Goal: Task Accomplishment & Management: Use online tool/utility

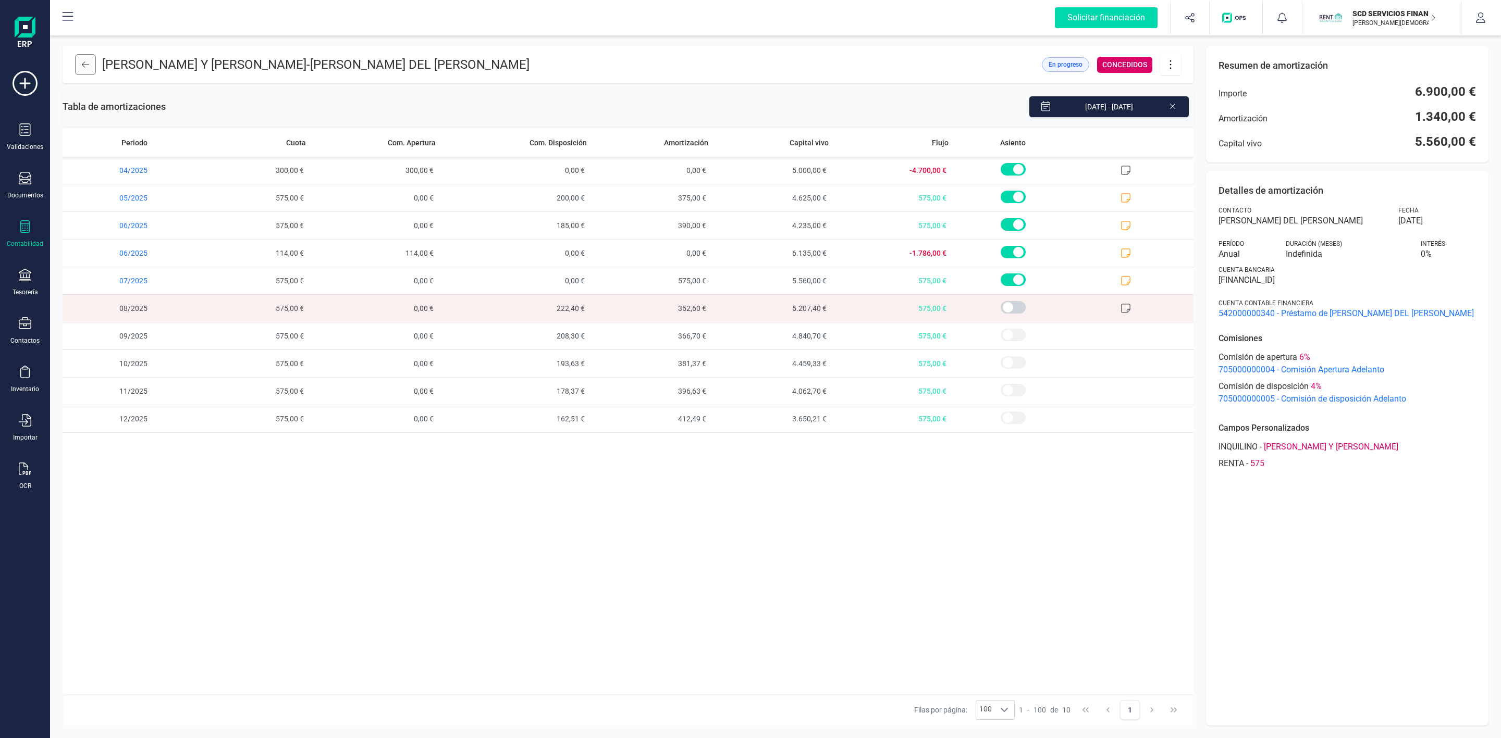
click at [95, 67] on button at bounding box center [85, 64] width 21 height 21
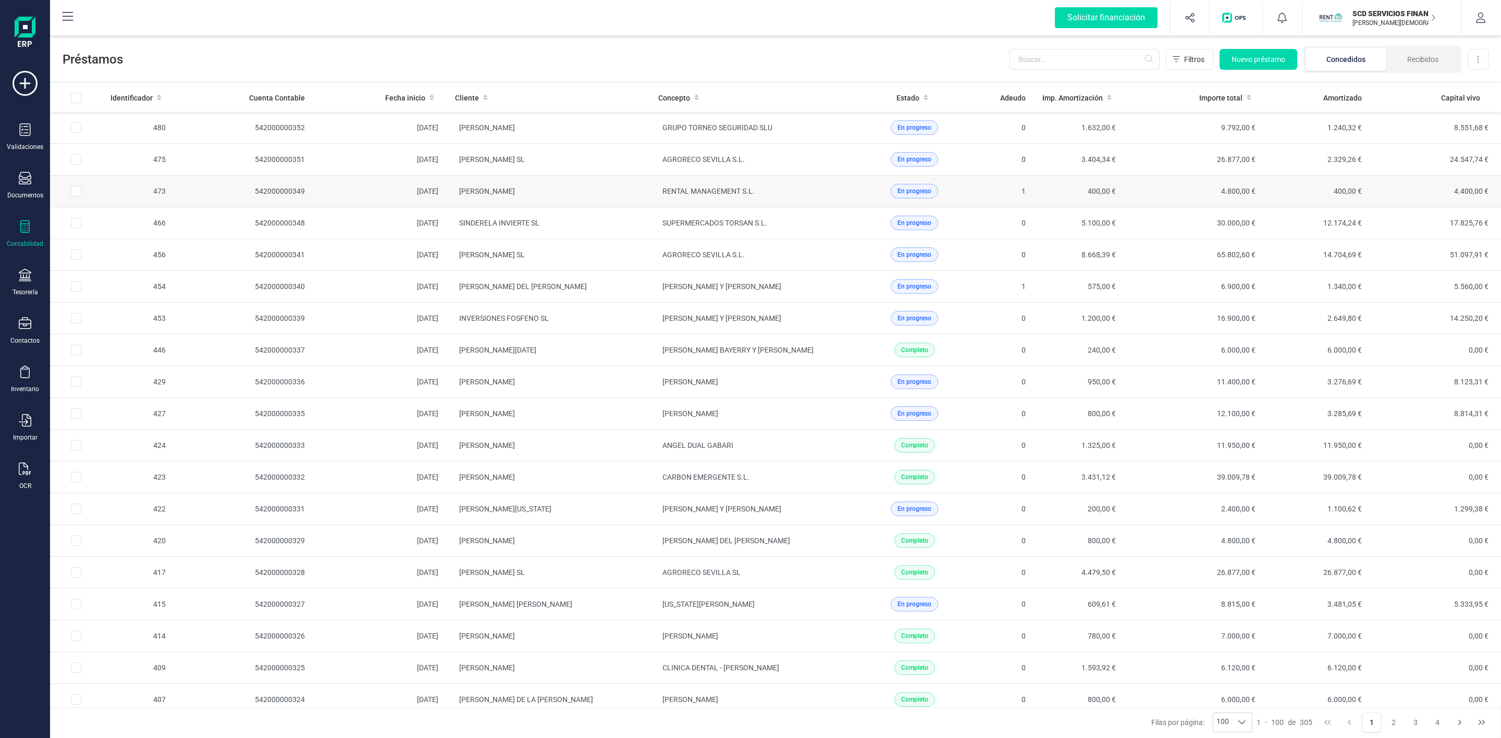
click at [578, 199] on td "[PERSON_NAME]" at bounding box center [548, 192] width 203 height 32
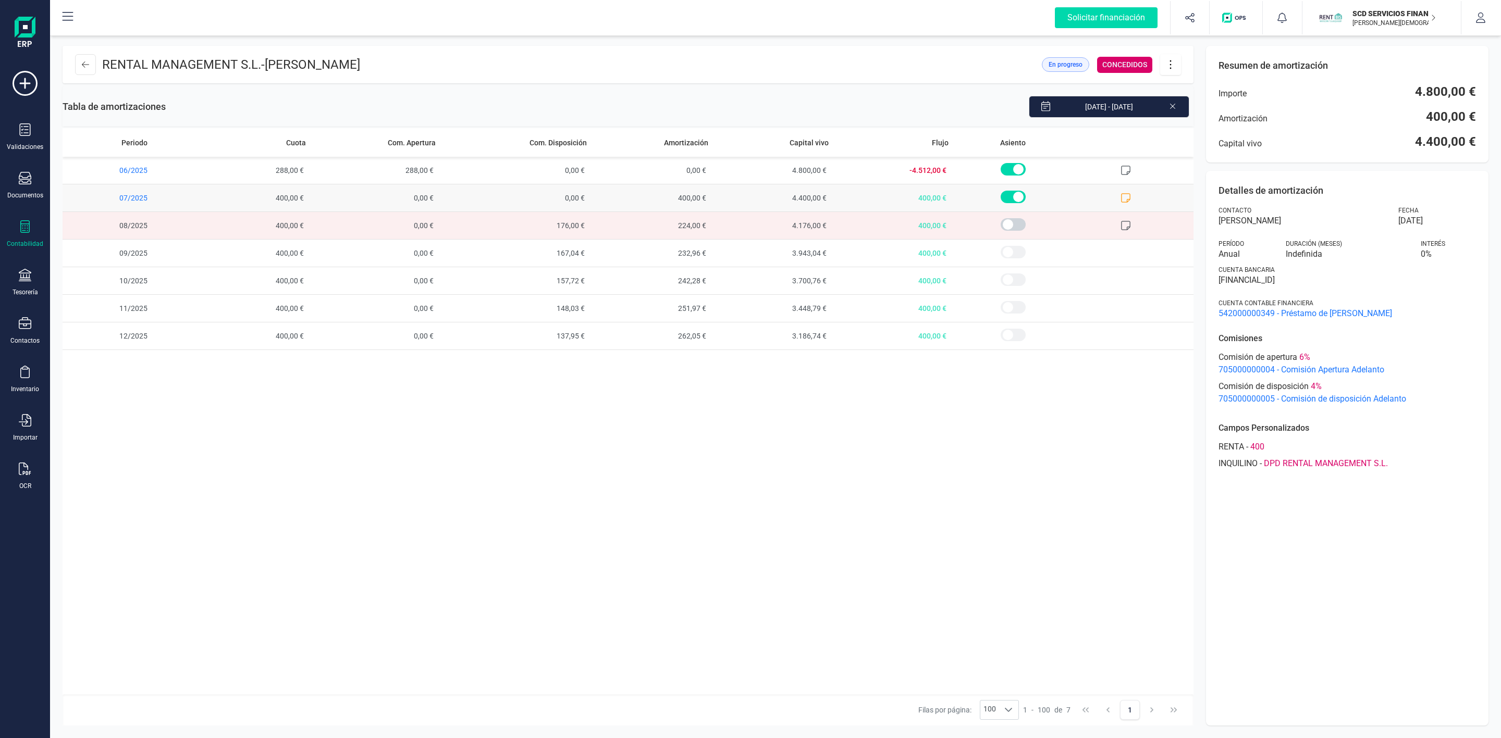
click at [1125, 199] on icon at bounding box center [1125, 198] width 10 height 10
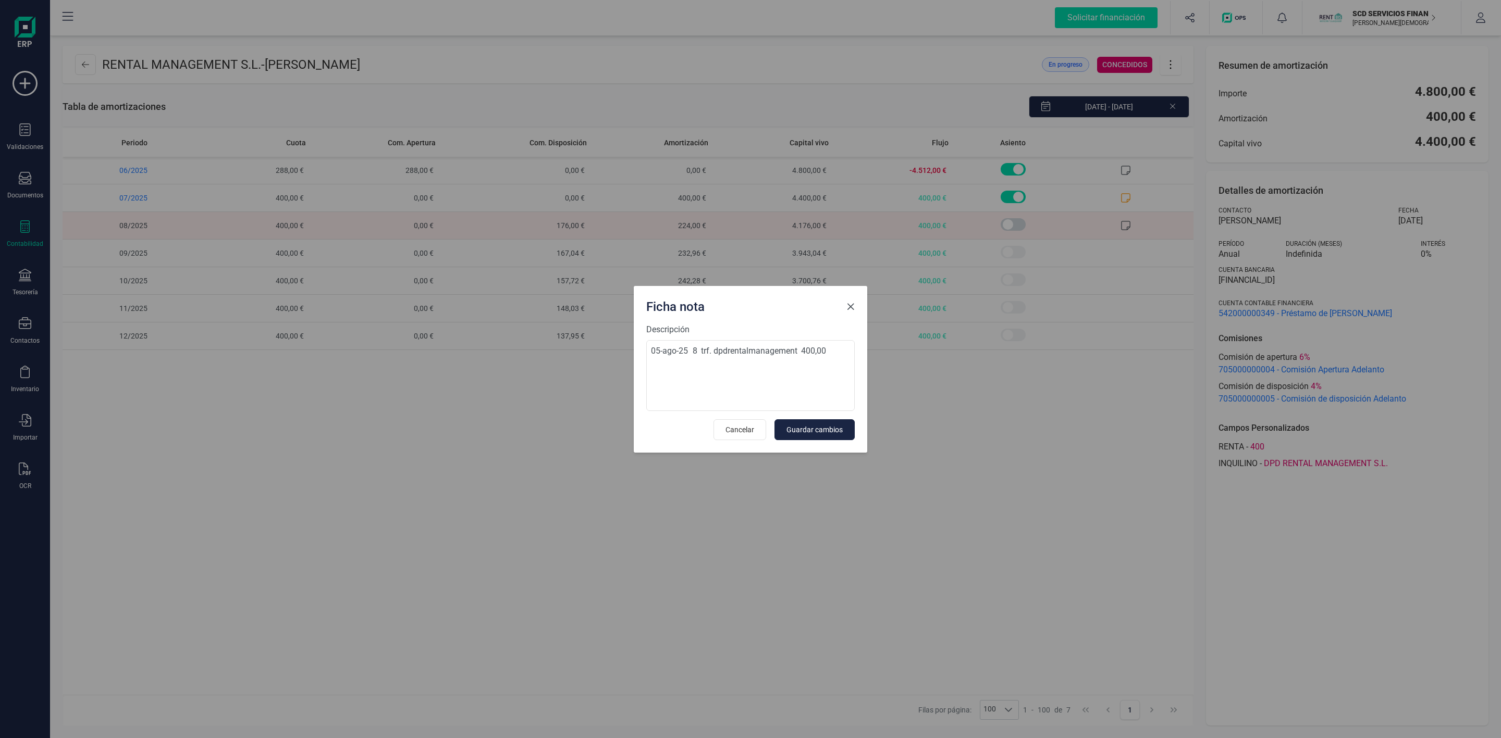
click at [854, 306] on span "Close" at bounding box center [850, 307] width 8 height 8
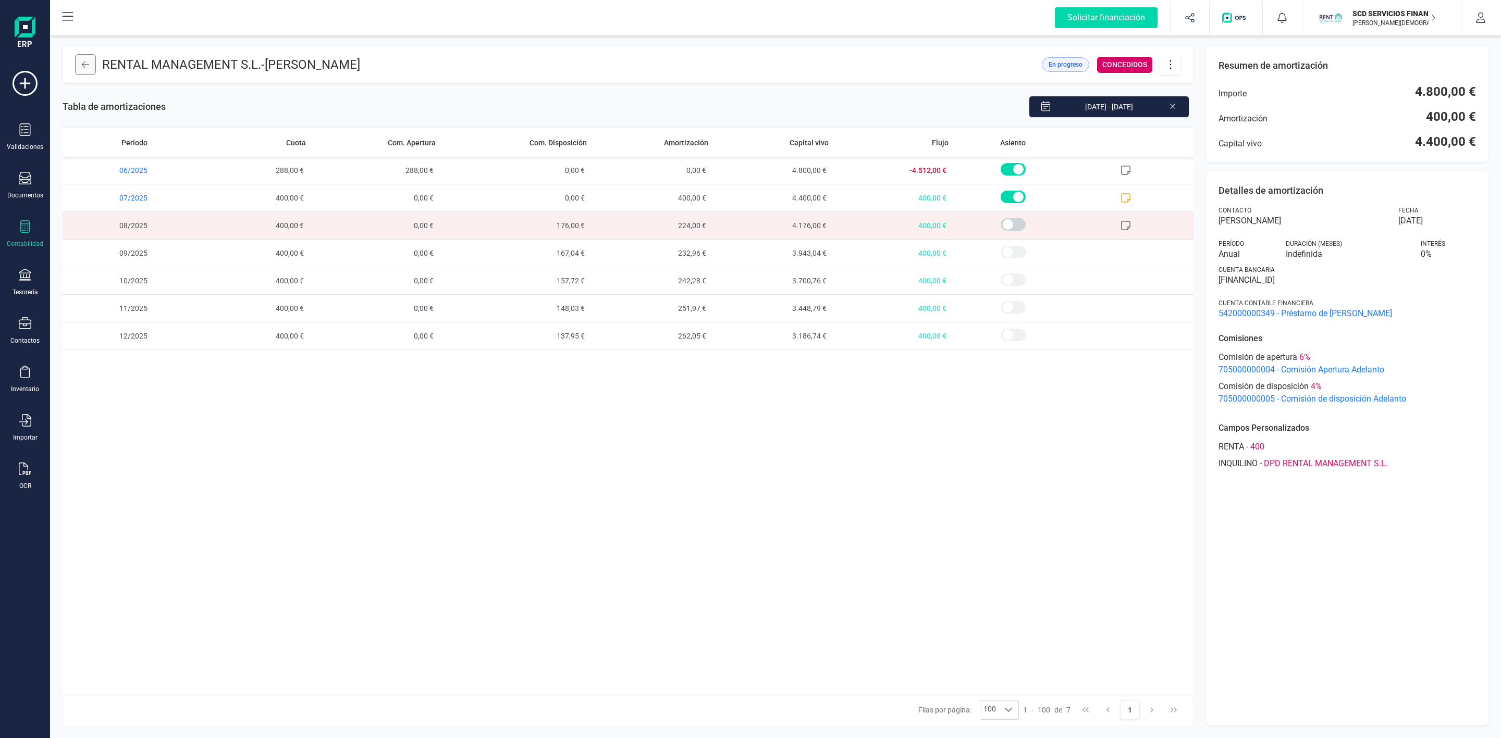
click at [80, 60] on button at bounding box center [85, 64] width 21 height 21
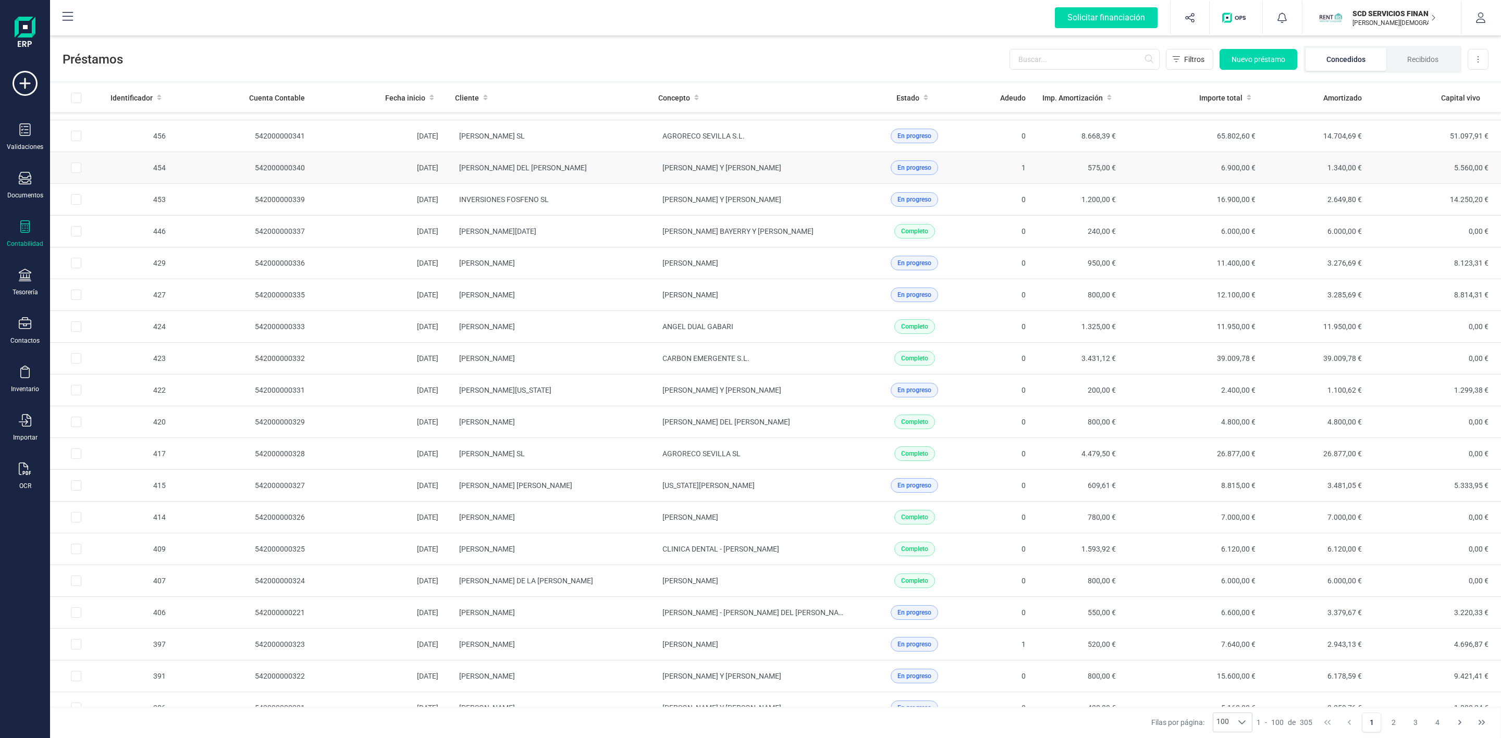
scroll to position [156, 0]
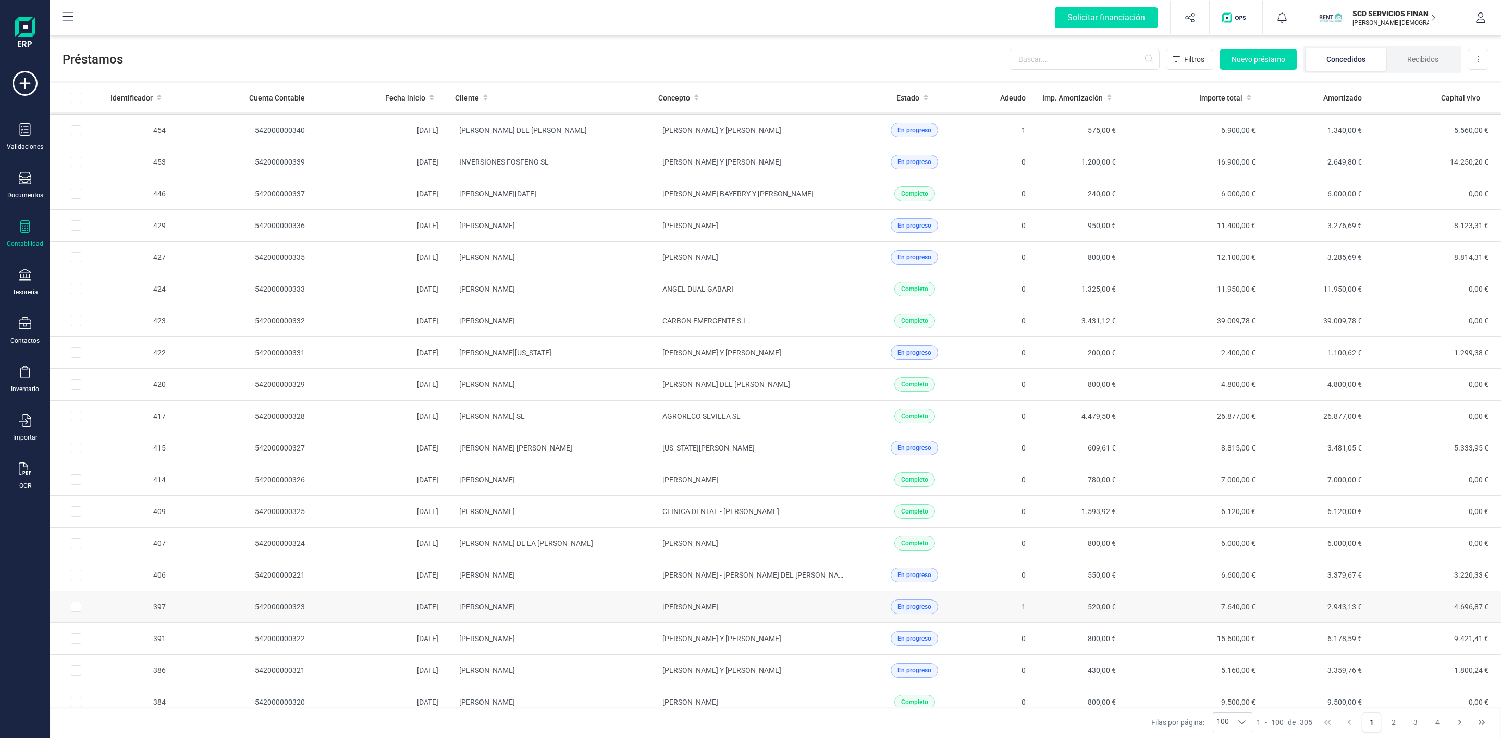
click at [976, 623] on td "1" at bounding box center [1005, 607] width 58 height 32
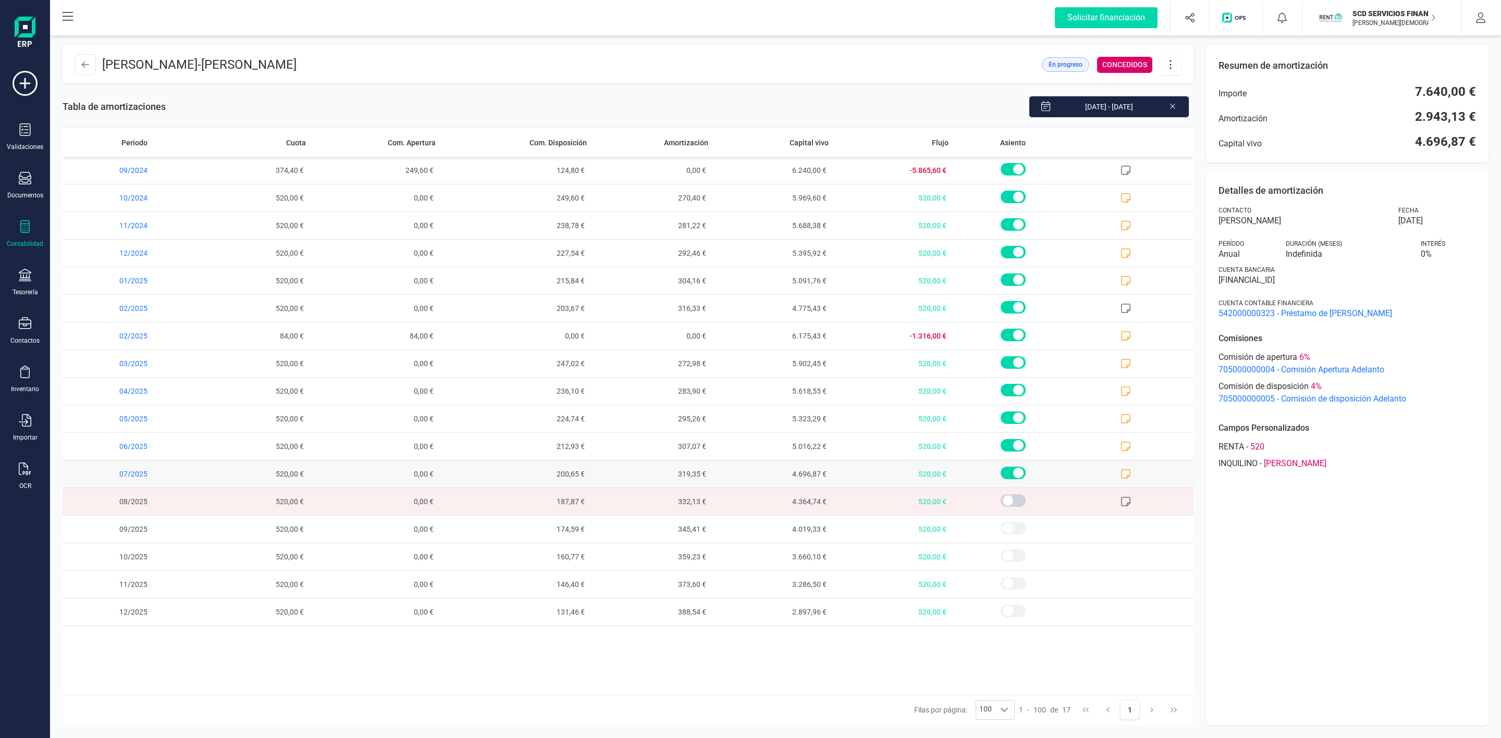
click at [1125, 476] on icon at bounding box center [1125, 474] width 10 height 10
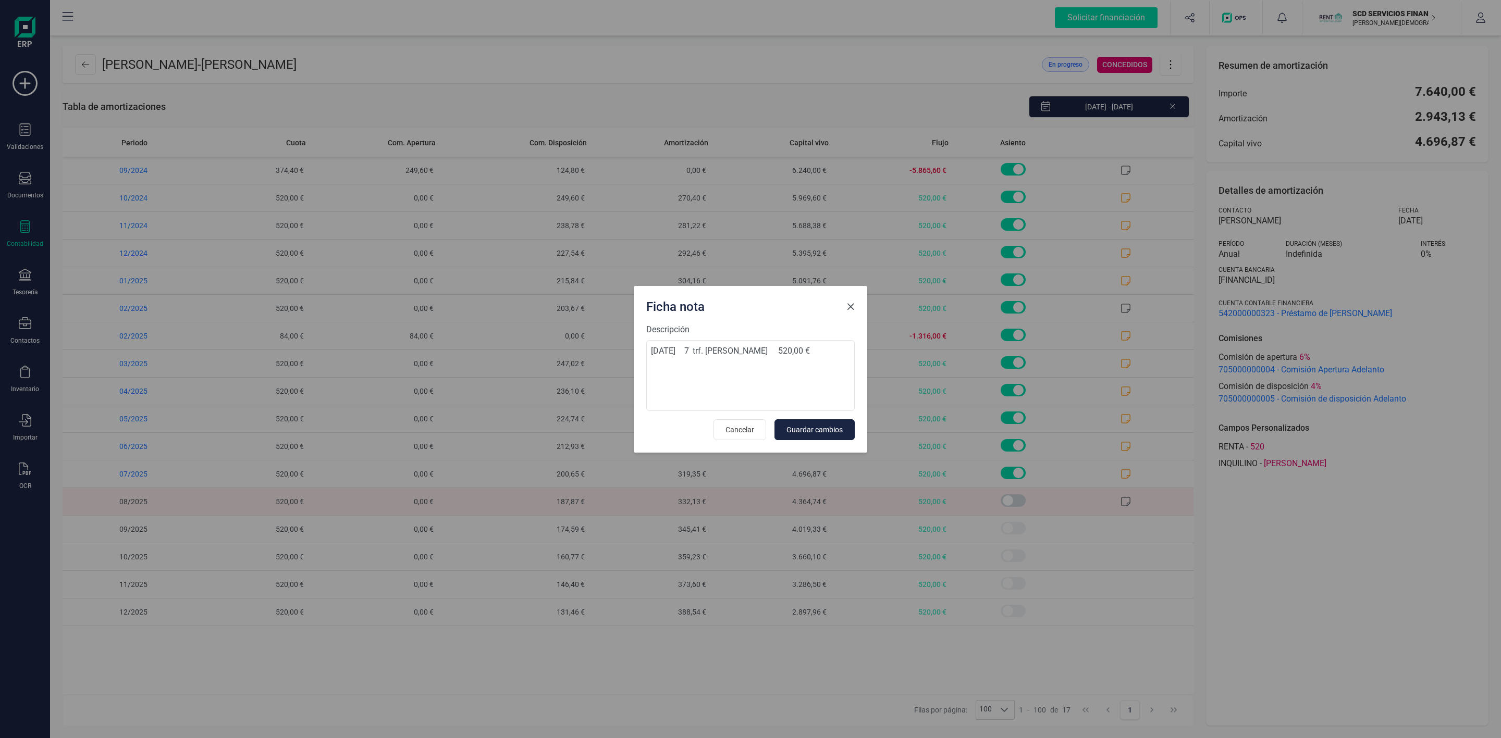
click at [850, 305] on span "Close" at bounding box center [850, 307] width 8 height 8
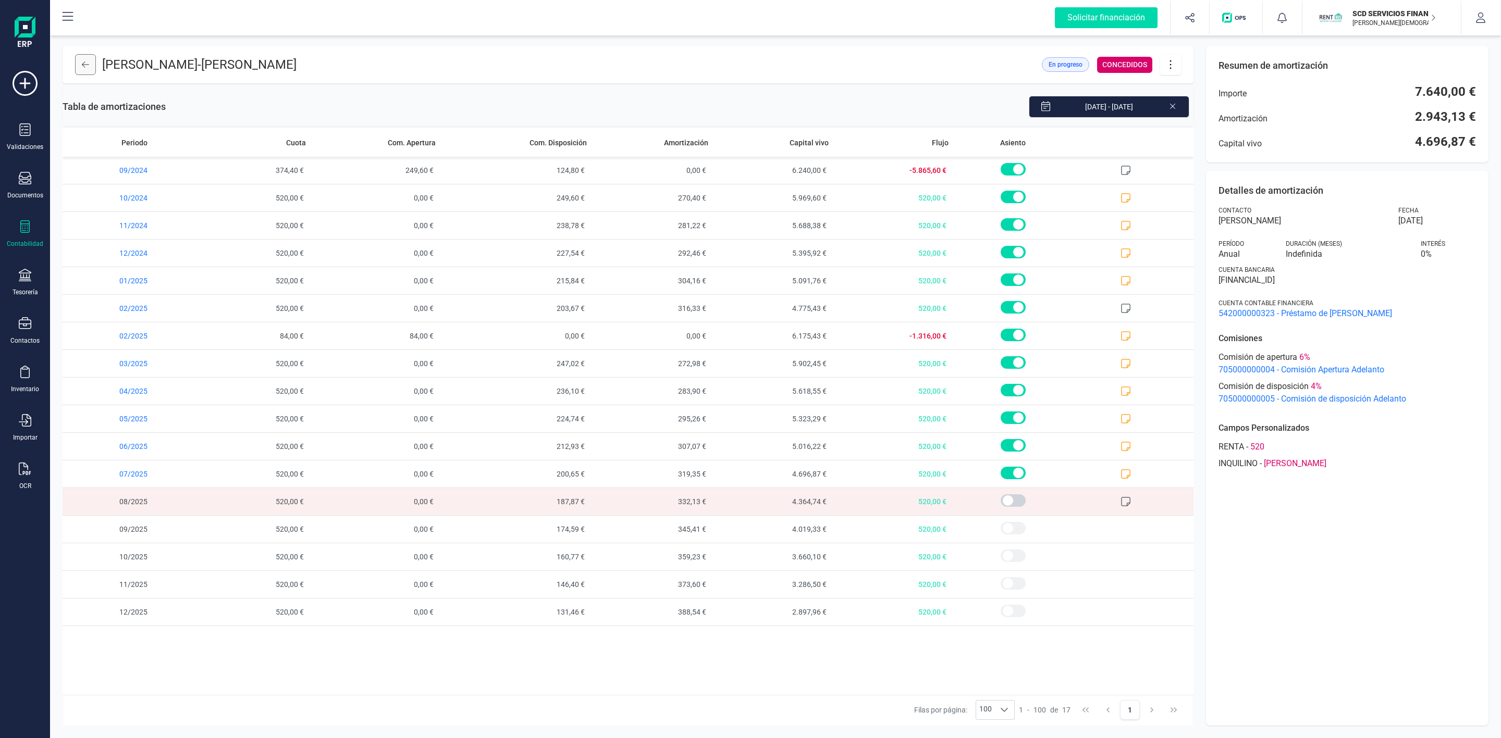
click at [80, 66] on button at bounding box center [85, 64] width 21 height 21
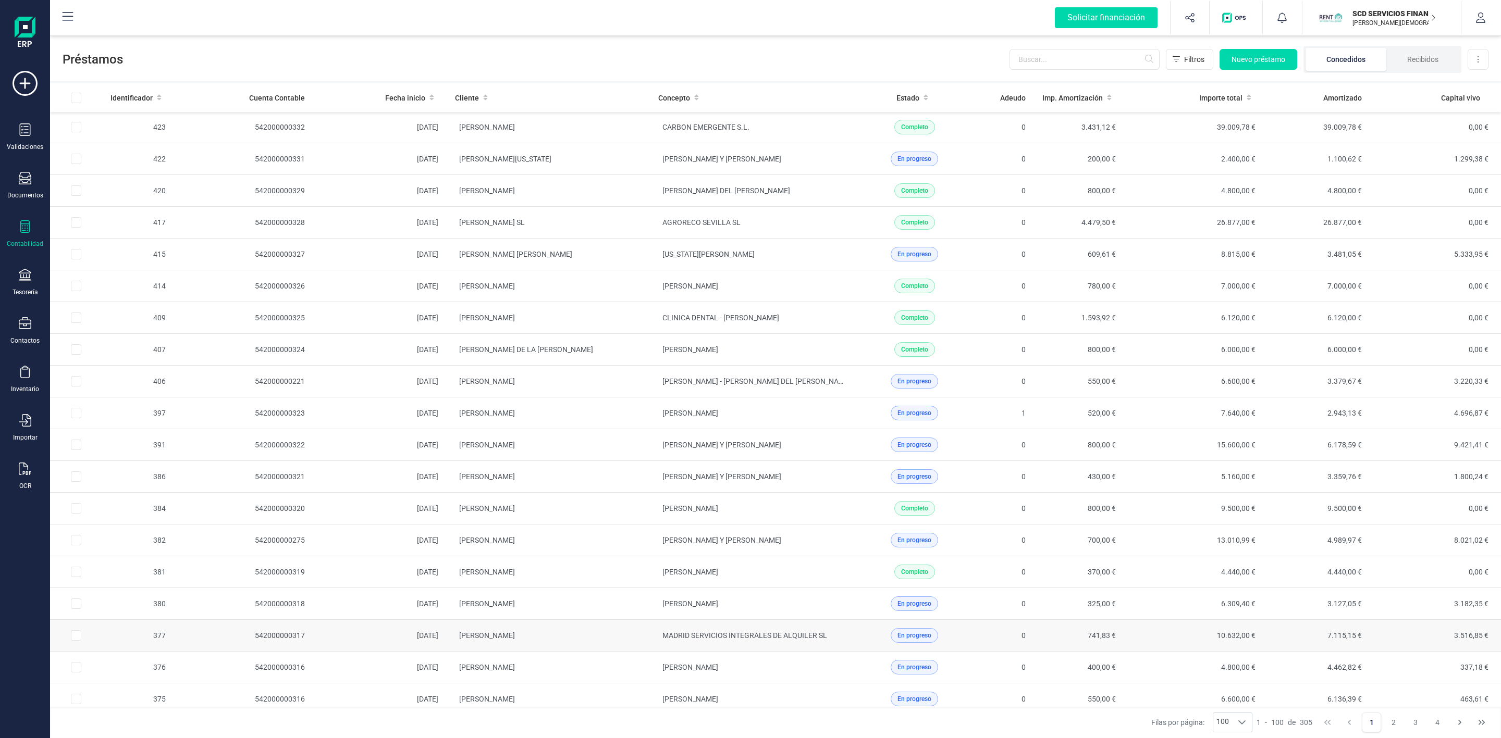
scroll to position [313, 0]
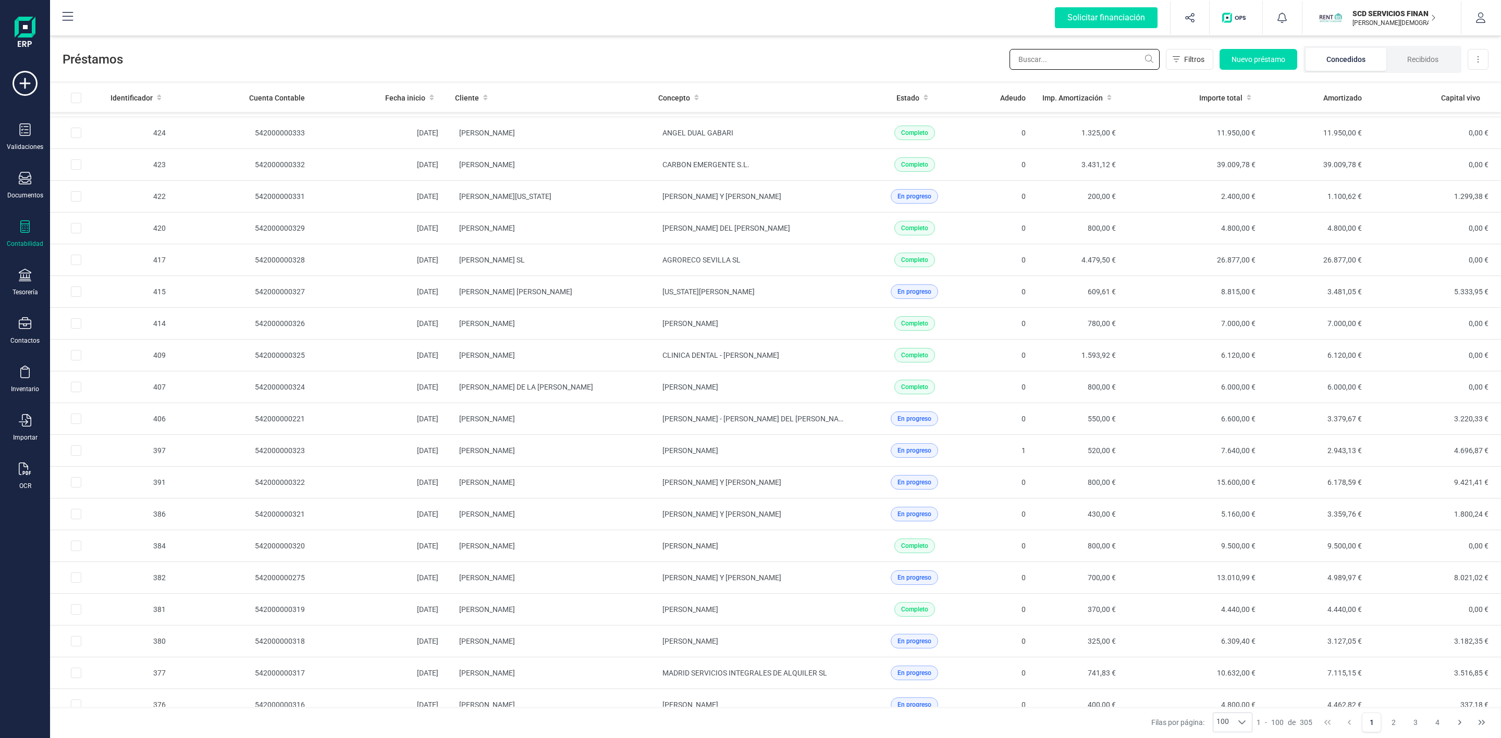
click at [1087, 53] on input "text" at bounding box center [1084, 59] width 150 height 21
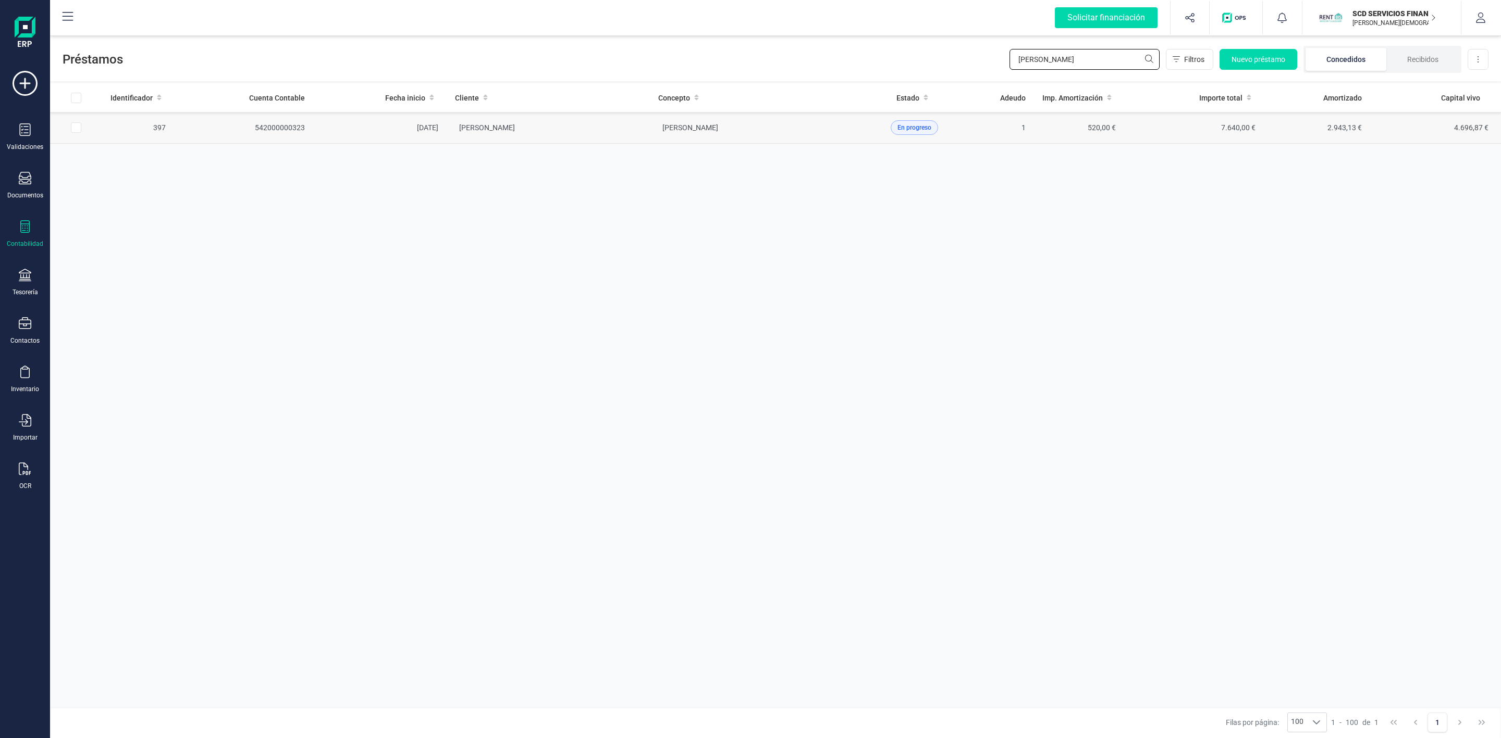
type input "[PERSON_NAME]"
click at [662, 130] on span "[PERSON_NAME]" at bounding box center [690, 128] width 56 height 8
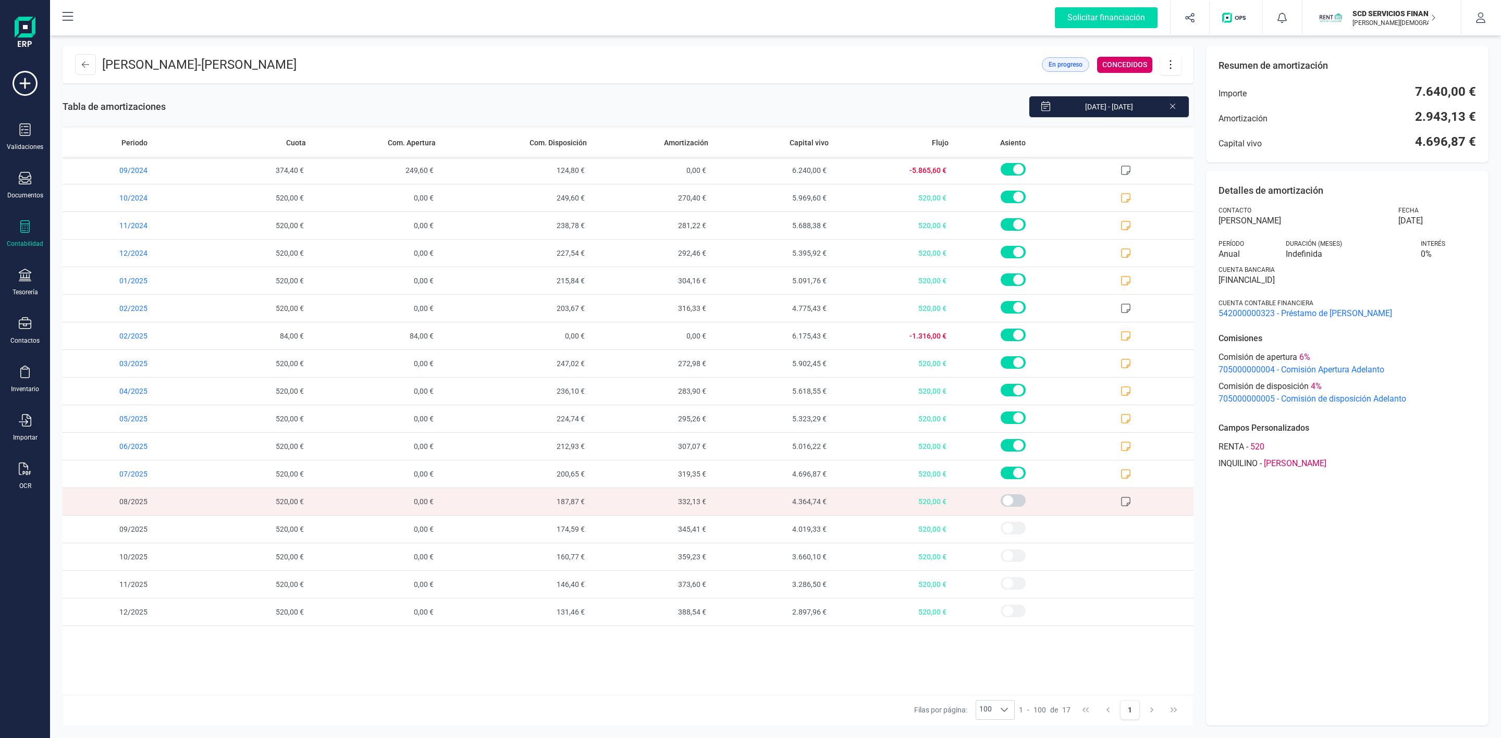
click at [1181, 66] on header "[PERSON_NAME] - [PERSON_NAME] En progreso CONCEDIDOS" at bounding box center [628, 65] width 1131 height 38
click at [1176, 69] on icon at bounding box center [1171, 64] width 20 height 11
click at [1209, 94] on span "Editar préstamo" at bounding box center [1229, 96] width 96 height 8
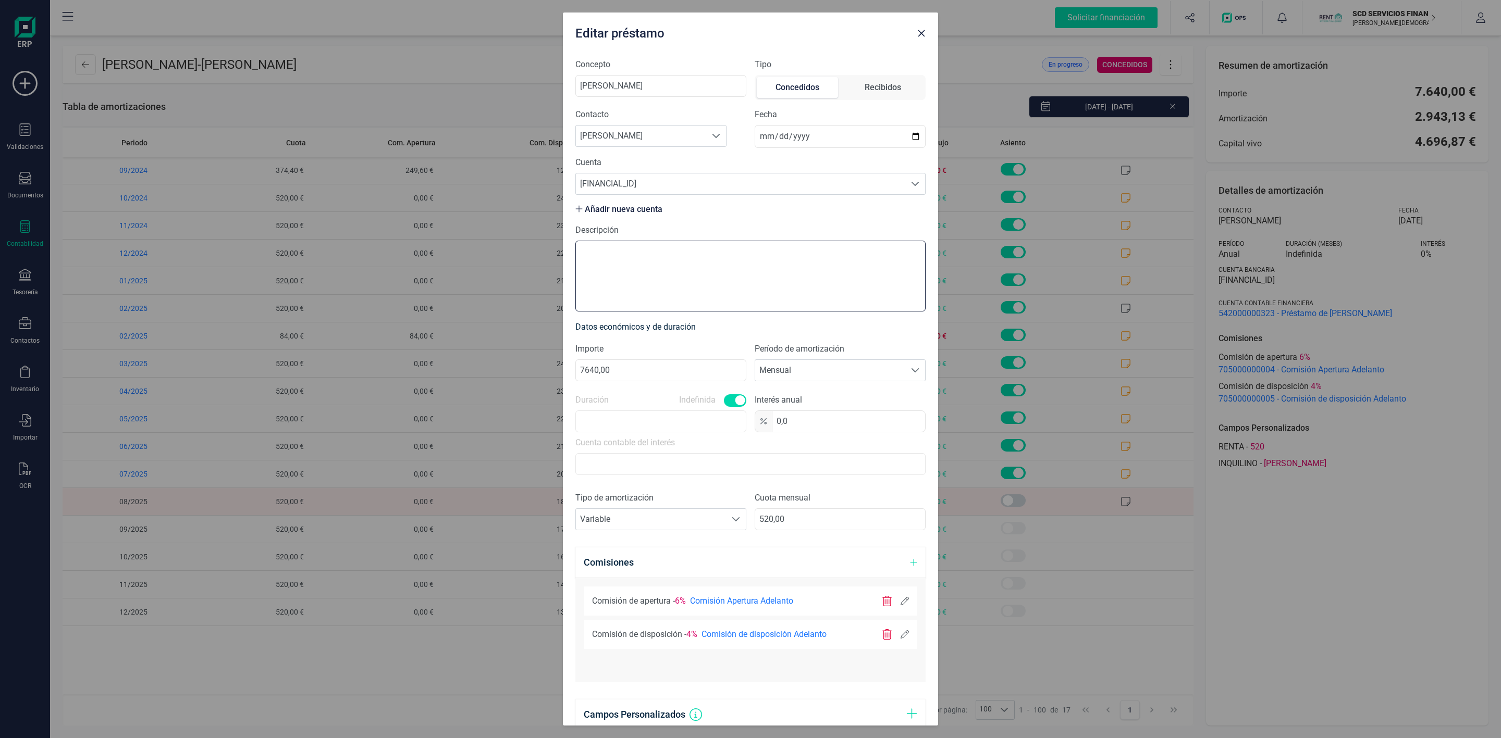
click at [743, 277] on textarea "Descripción" at bounding box center [750, 276] width 350 height 71
type textarea "e"
type textarea "E"
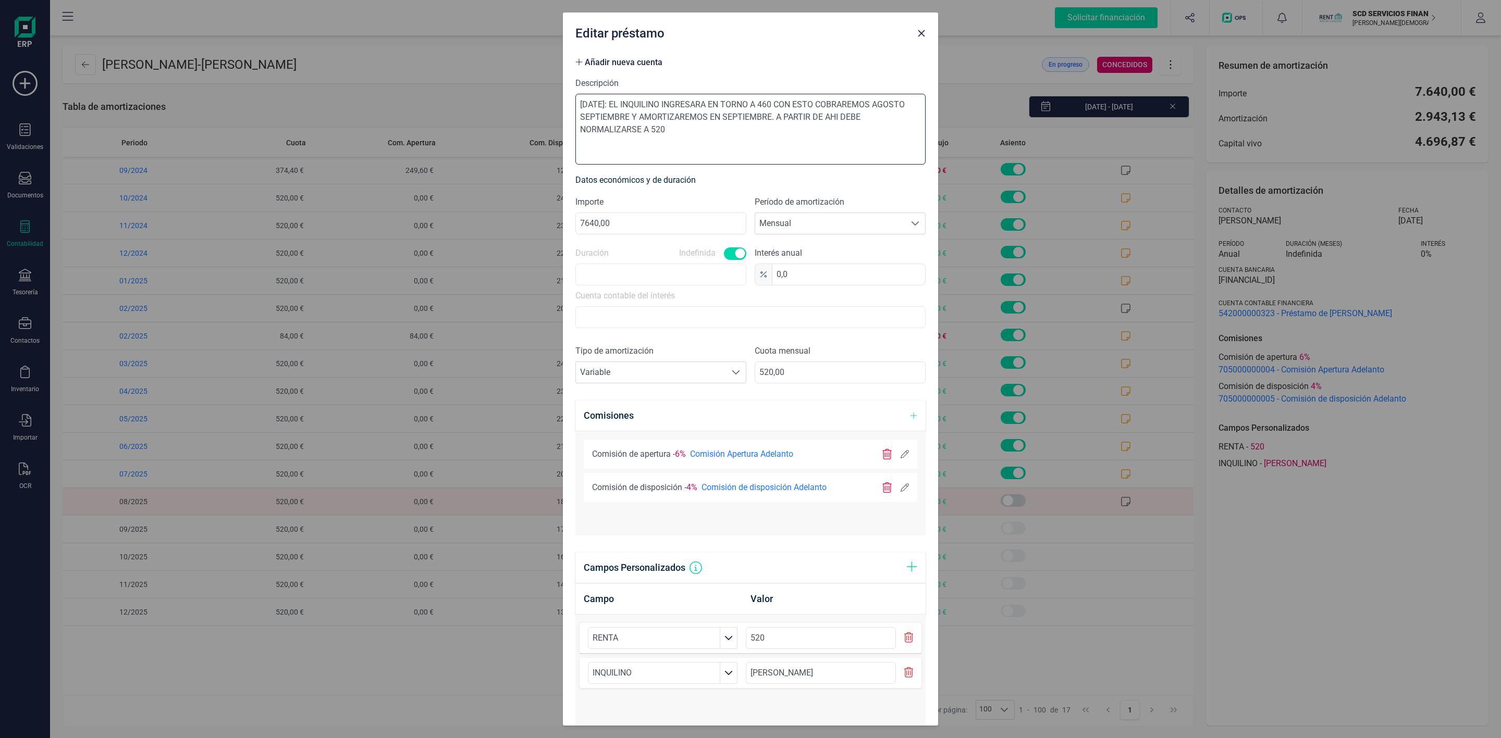
scroll to position [260, 0]
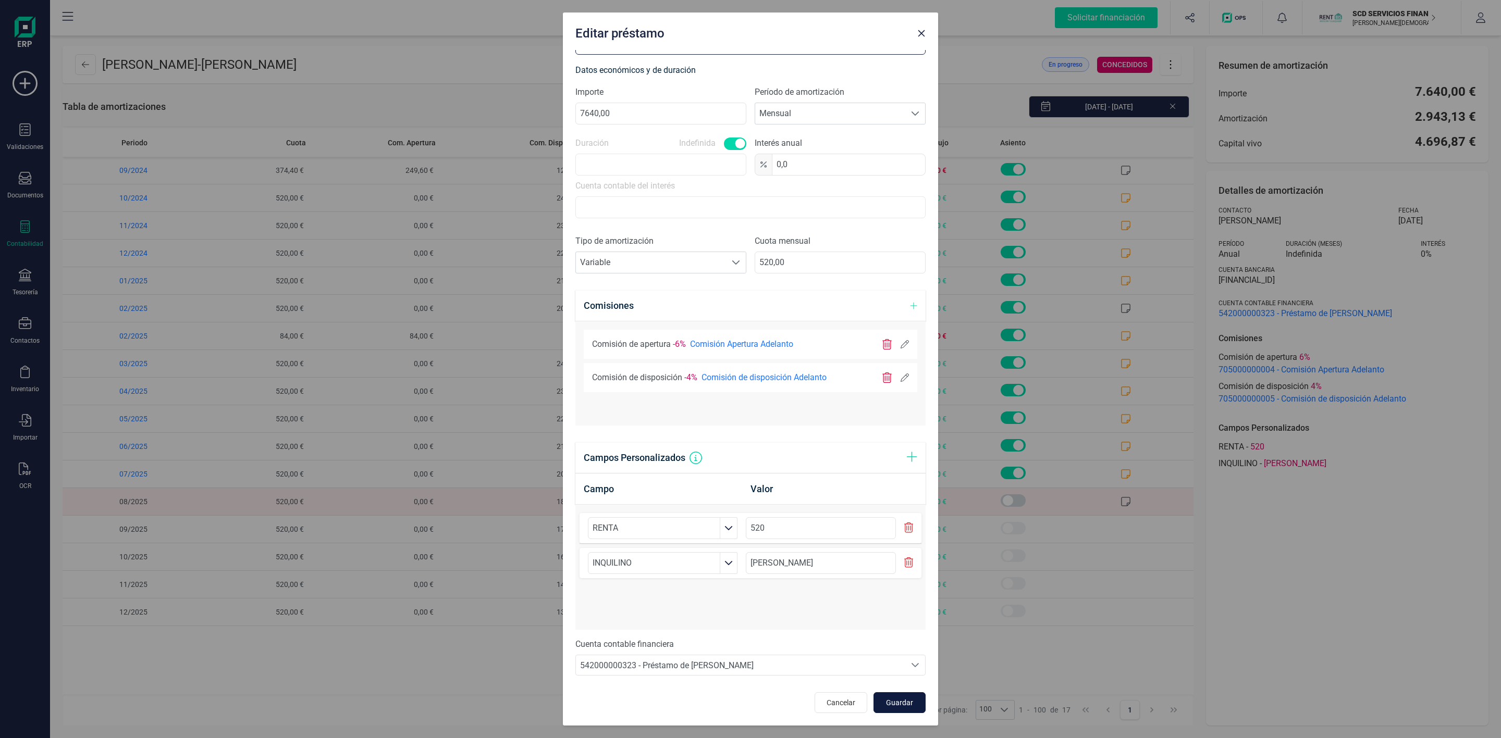
type textarea "[DATE]: EL INQUILINO INGRESARA EN TORNO A 460 CON ESTO COBRAREMOS AGOSTO SEPTIE…"
click at [888, 701] on span "Guardar" at bounding box center [899, 703] width 28 height 10
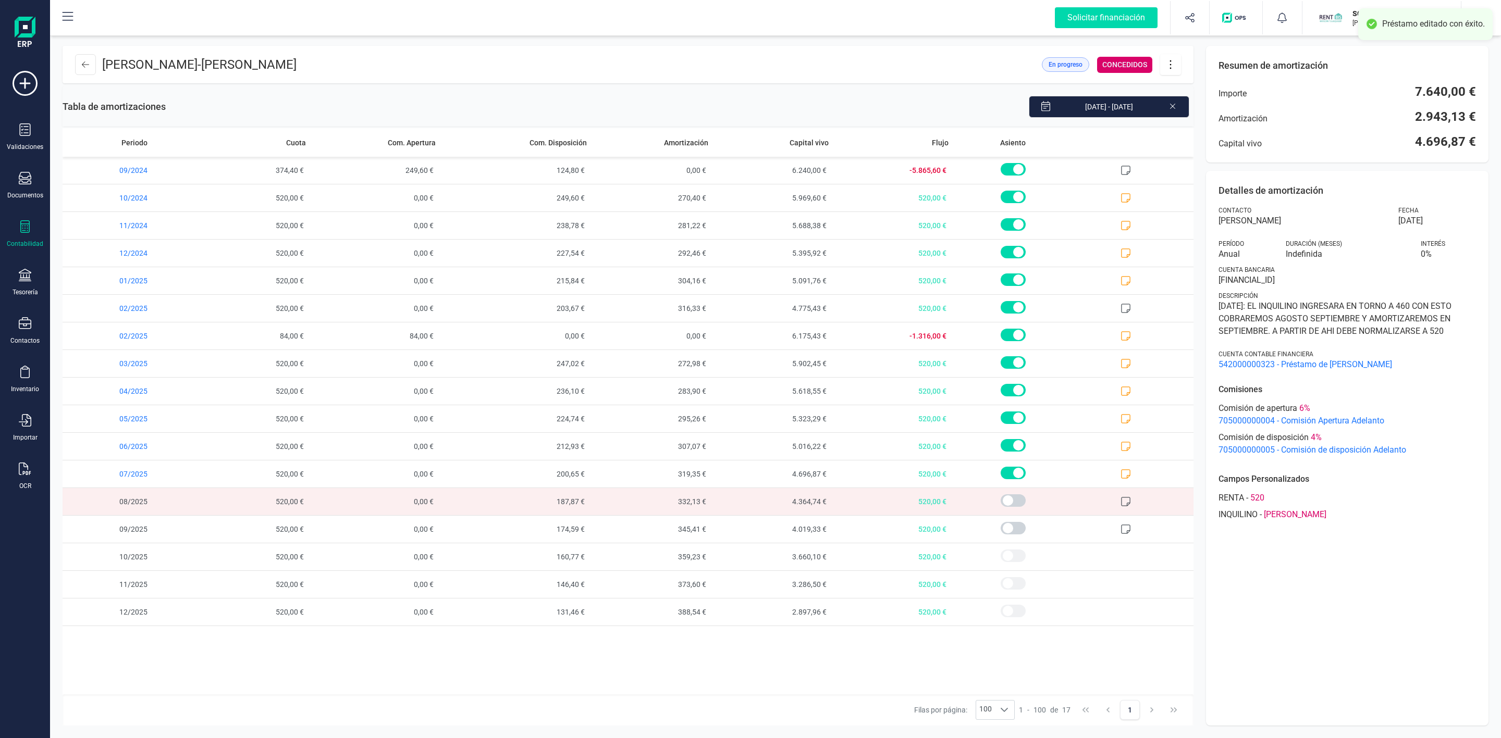
click at [557, 505] on span "187,87 €" at bounding box center [516, 501] width 152 height 27
click at [1175, 65] on icon at bounding box center [1171, 64] width 20 height 11
click at [1211, 87] on link "Editar préstamo" at bounding box center [1222, 95] width 125 height 21
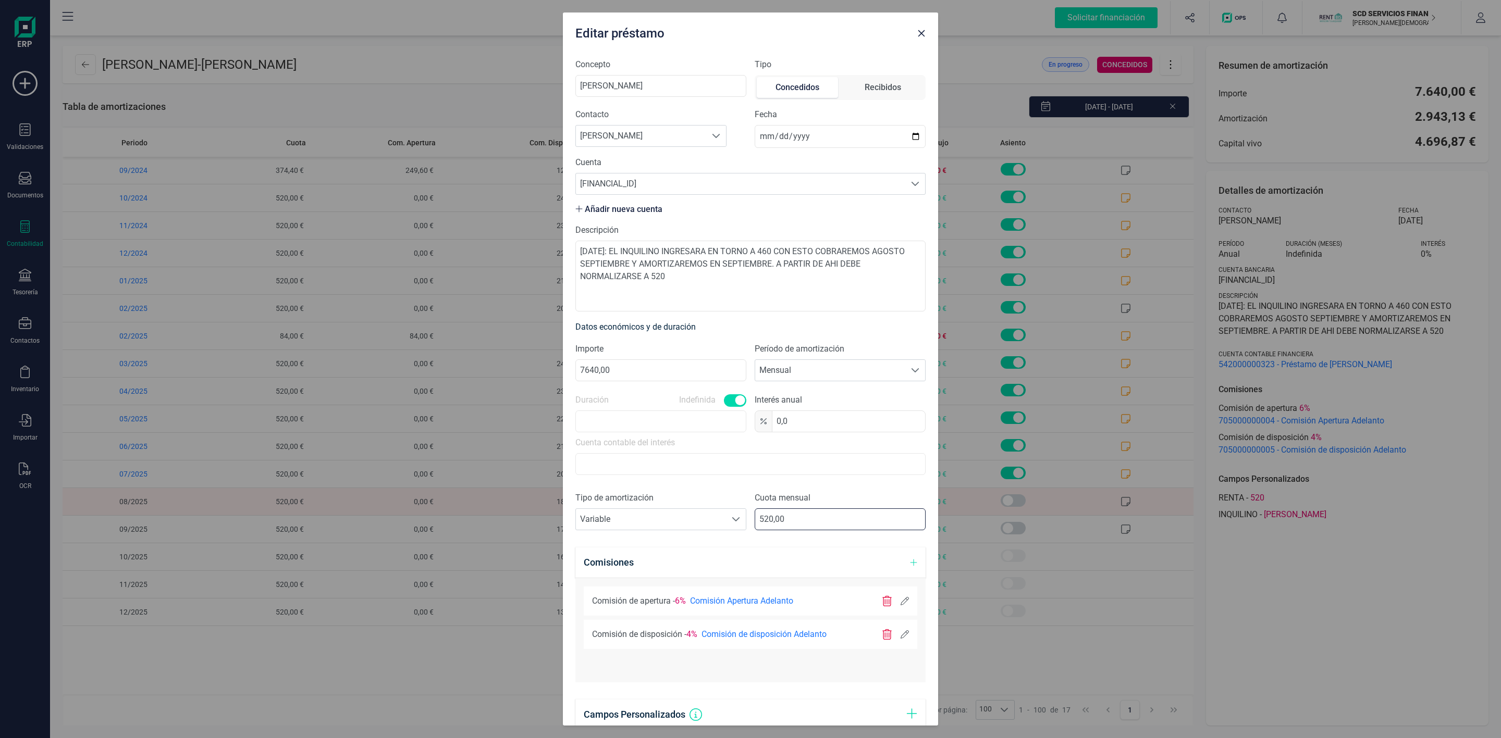
drag, startPoint x: 838, startPoint y: 513, endPoint x: 577, endPoint y: 563, distance: 265.9
click at [577, 563] on form "Concepto [PERSON_NAME] Tipo Concedidos Recibidos Contacto Buscar cliente [PERSO…" at bounding box center [750, 514] width 350 height 912
type input "187,87"
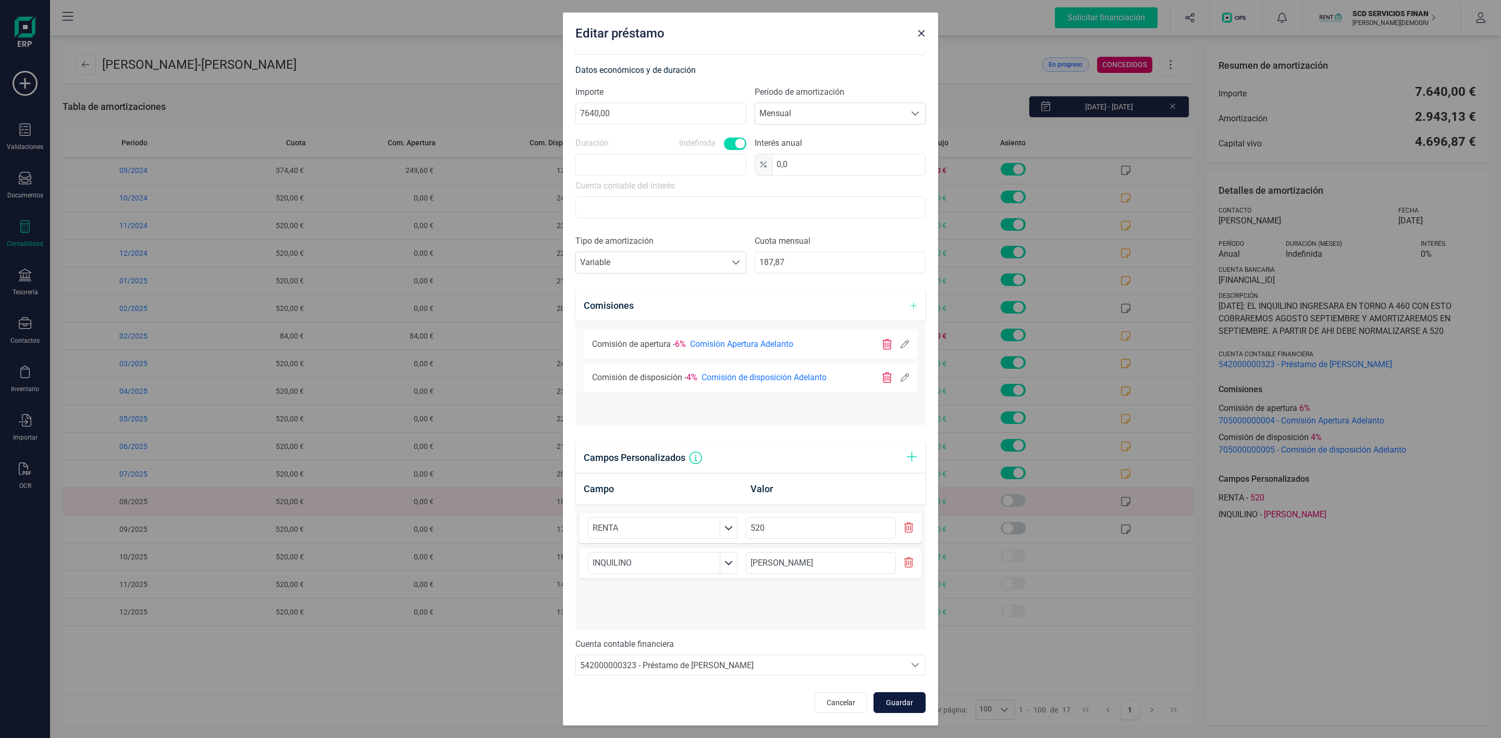
click at [874, 710] on button "Guardar" at bounding box center [899, 703] width 52 height 21
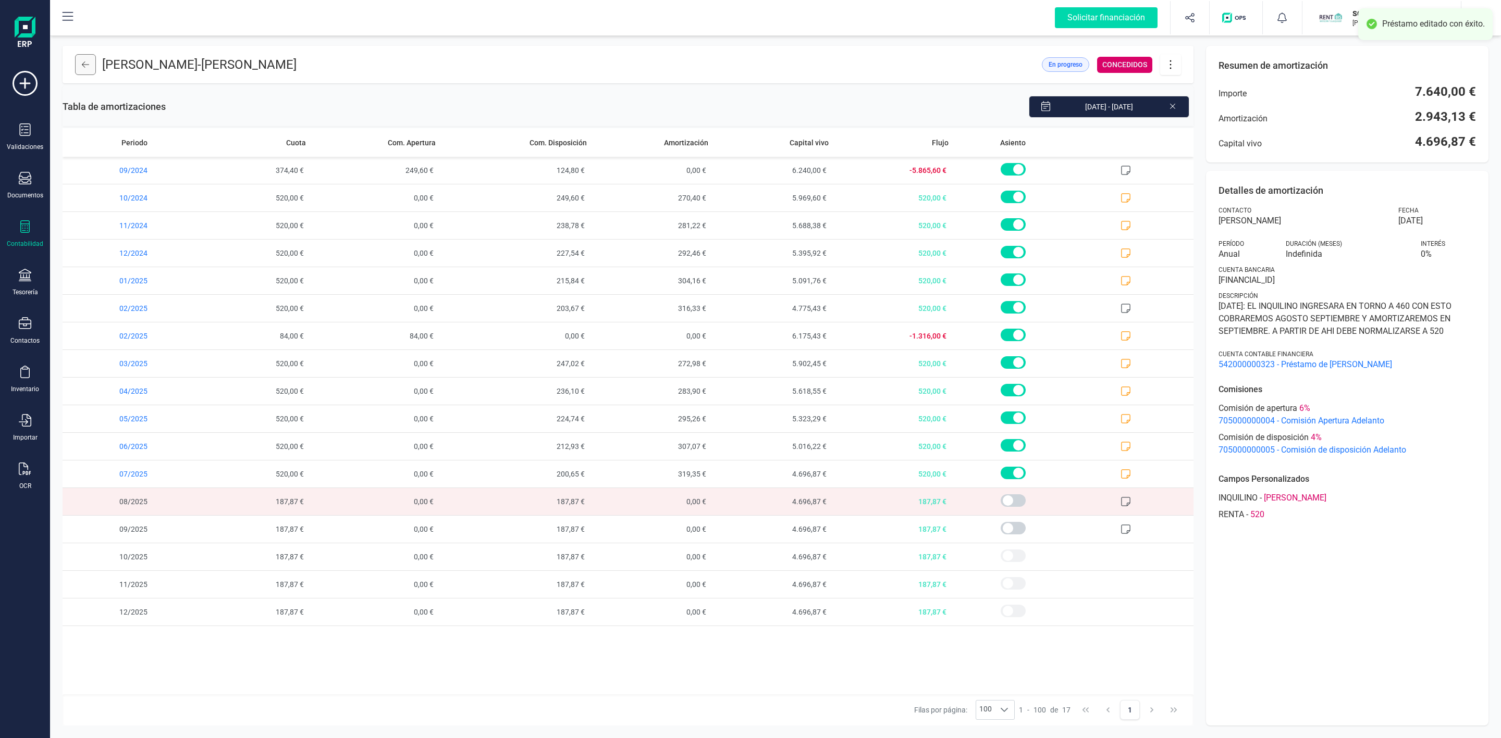
click at [86, 72] on button at bounding box center [85, 64] width 21 height 21
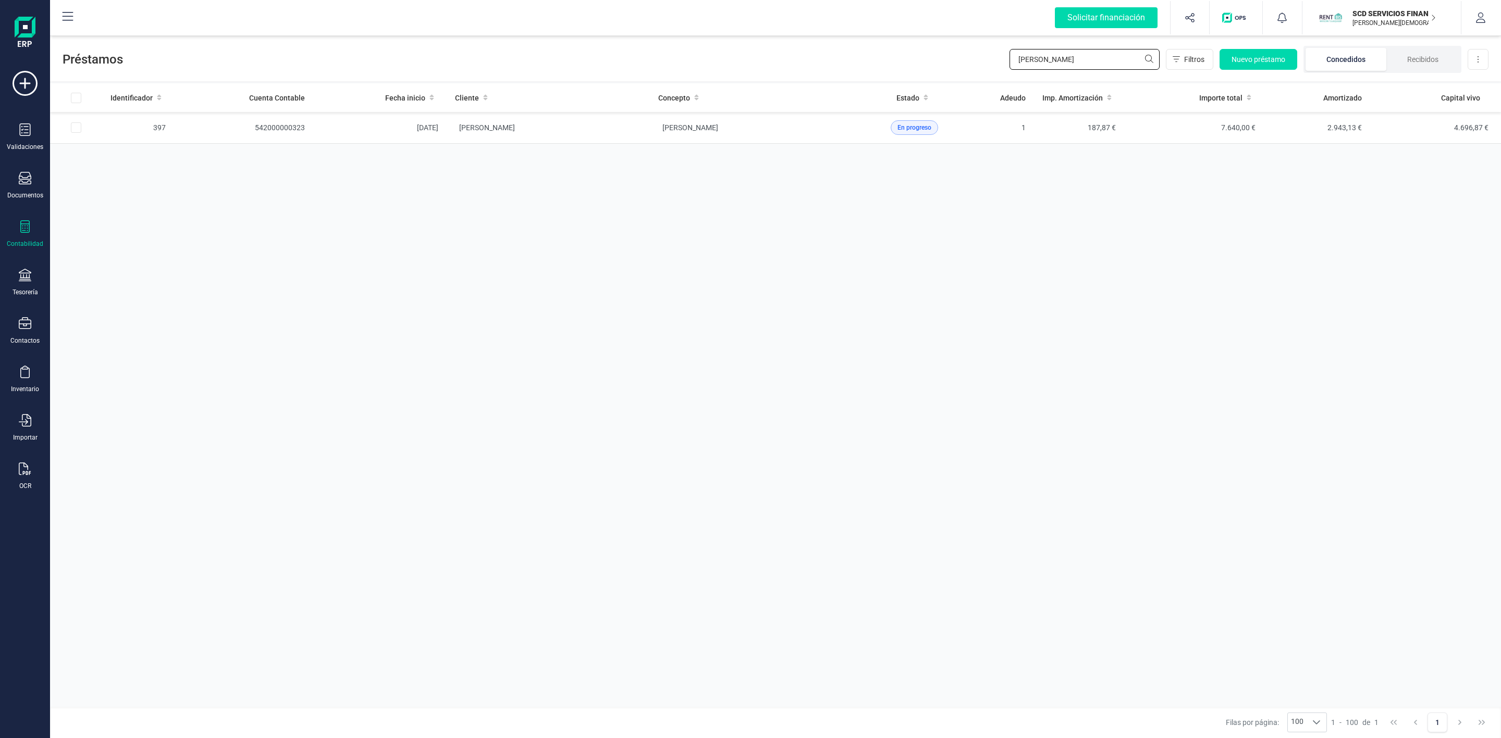
drag, startPoint x: 968, startPoint y: 77, endPoint x: 934, endPoint y: 82, distance: 34.7
click at [941, 81] on div "Préstamos [PERSON_NAME] Filtros Nuevo préstamo Concedidos Recibidos Descargar E…" at bounding box center [775, 385] width 1451 height 705
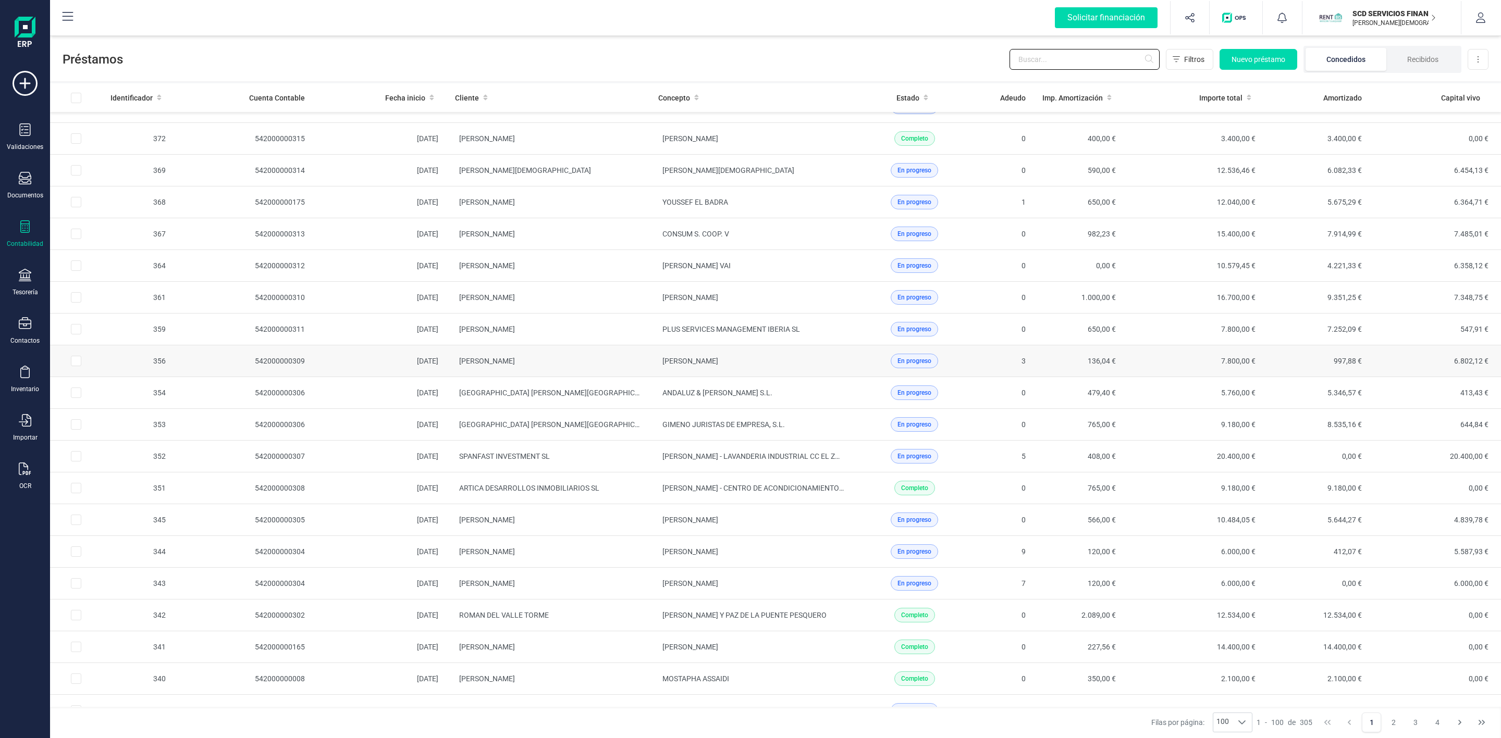
scroll to position [938, 0]
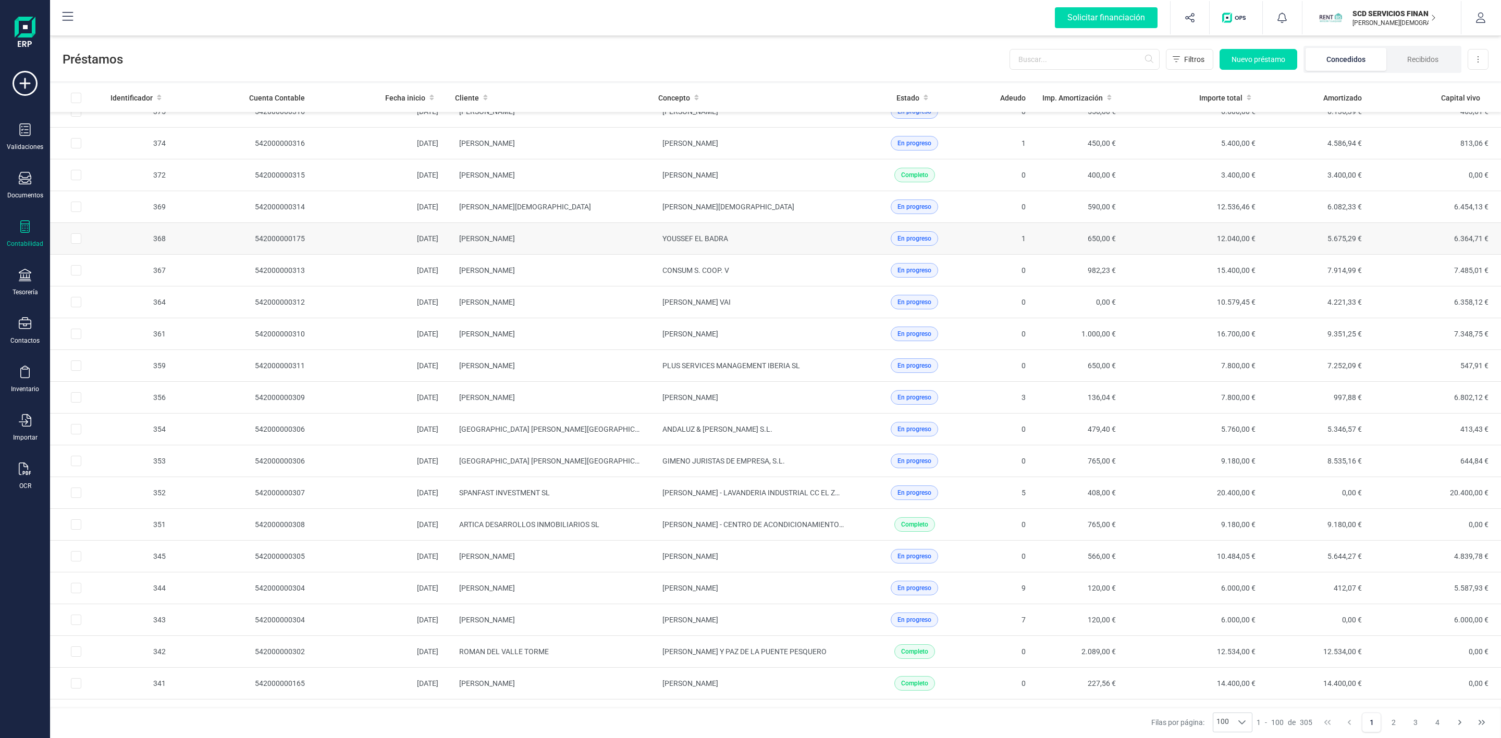
click at [597, 255] on td "[PERSON_NAME]" at bounding box center [548, 239] width 203 height 32
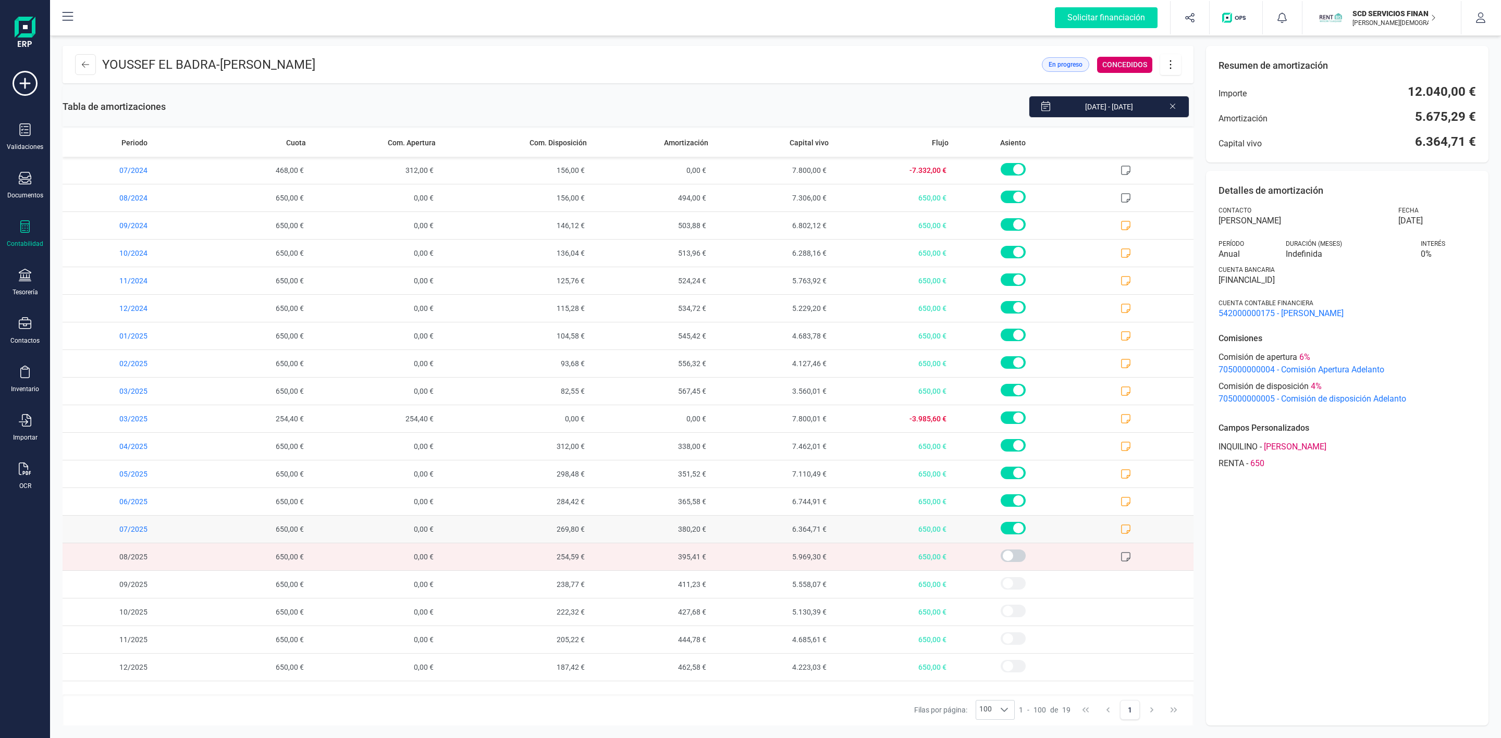
click at [1129, 534] on icon at bounding box center [1125, 529] width 9 height 9
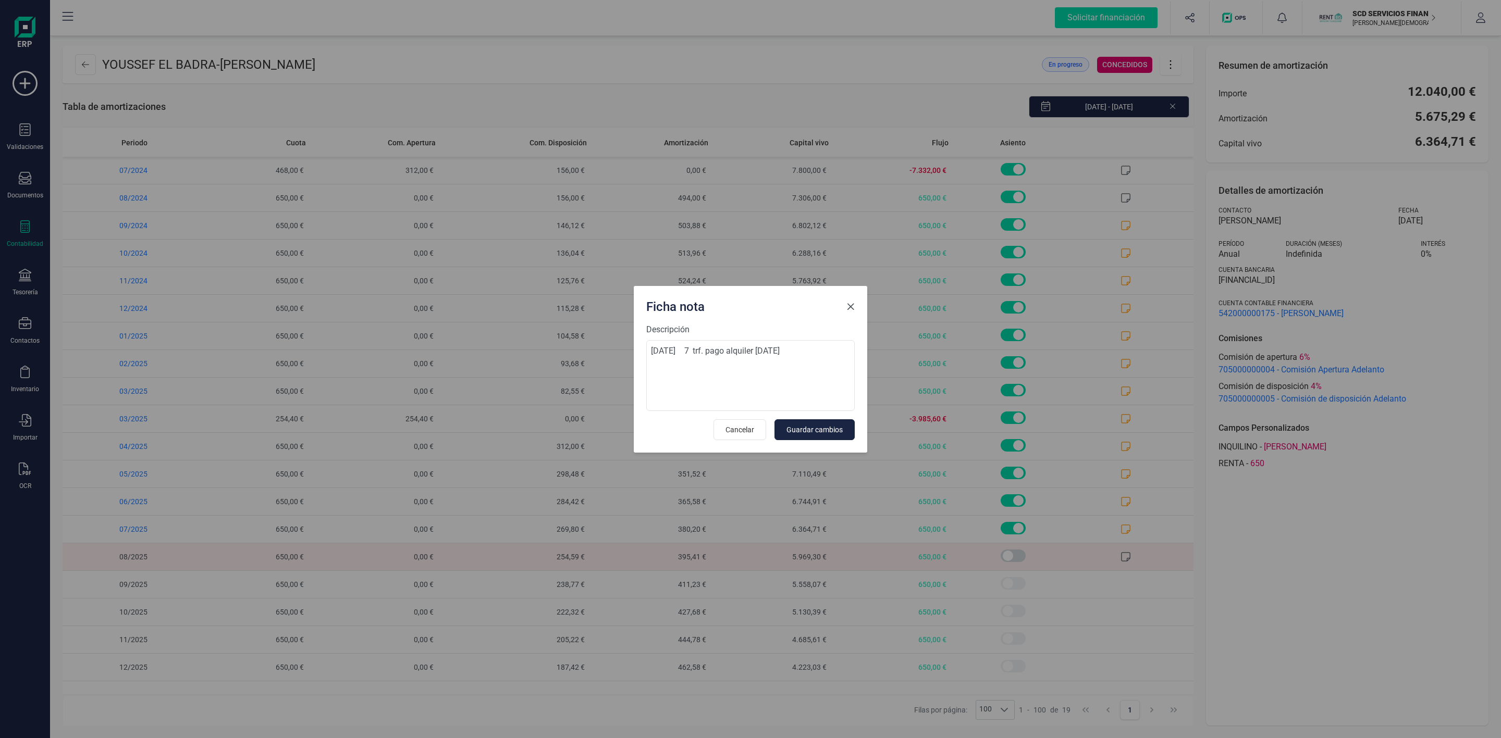
click at [849, 307] on span "Close" at bounding box center [850, 307] width 8 height 8
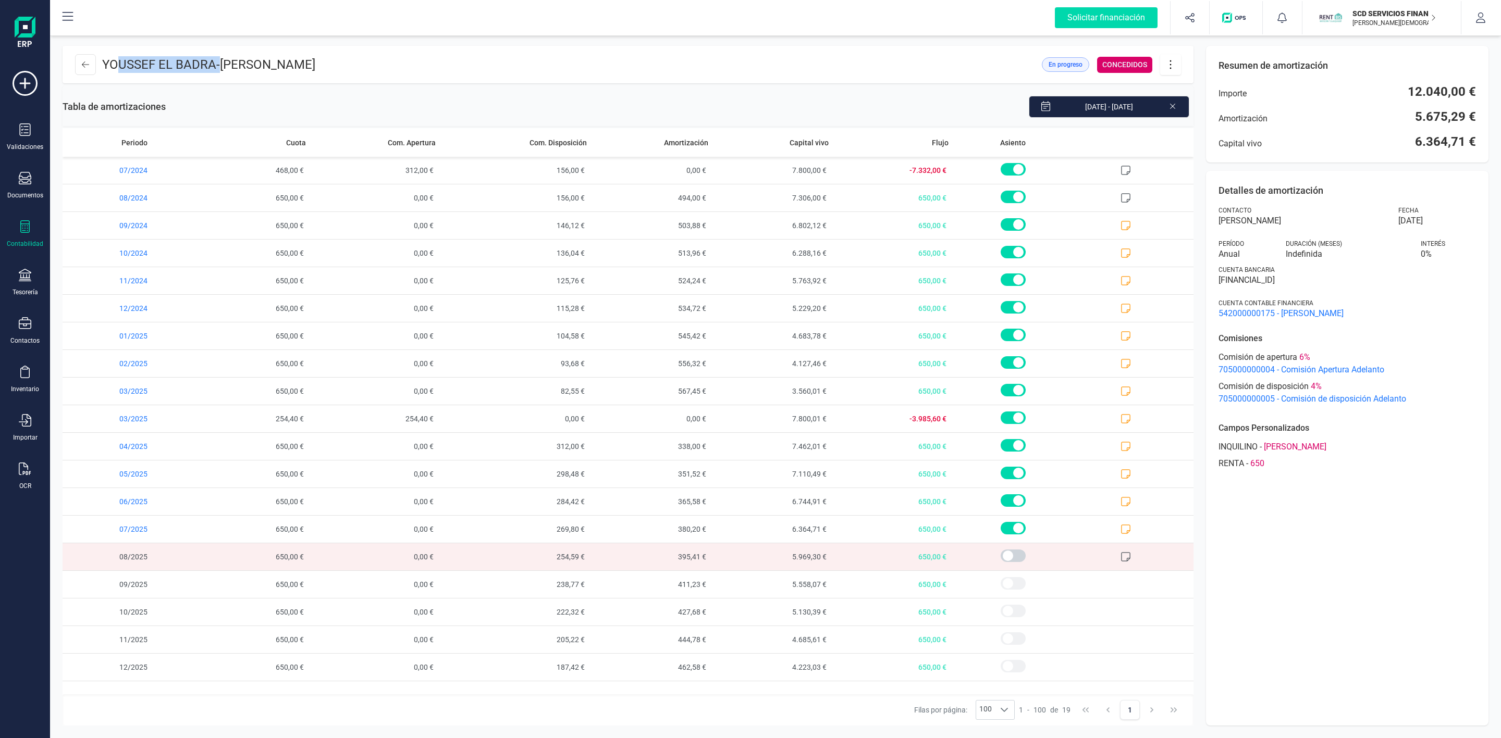
drag, startPoint x: 115, startPoint y: 67, endPoint x: 218, endPoint y: 66, distance: 103.2
click at [218, 66] on p "[PERSON_NAME] EL [PERSON_NAME] - [PERSON_NAME]" at bounding box center [208, 64] width 213 height 17
drag, startPoint x: 213, startPoint y: 63, endPoint x: 191, endPoint y: 72, distance: 23.1
click at [212, 63] on p "[PERSON_NAME] EL [PERSON_NAME] - [PERSON_NAME]" at bounding box center [208, 64] width 213 height 17
click at [127, 70] on p "[PERSON_NAME] EL [PERSON_NAME] - [PERSON_NAME]" at bounding box center [208, 64] width 213 height 17
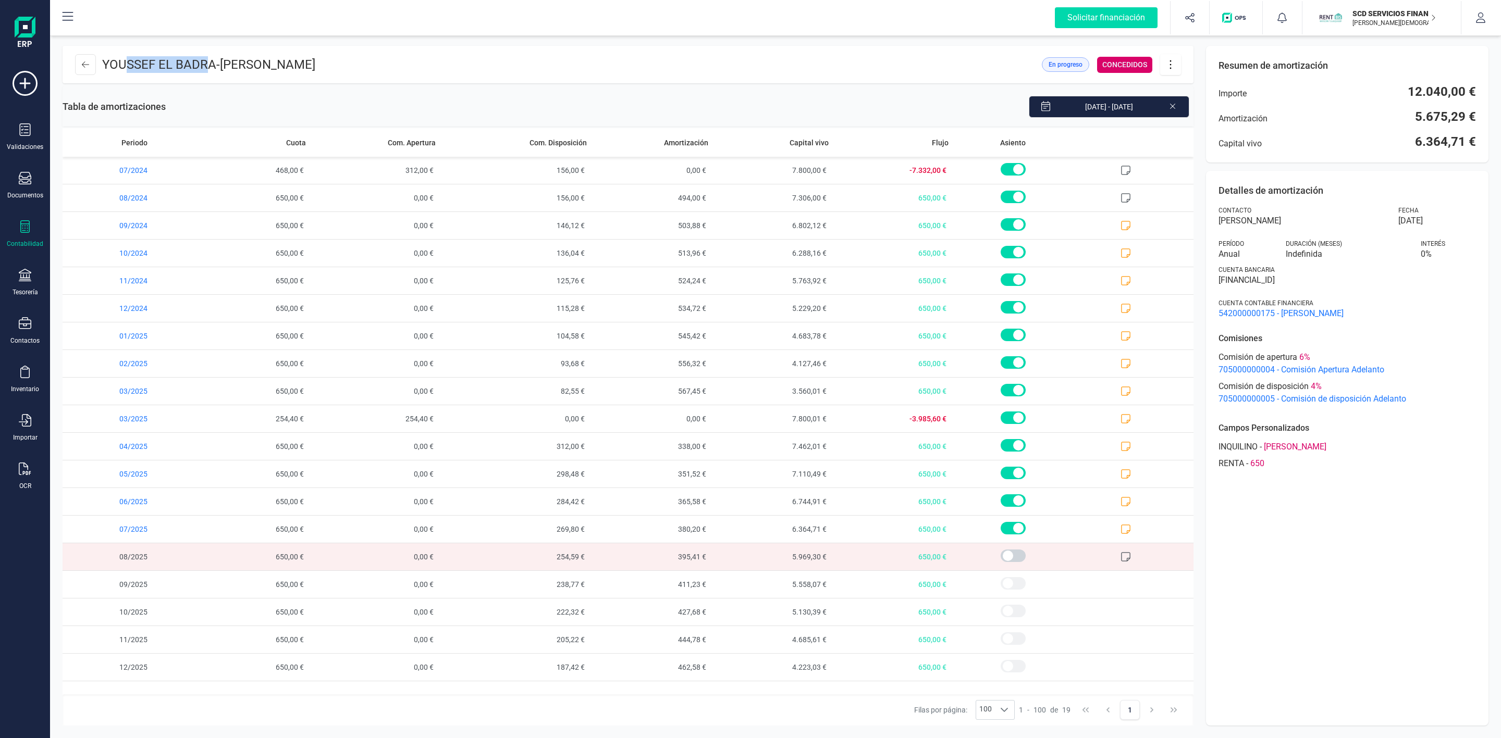
drag, startPoint x: 124, startPoint y: 65, endPoint x: 210, endPoint y: 61, distance: 86.1
click at [210, 61] on p "[PERSON_NAME] EL [PERSON_NAME] - [PERSON_NAME]" at bounding box center [208, 64] width 213 height 17
click at [257, 66] on span "[PERSON_NAME]" at bounding box center [267, 64] width 95 height 15
click at [1126, 533] on icon at bounding box center [1125, 529] width 10 height 10
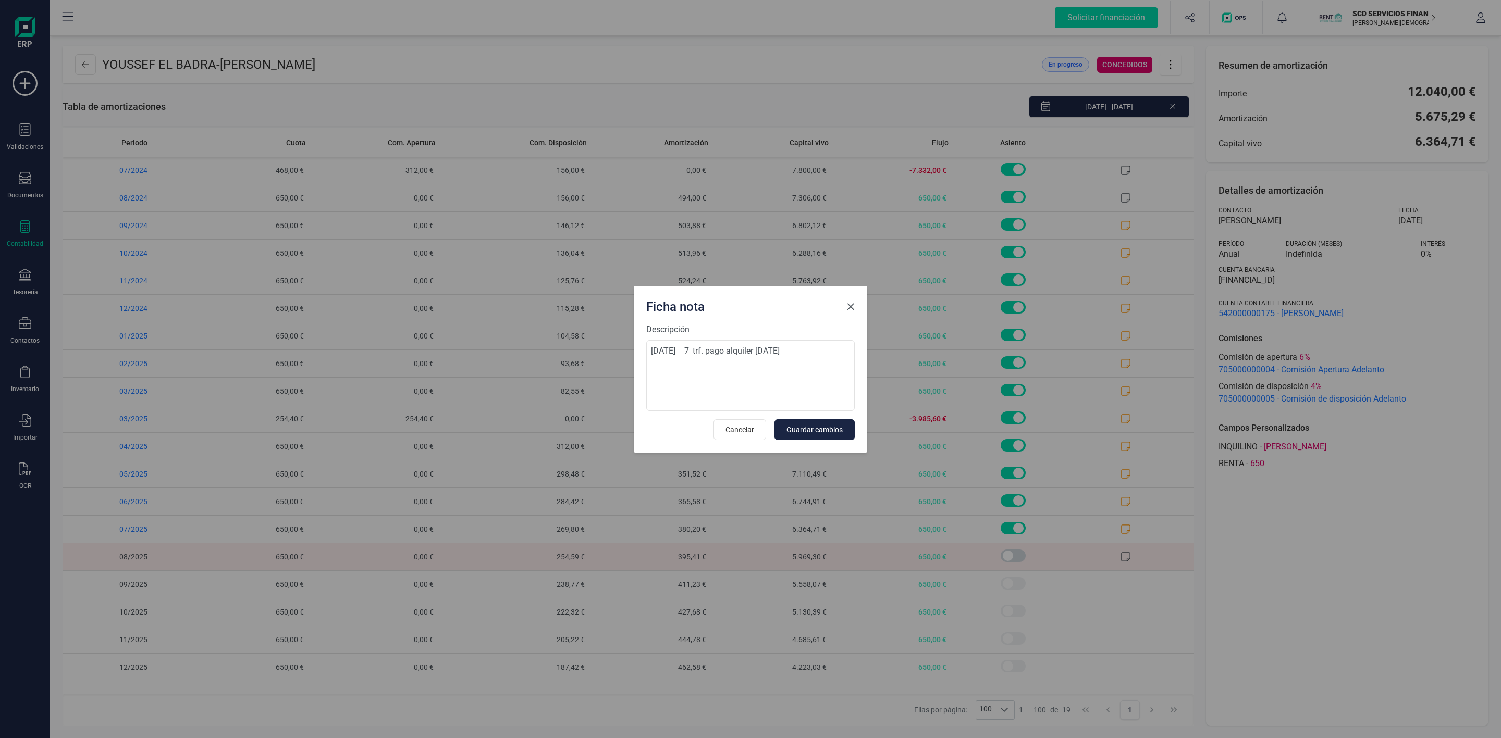
click at [853, 313] on button "Close" at bounding box center [850, 307] width 17 height 17
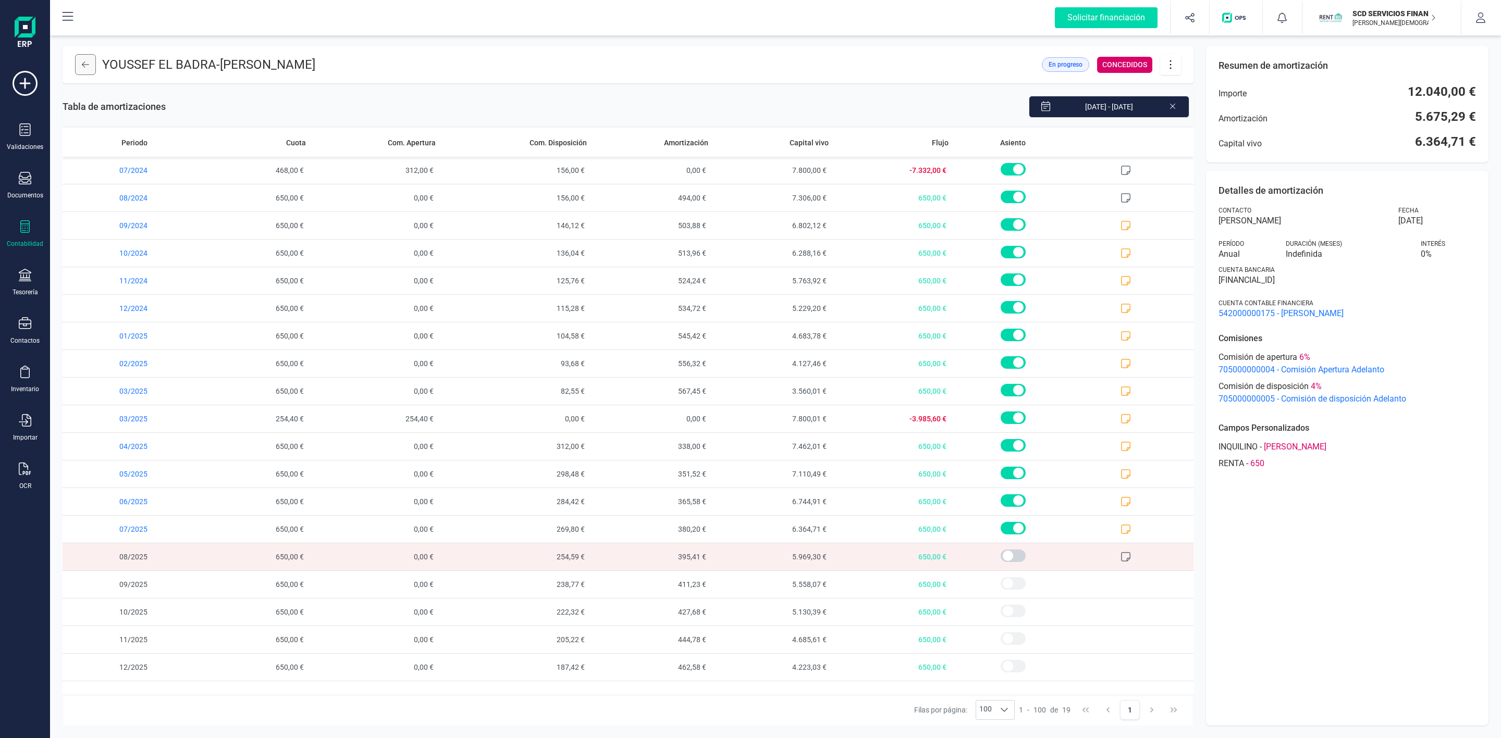
click at [88, 66] on icon at bounding box center [85, 64] width 7 height 8
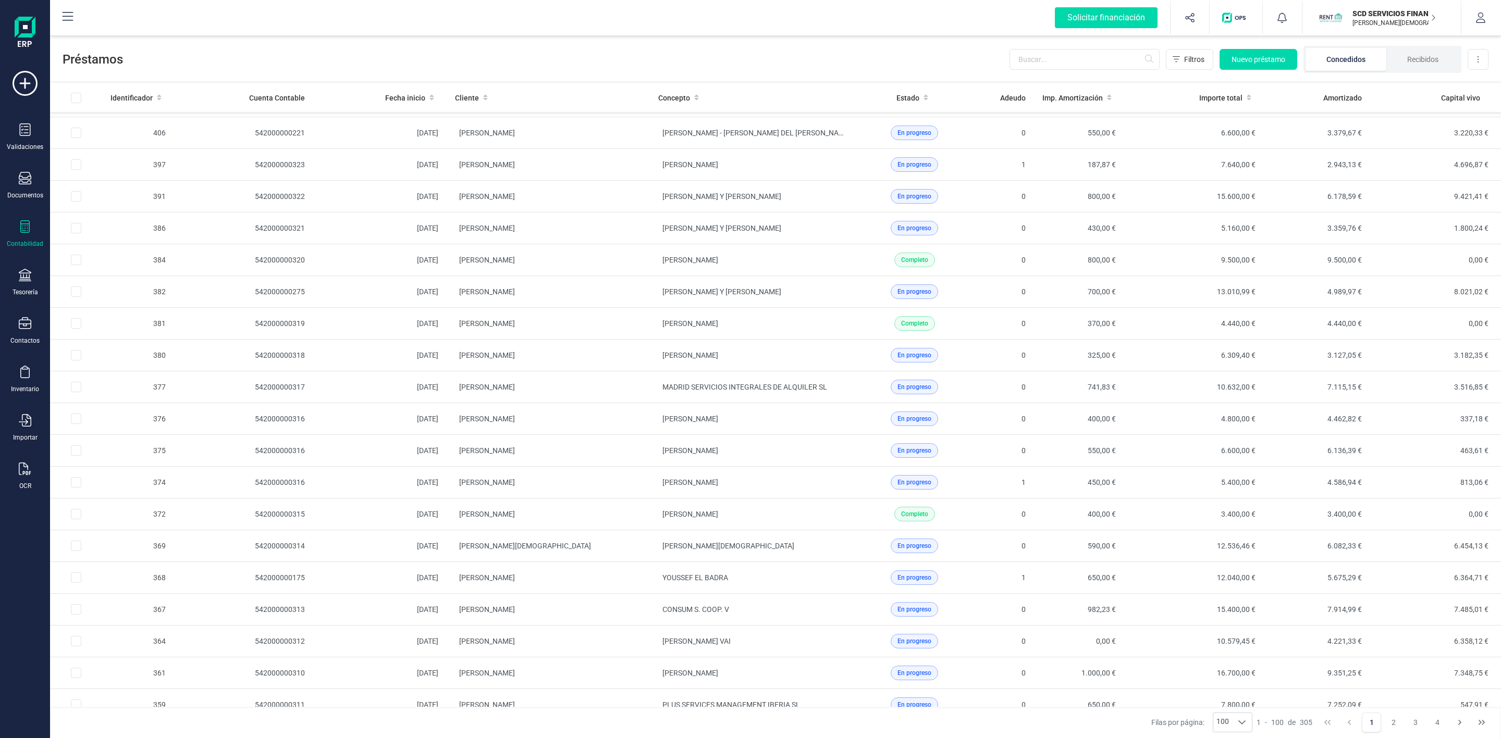
scroll to position [391, 0]
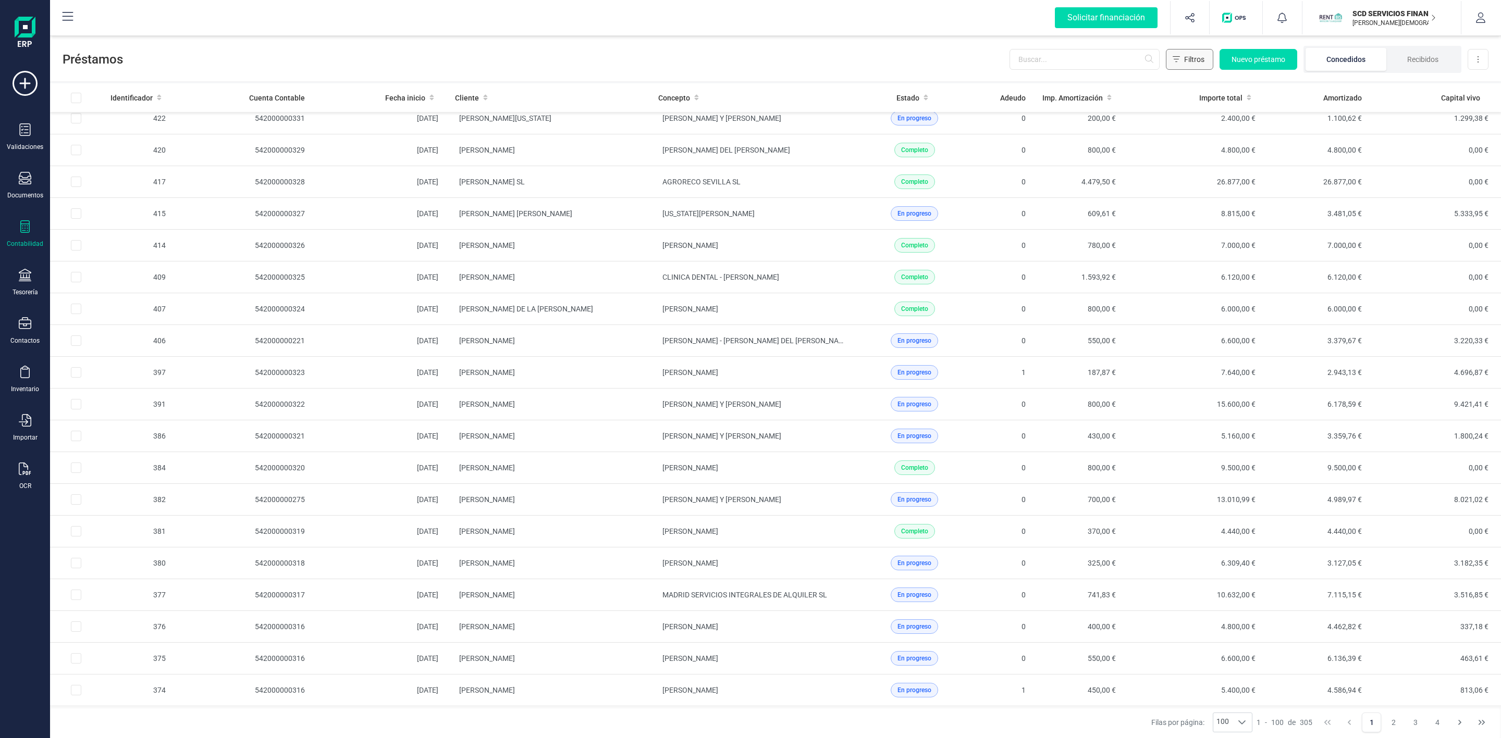
click at [1194, 52] on button "Filtros" at bounding box center [1189, 59] width 47 height 21
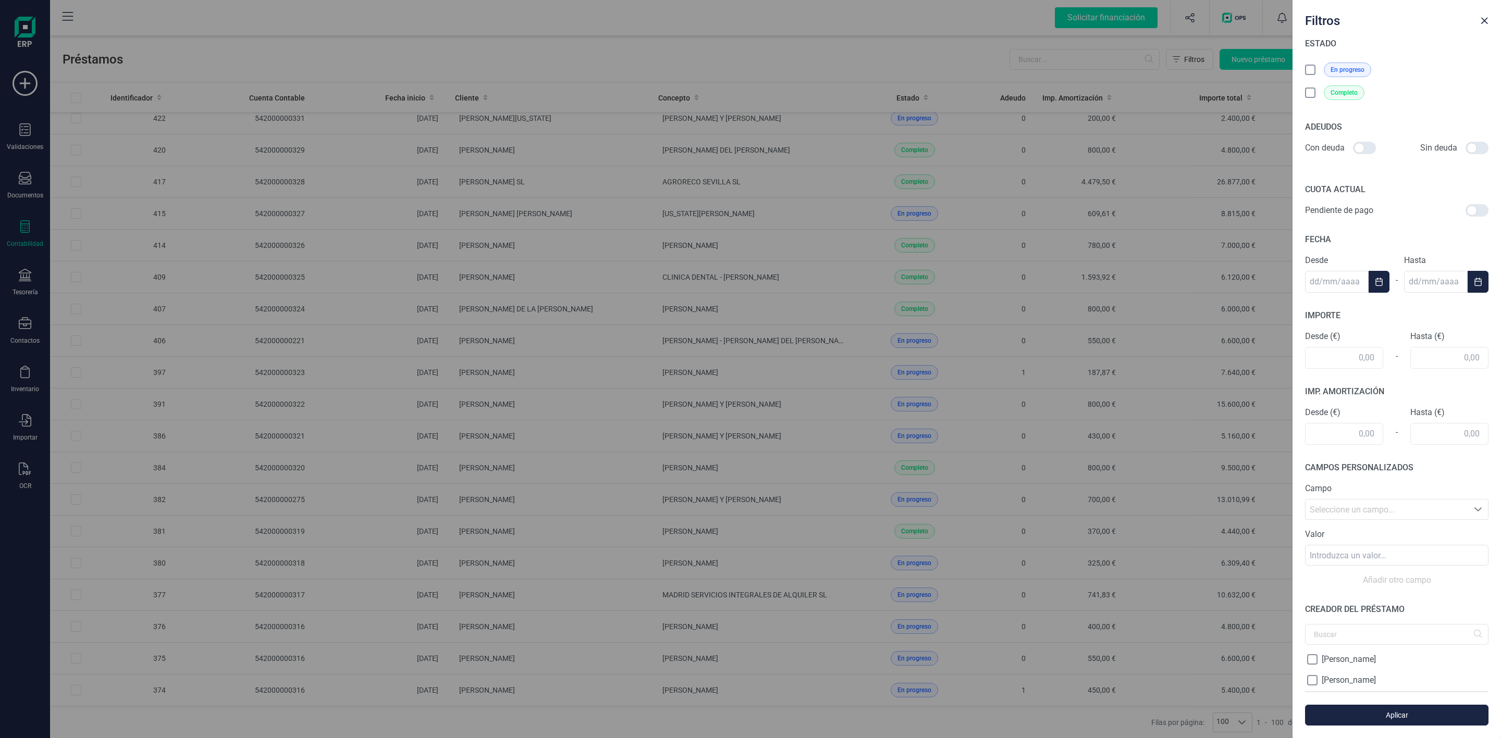
click at [1366, 147] on div at bounding box center [1364, 148] width 23 height 13
click at [1353, 148] on input "checkbox" at bounding box center [1352, 148] width 1 height 1
checkbox input "true"
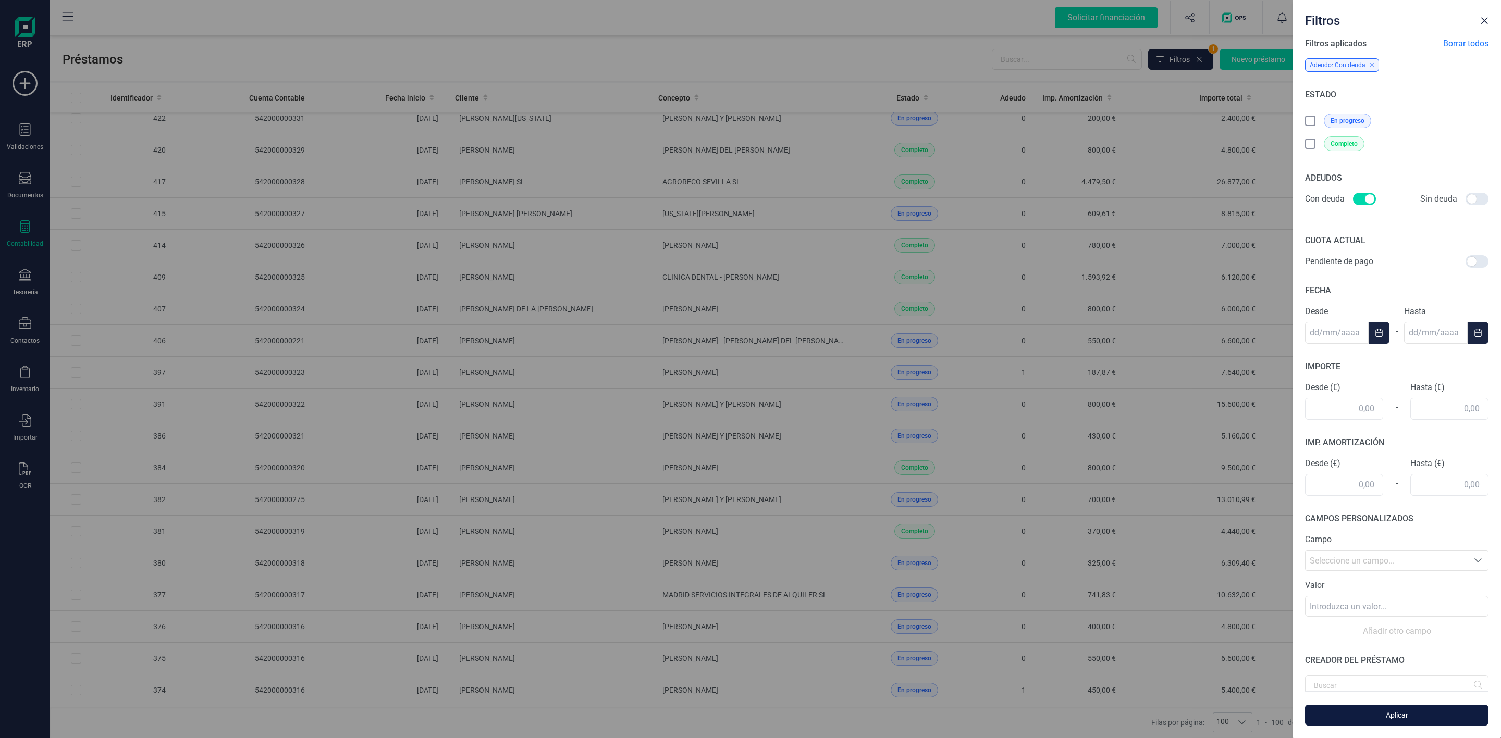
click at [1400, 720] on span "Aplicar" at bounding box center [1396, 715] width 159 height 10
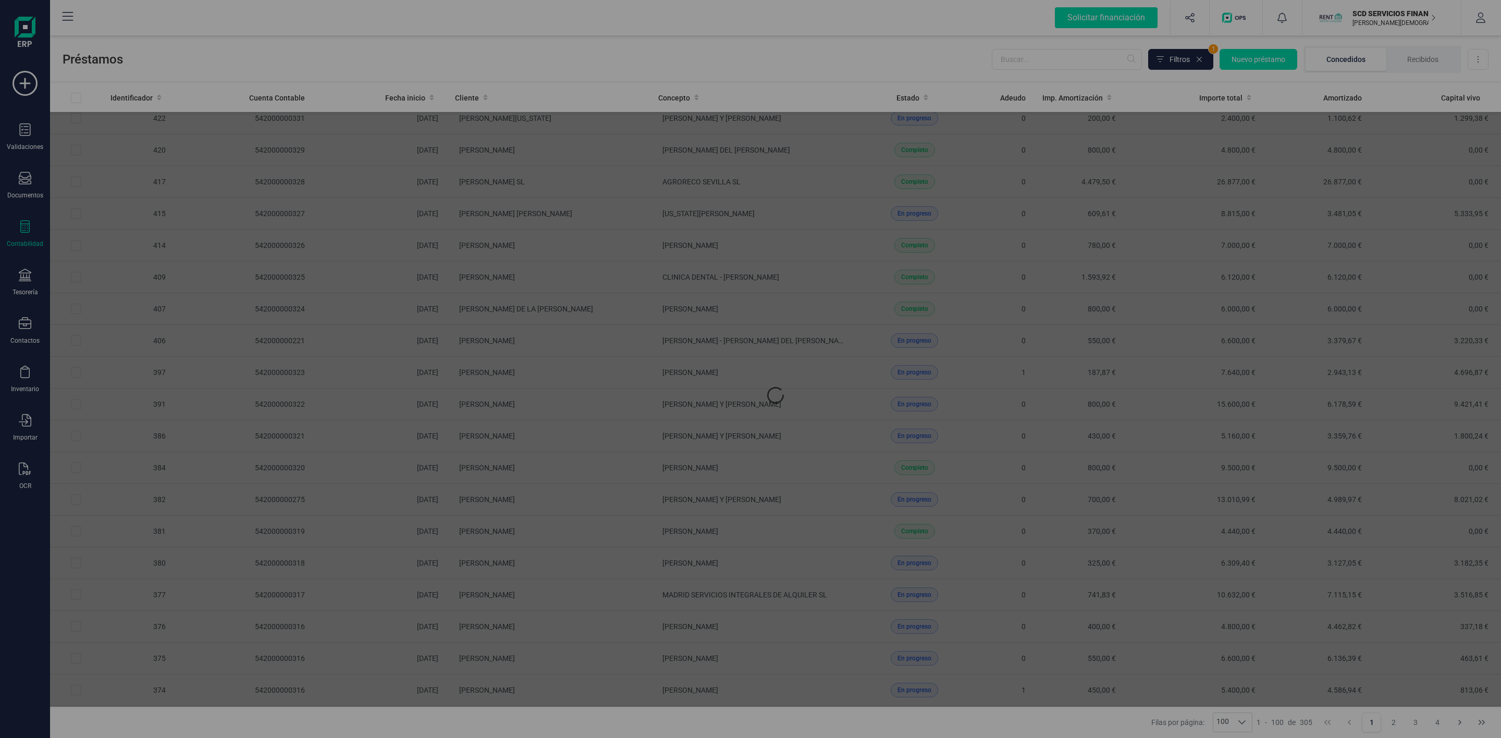
scroll to position [0, 0]
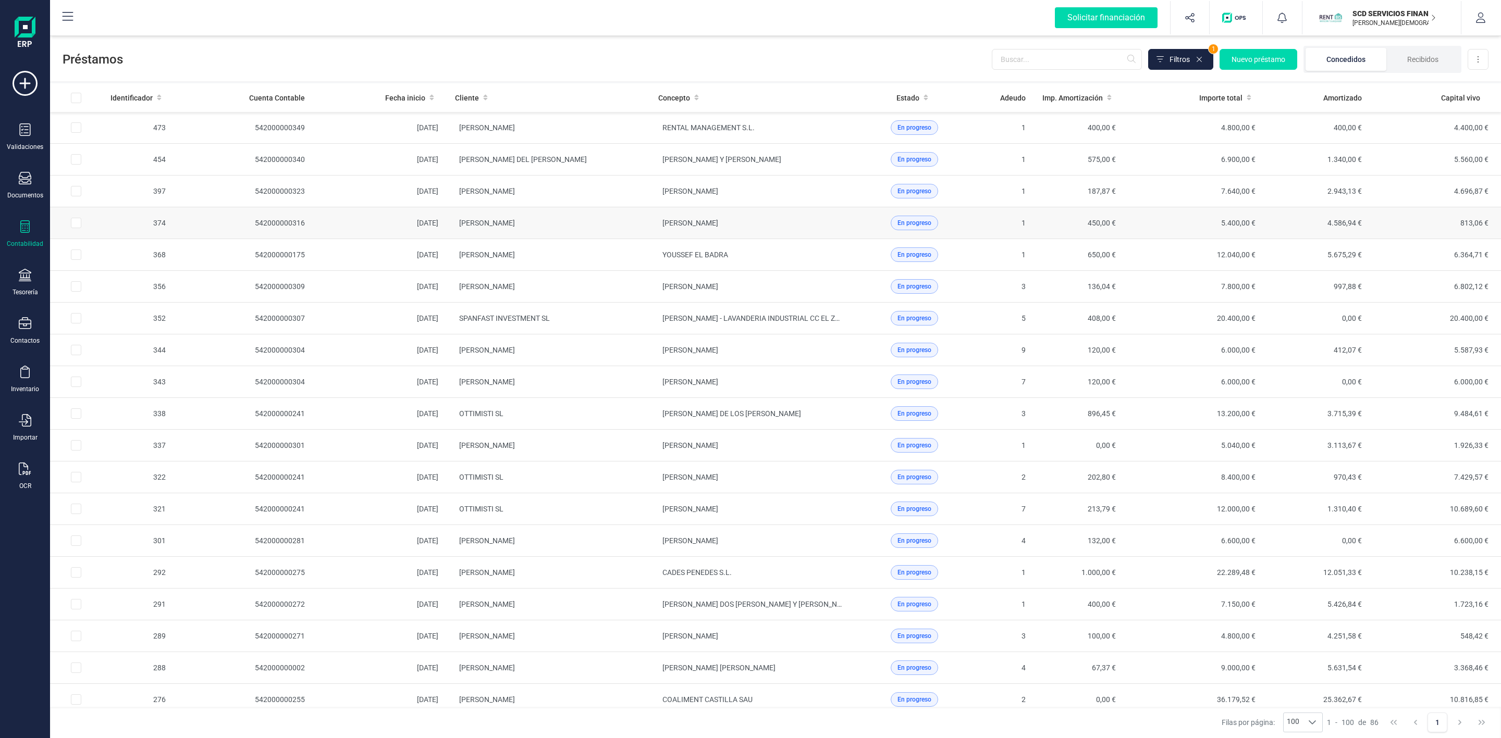
click at [616, 235] on td "[PERSON_NAME]" at bounding box center [548, 223] width 203 height 32
click at [621, 444] on td "[PERSON_NAME]" at bounding box center [548, 446] width 203 height 32
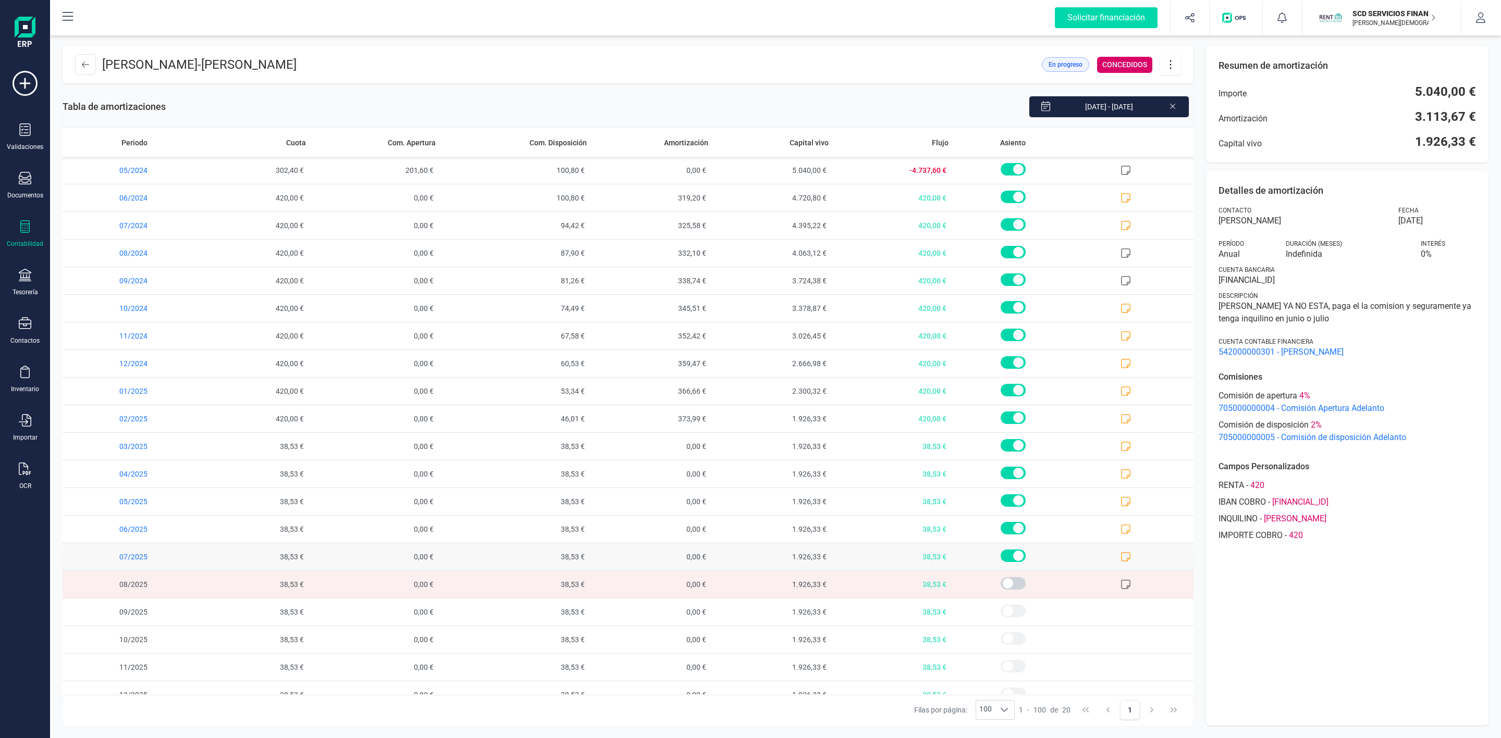
click at [1120, 562] on icon at bounding box center [1125, 557] width 10 height 10
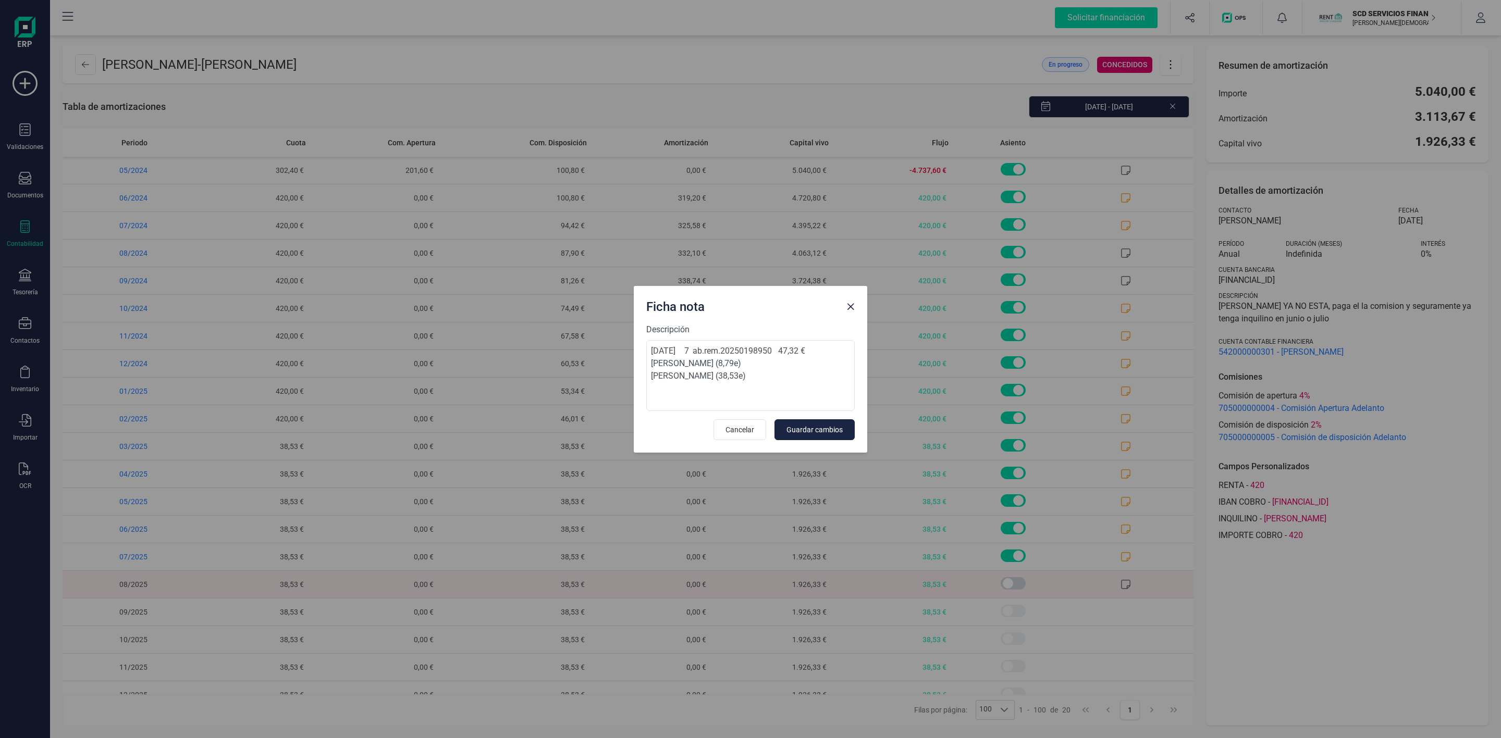
click at [851, 303] on span "Close" at bounding box center [850, 307] width 8 height 8
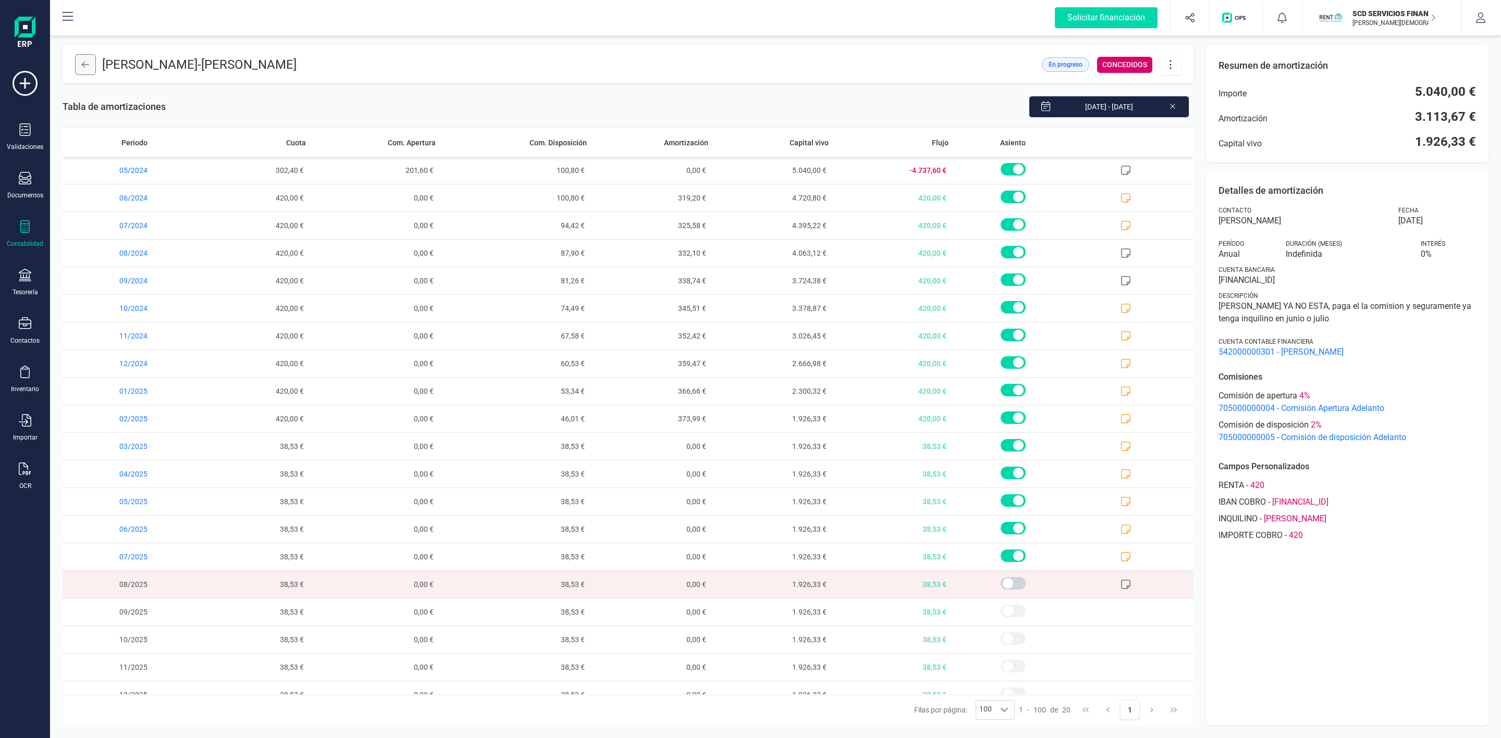
click at [91, 61] on button at bounding box center [85, 64] width 21 height 21
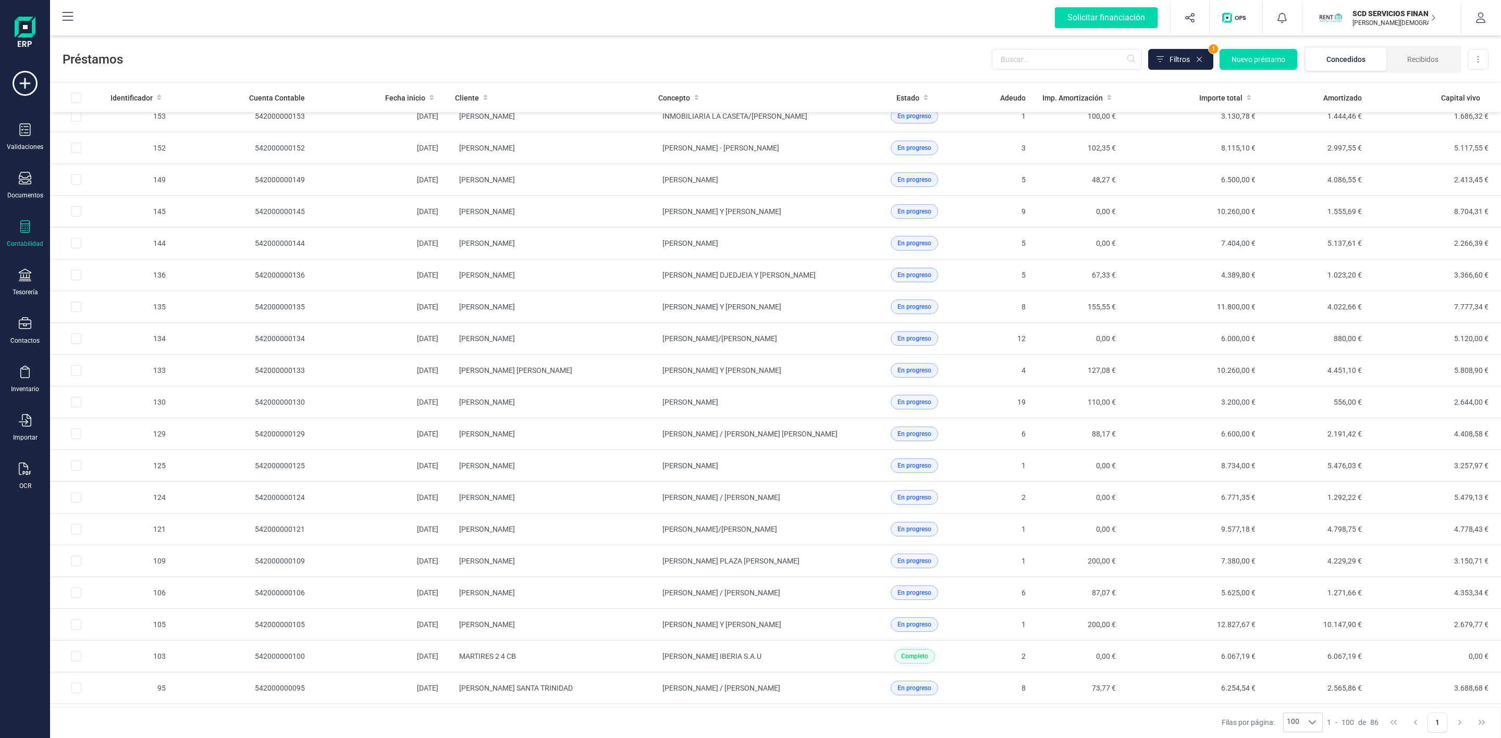
scroll to position [1362, 0]
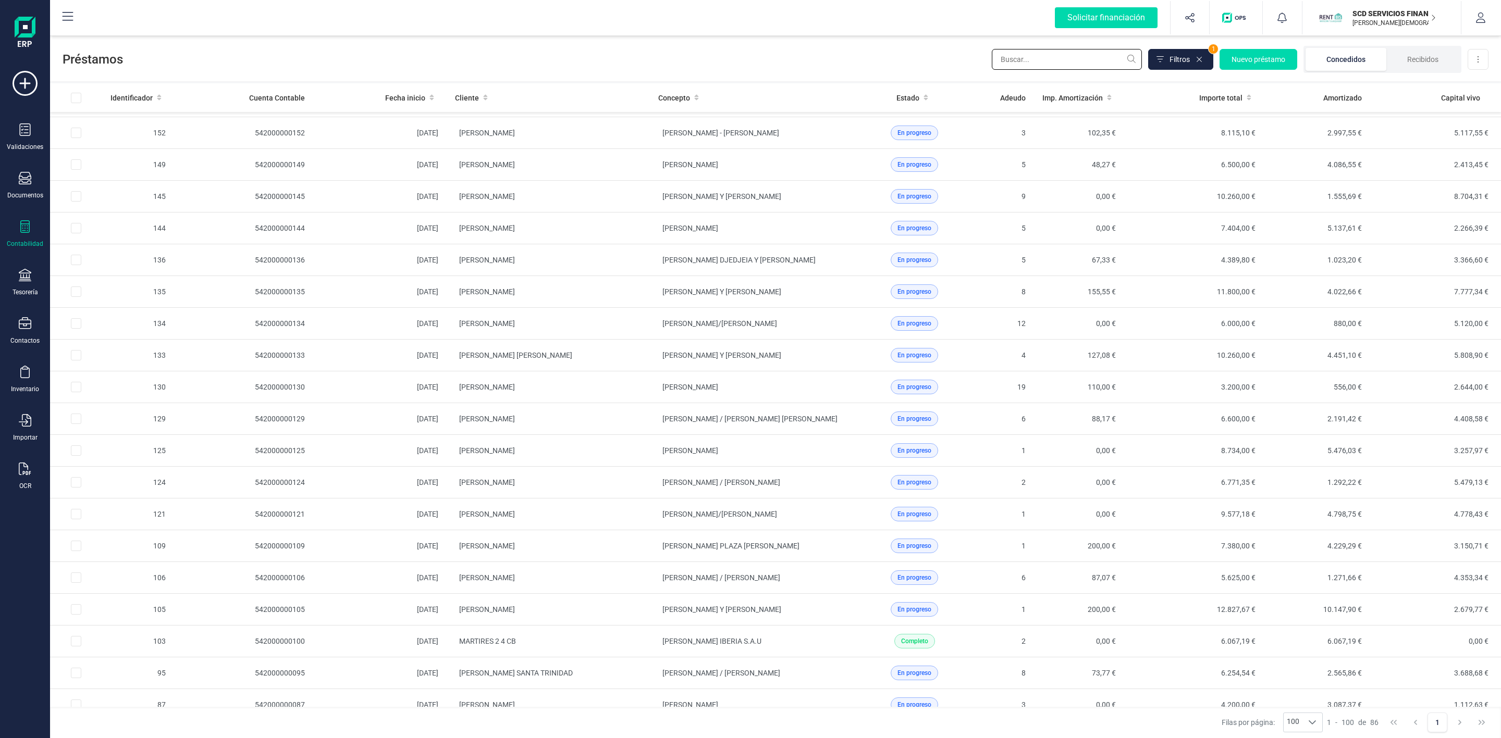
click at [1079, 64] on input "text" at bounding box center [1067, 59] width 150 height 21
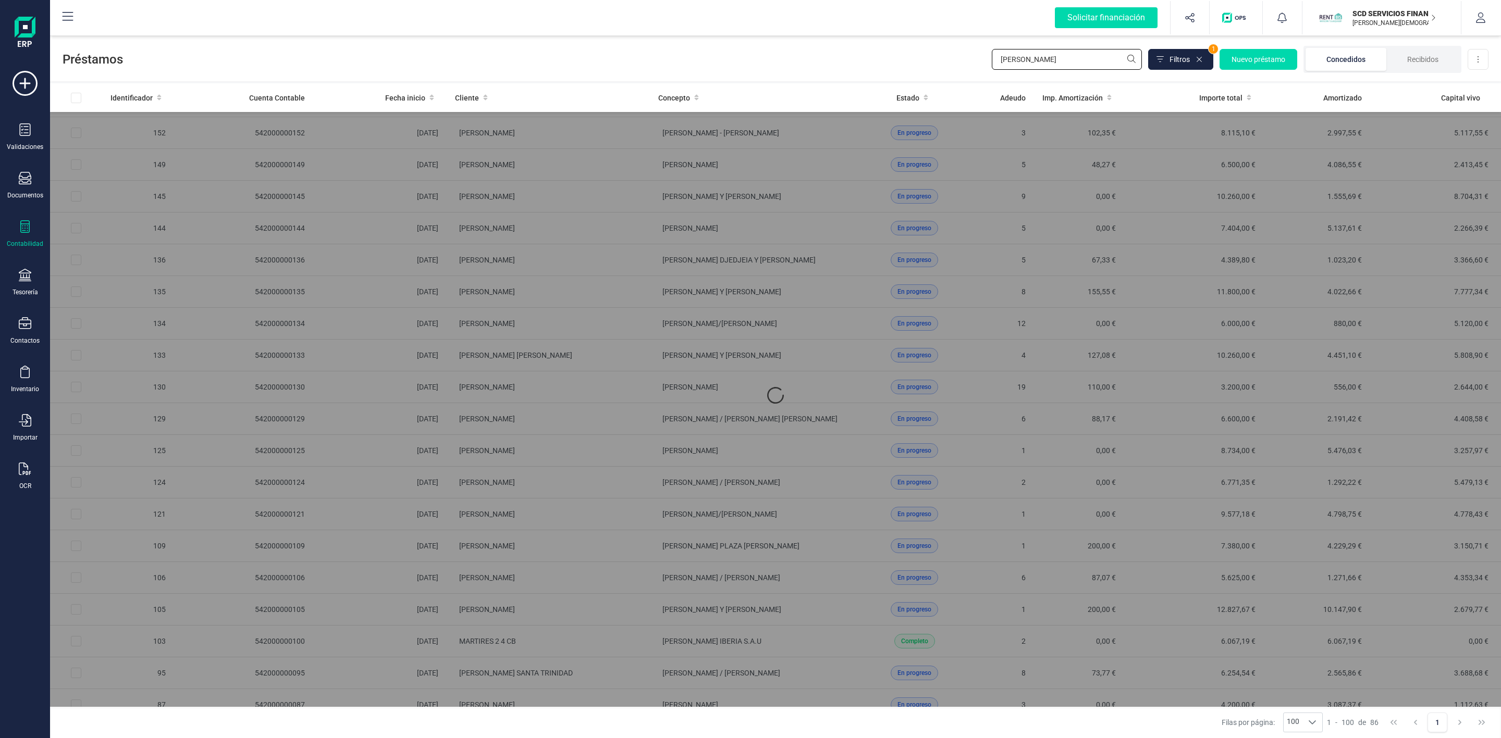
scroll to position [0, 0]
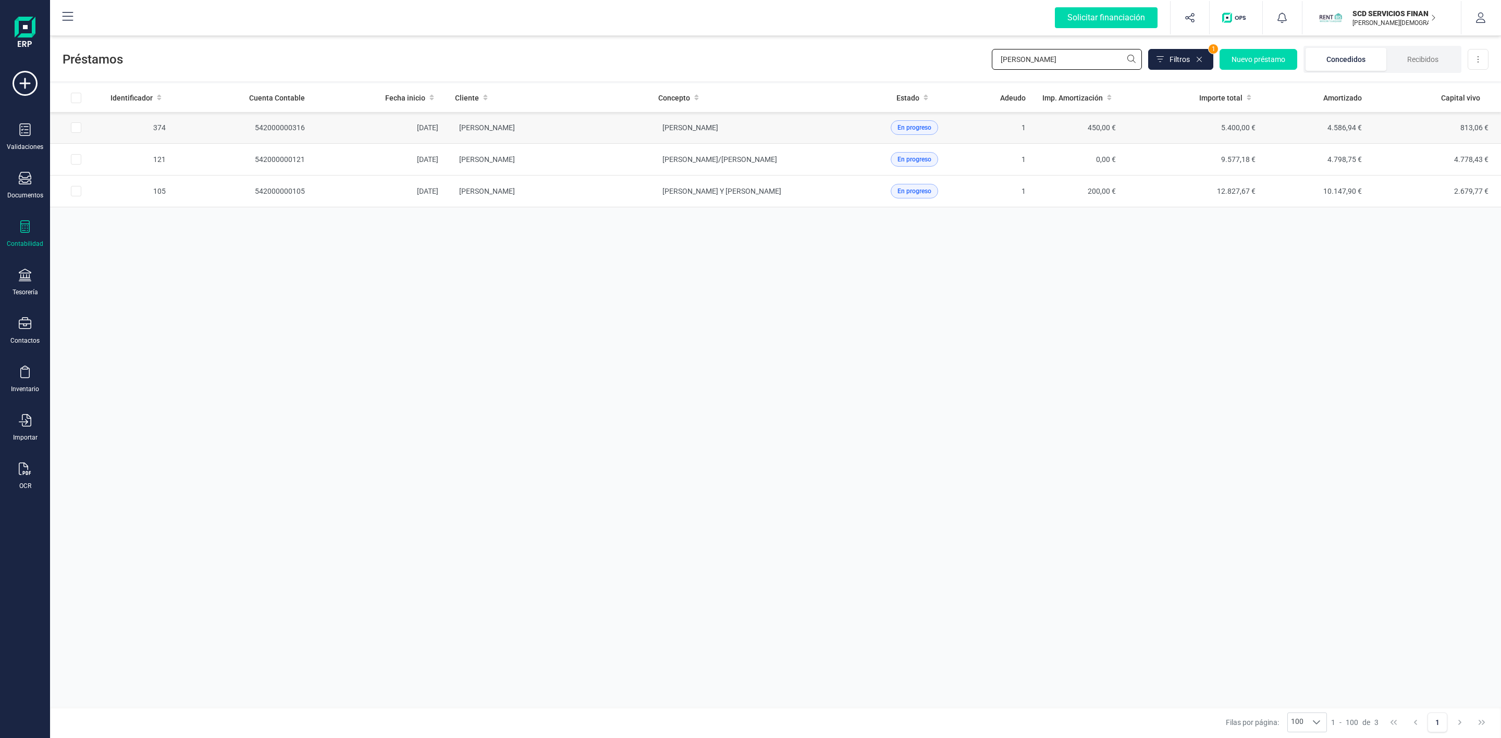
type input "[PERSON_NAME]"
click at [570, 130] on td "[PERSON_NAME]" at bounding box center [548, 128] width 203 height 32
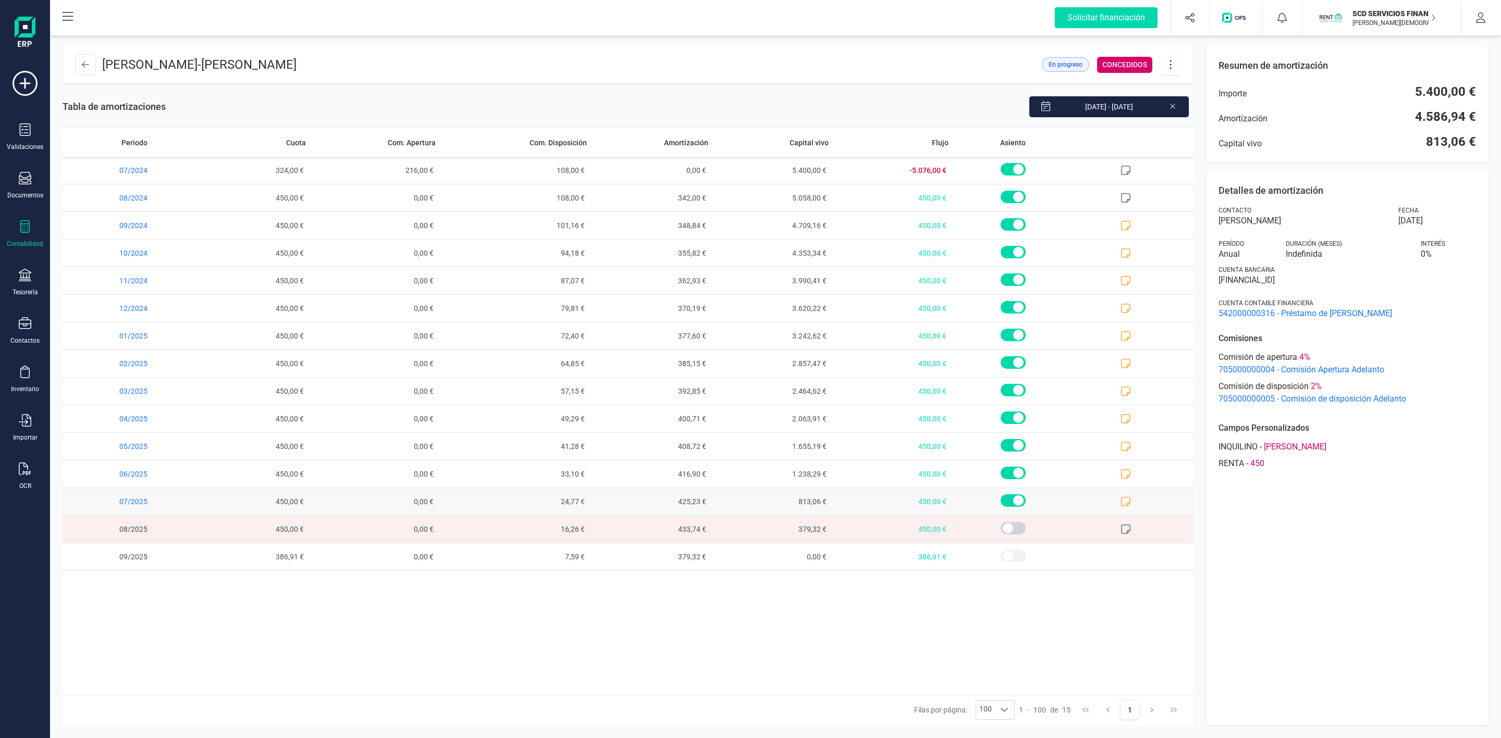
click at [1127, 507] on icon at bounding box center [1125, 501] width 9 height 9
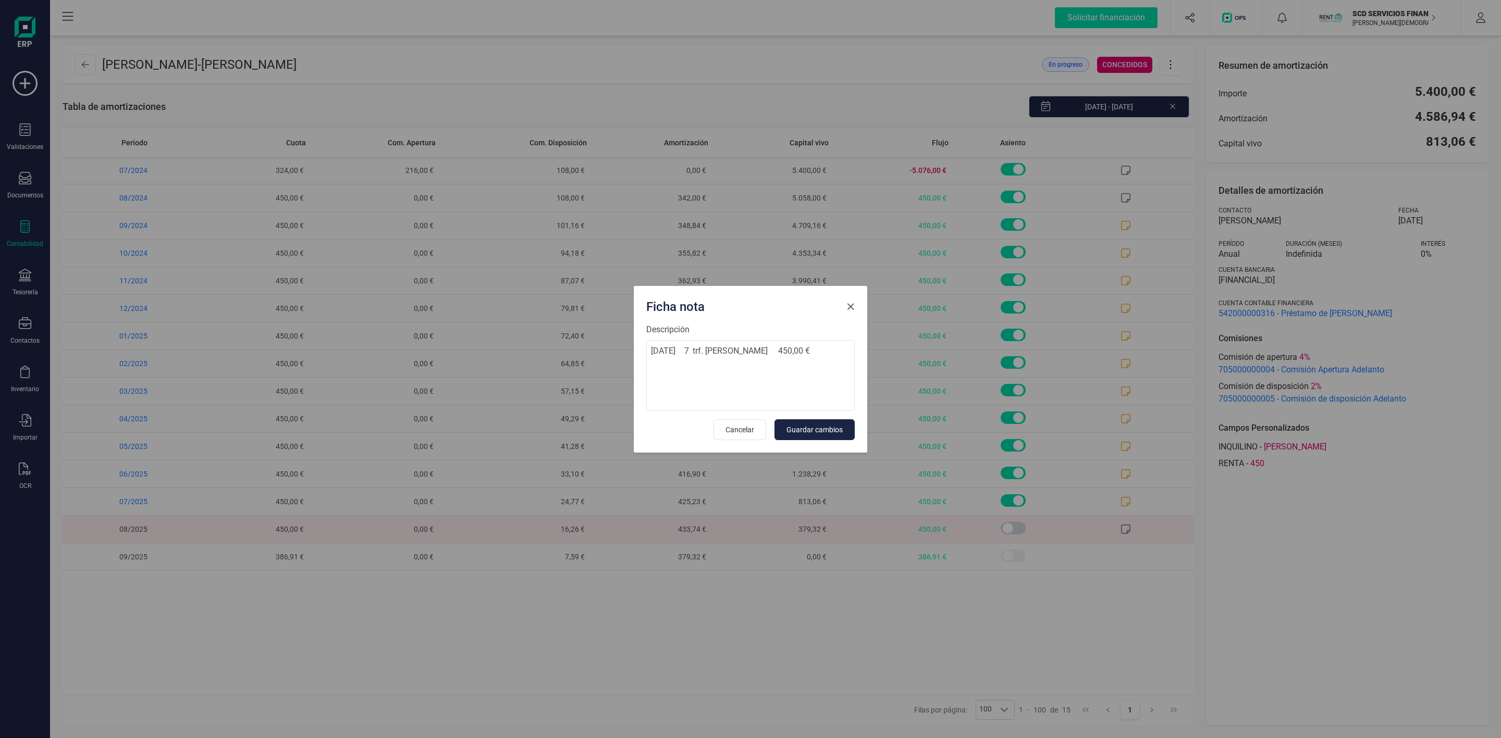
click at [854, 306] on span "Close" at bounding box center [850, 307] width 8 height 8
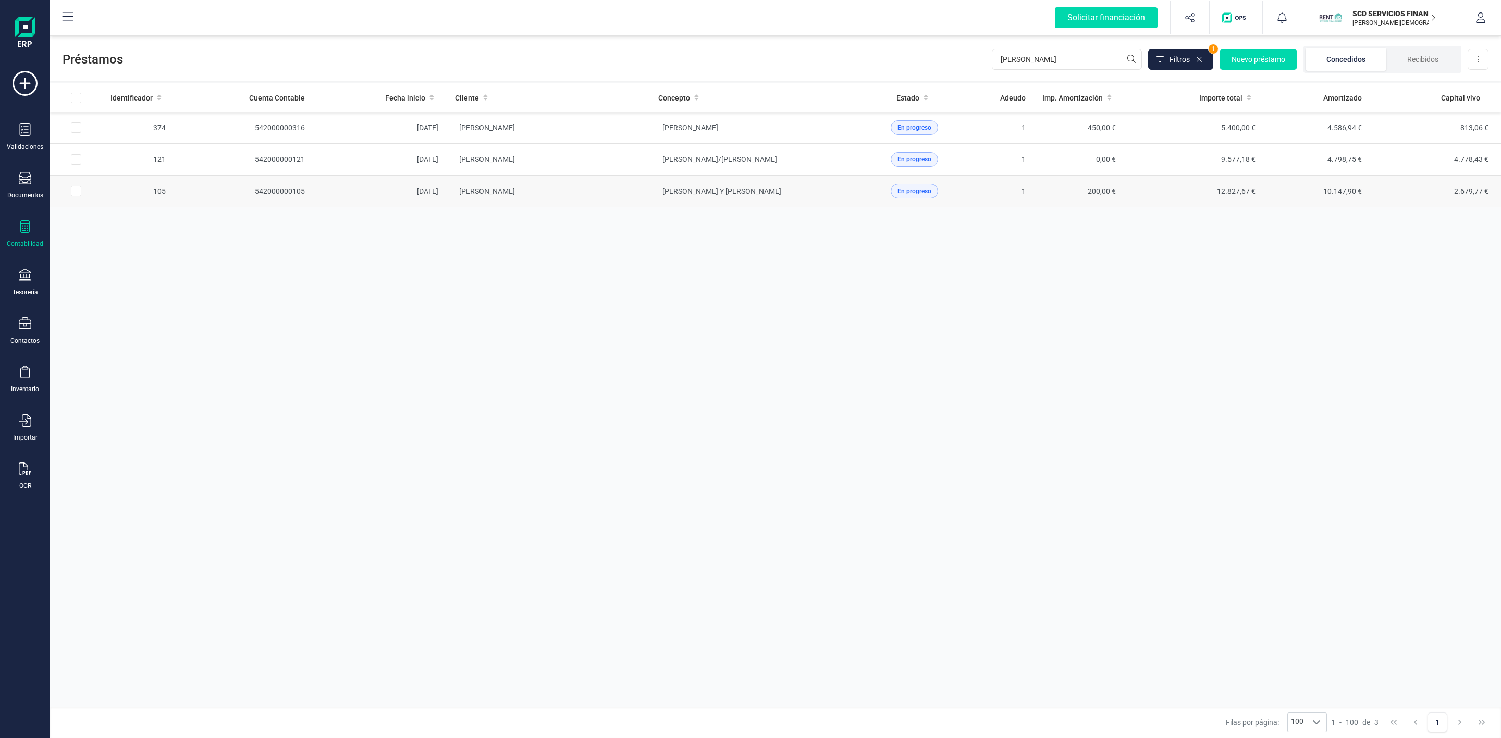
click at [610, 202] on td "[PERSON_NAME]" at bounding box center [548, 192] width 203 height 32
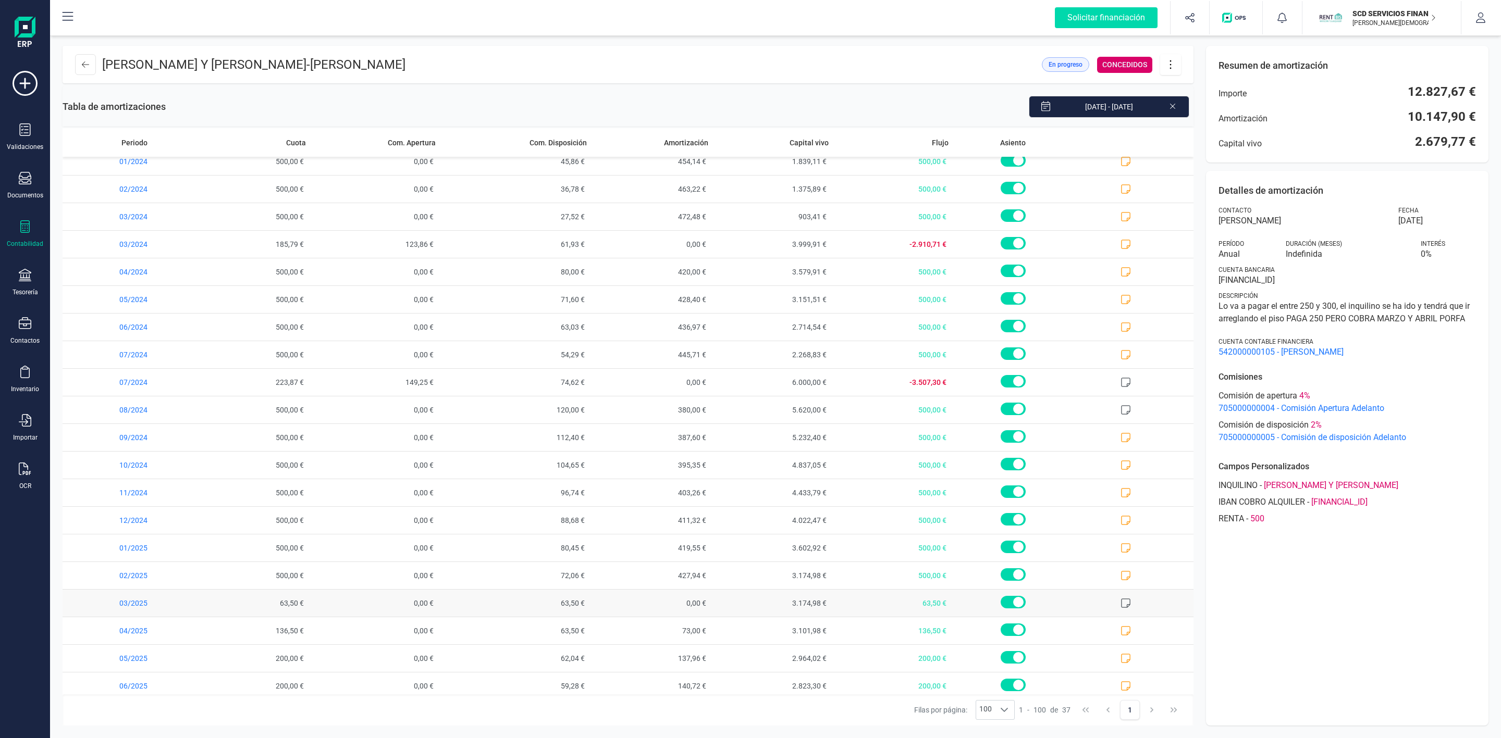
scroll to position [493, 0]
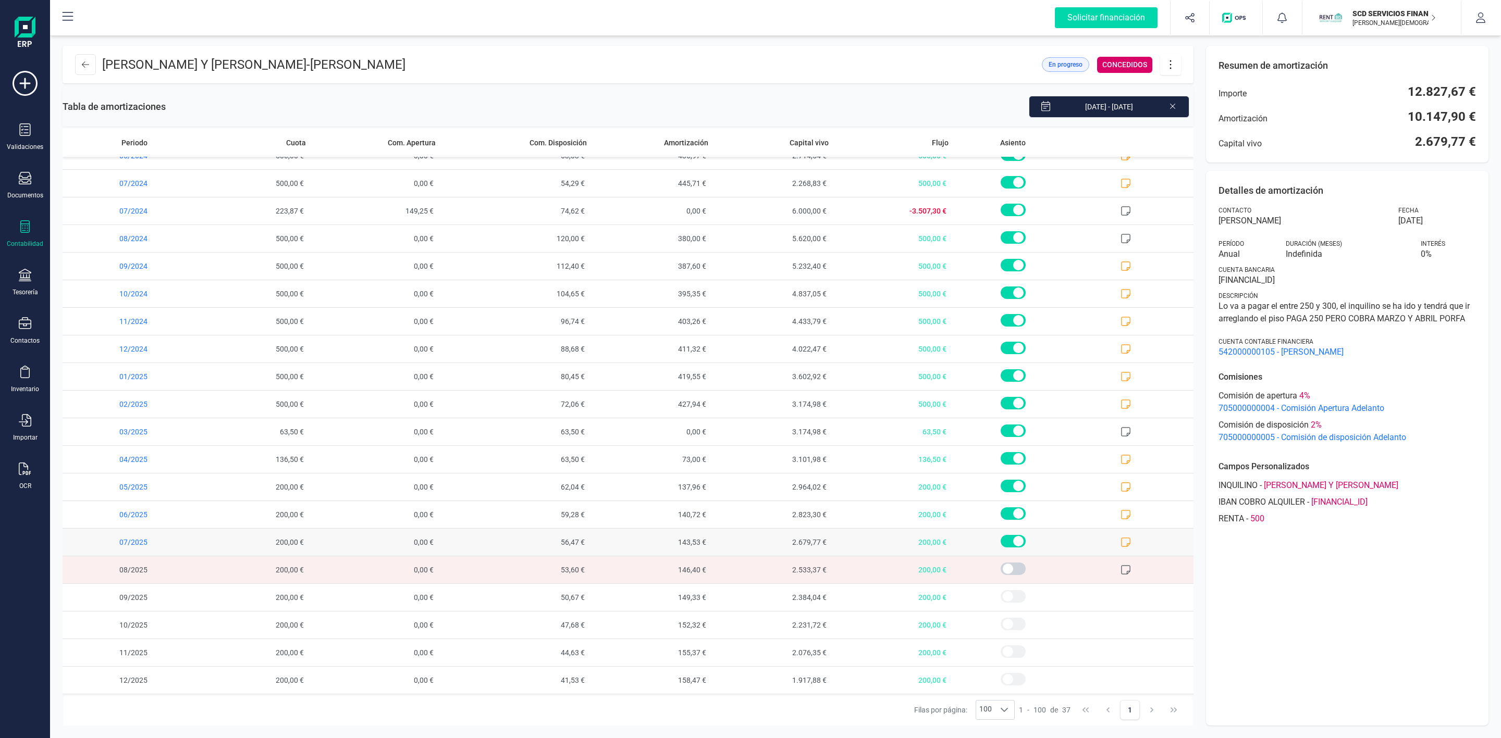
click at [1120, 537] on icon at bounding box center [1125, 542] width 10 height 10
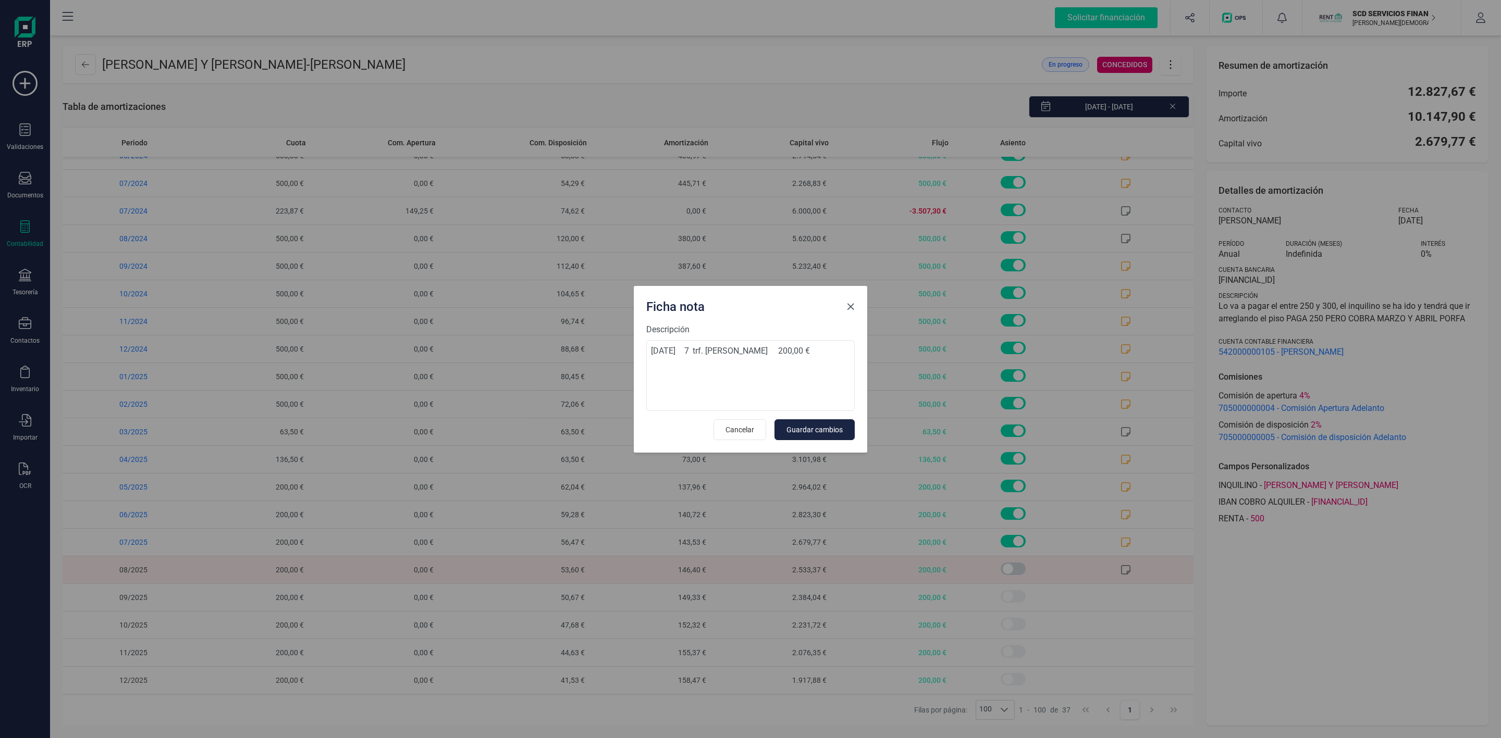
click at [857, 309] on button "Close" at bounding box center [850, 307] width 17 height 17
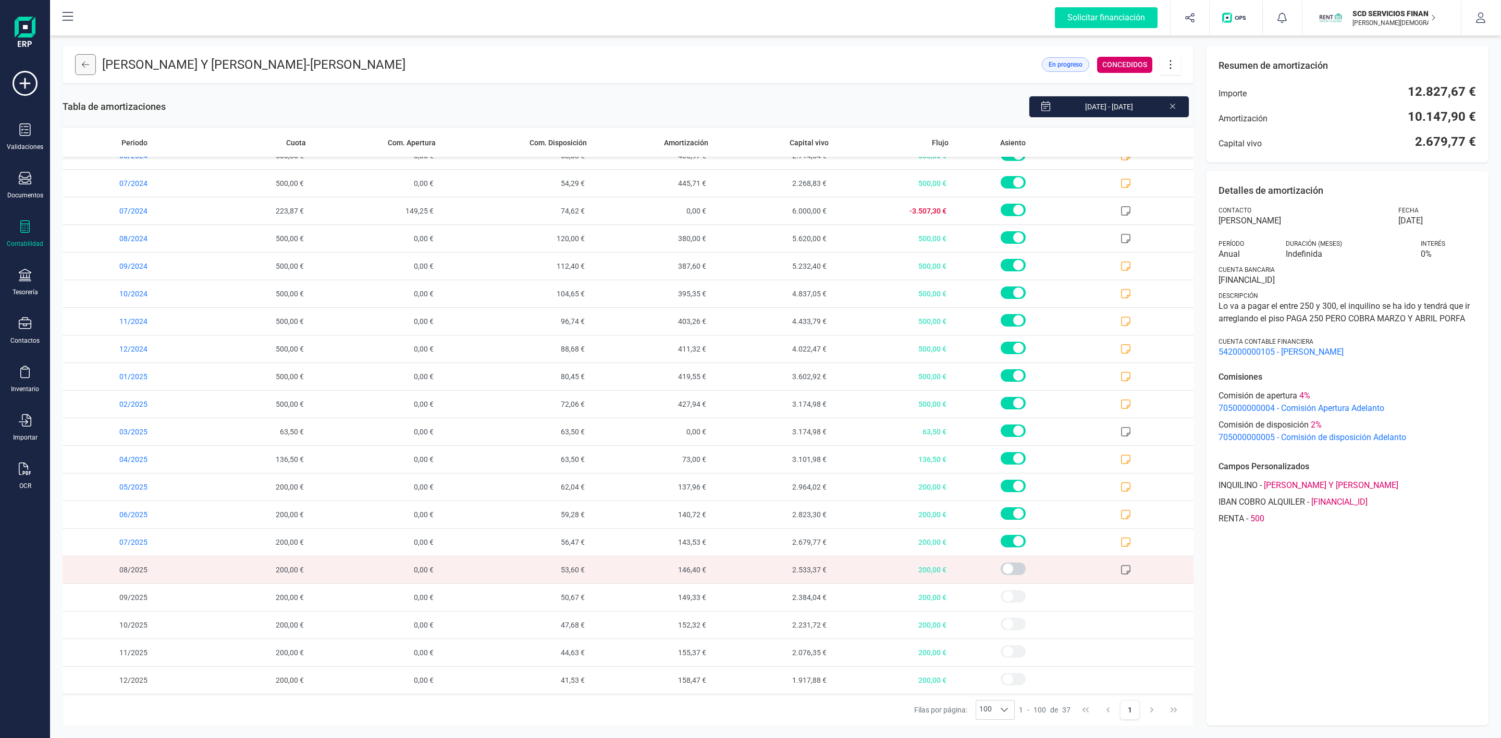
click at [89, 69] on button at bounding box center [85, 64] width 21 height 21
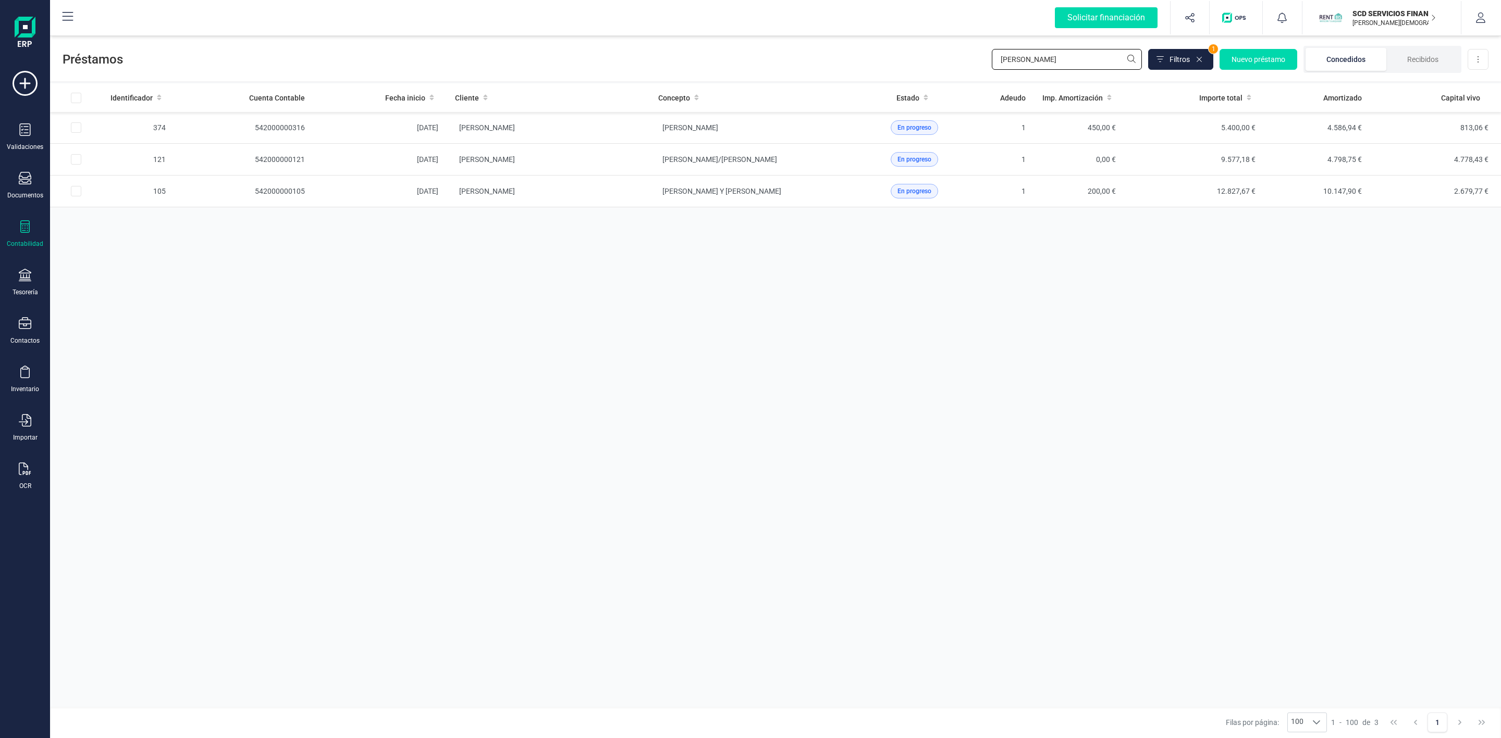
drag, startPoint x: 1062, startPoint y: 58, endPoint x: 877, endPoint y: 22, distance: 188.5
click at [934, 59] on div "Préstamos [PERSON_NAME] 1 Nuevo préstamo Concedidos Recibidos Descargar Excel" at bounding box center [775, 57] width 1451 height 48
type input "[PERSON_NAME]"
click at [620, 134] on td "[PERSON_NAME]" at bounding box center [548, 128] width 203 height 32
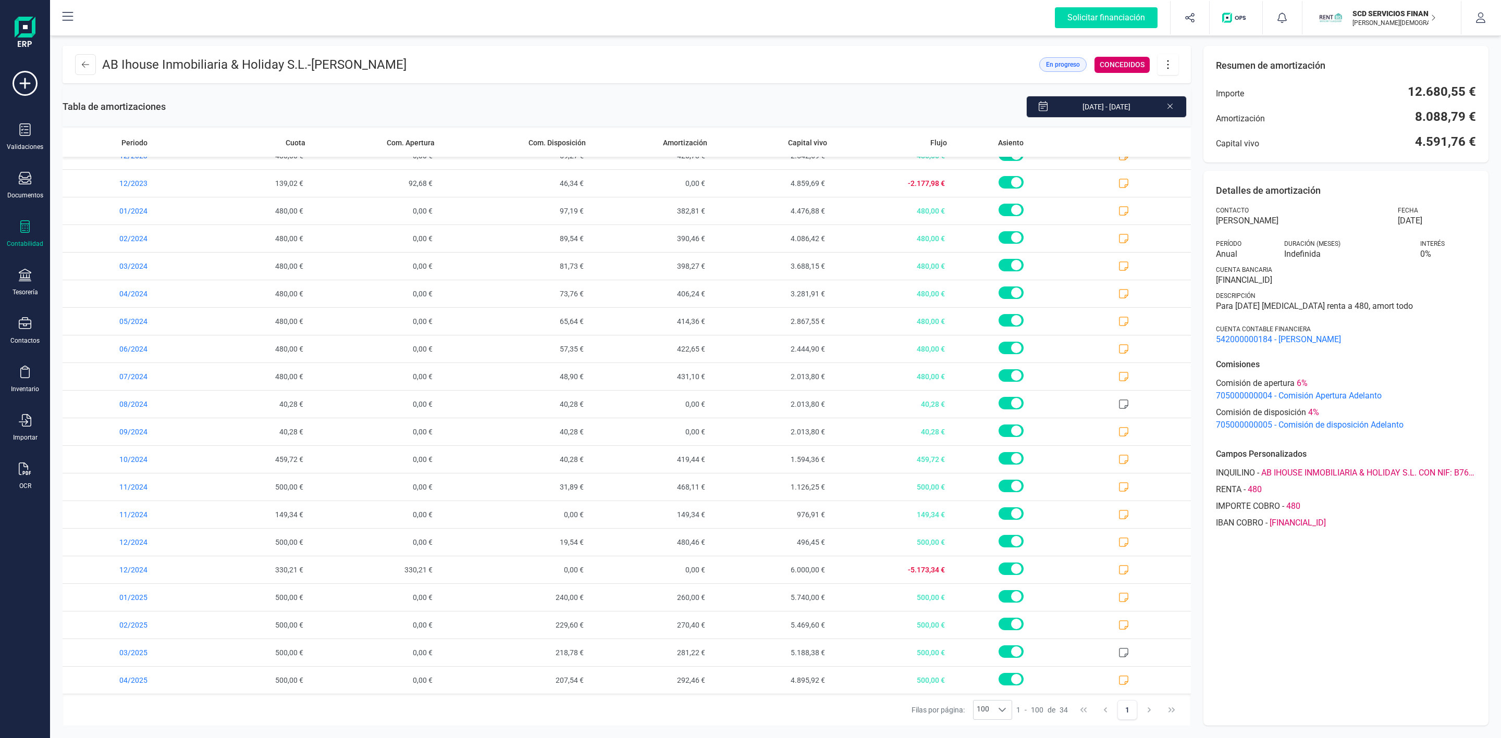
scroll to position [410, 0]
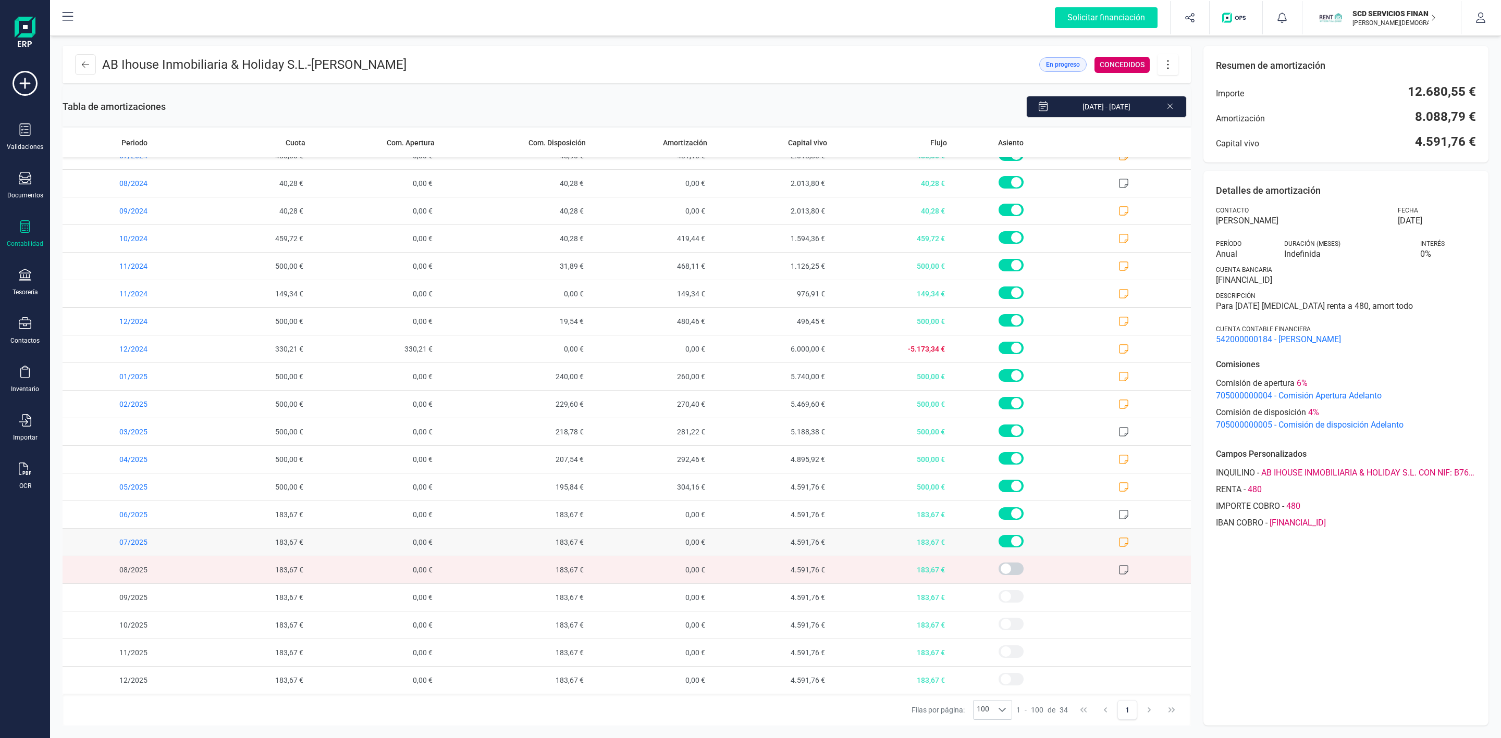
click at [1118, 541] on icon at bounding box center [1123, 542] width 10 height 10
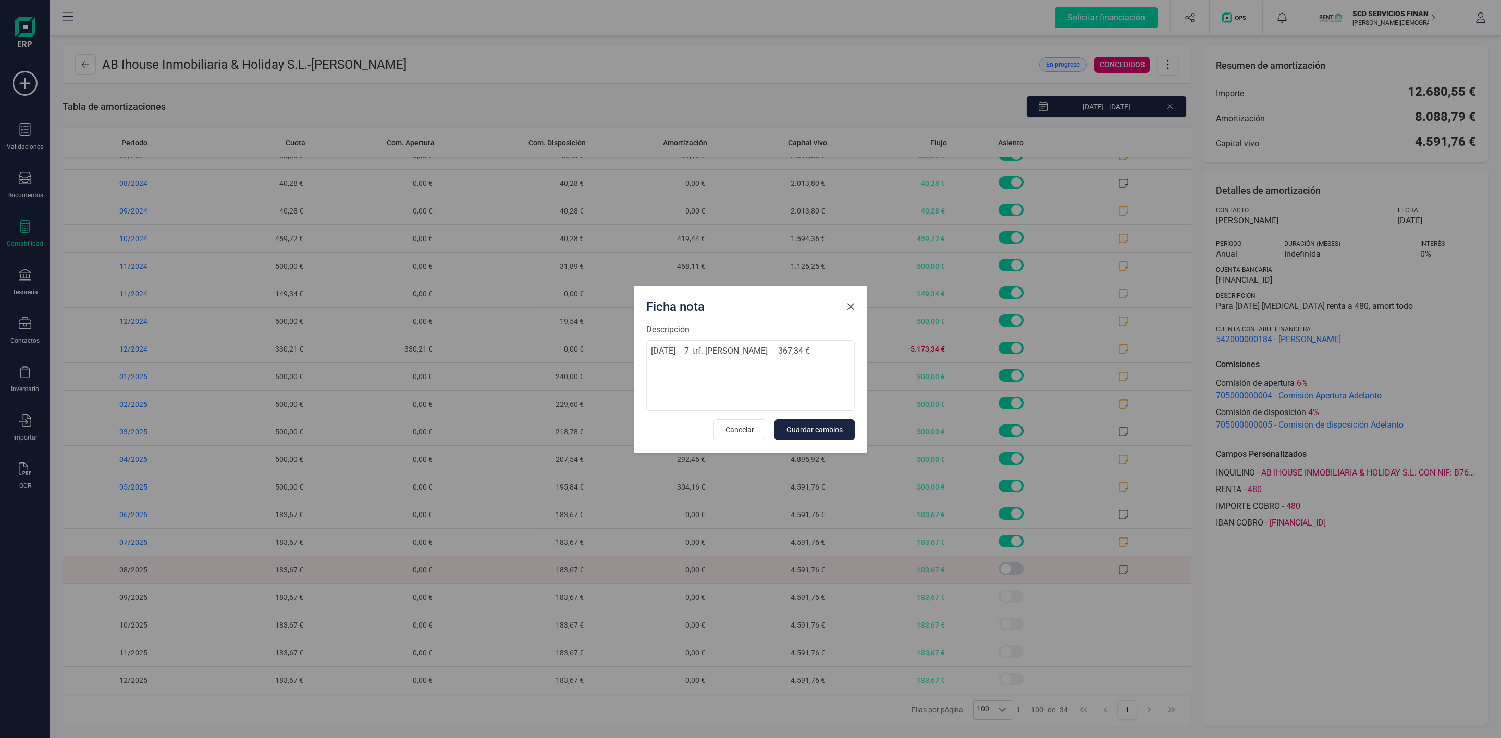
click at [849, 303] on span "Close" at bounding box center [850, 307] width 8 height 8
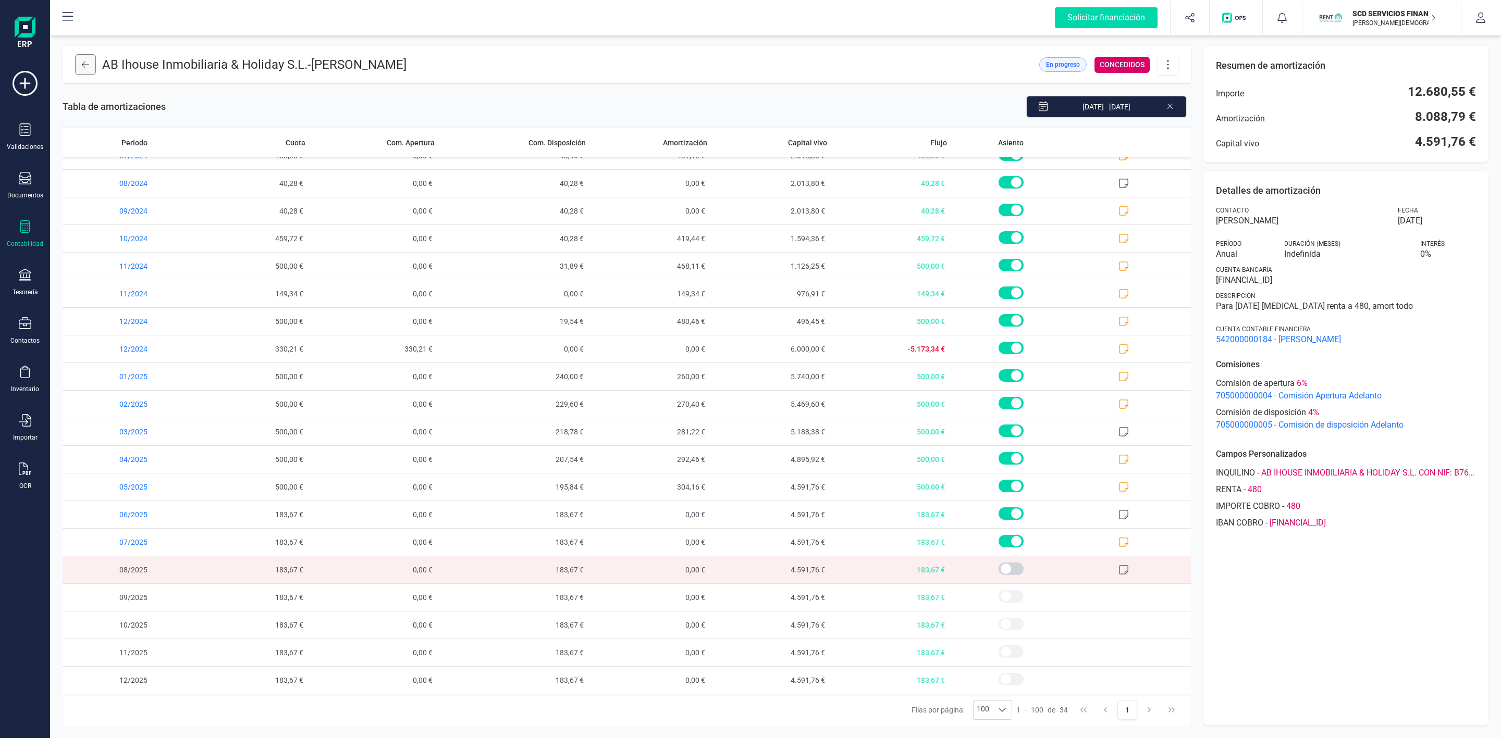
click at [82, 60] on icon at bounding box center [85, 64] width 7 height 8
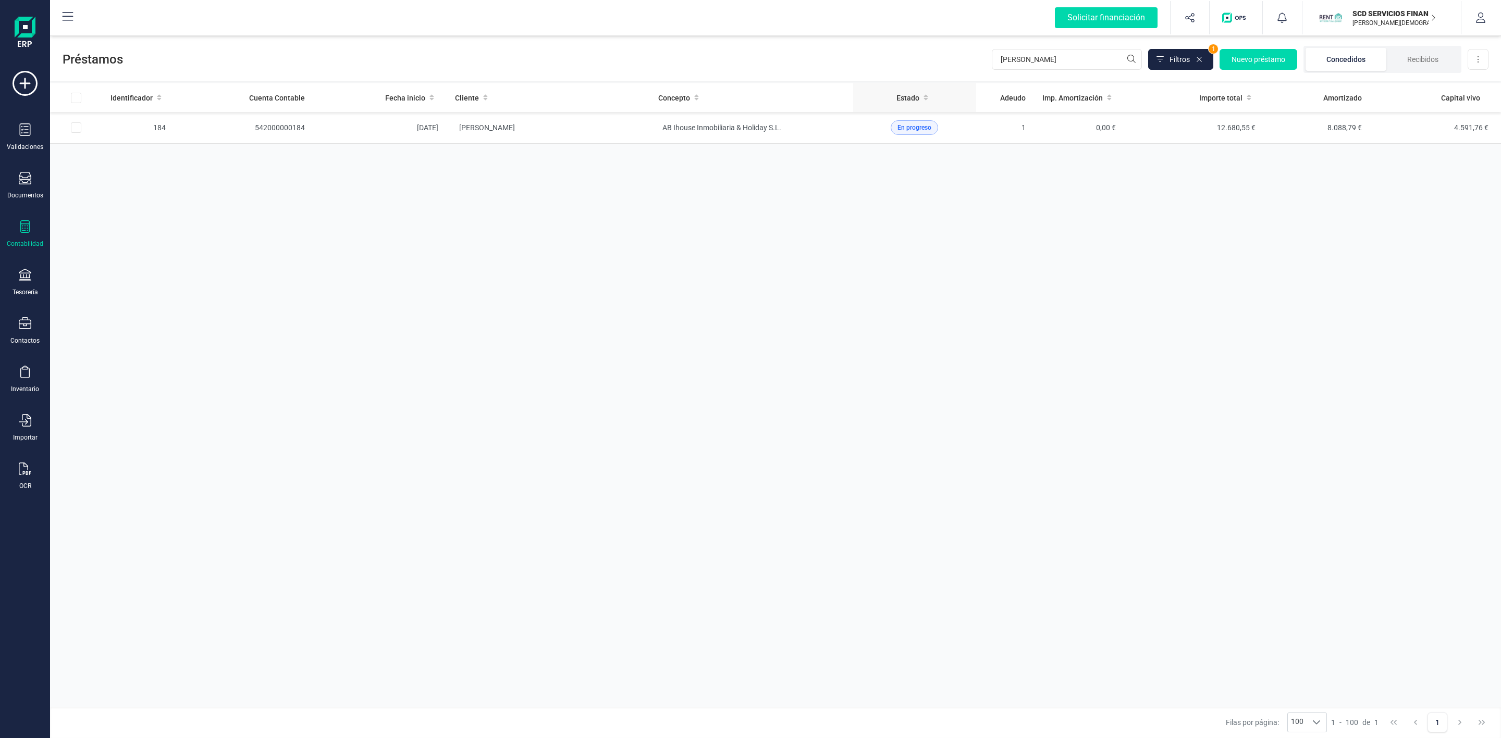
drag, startPoint x: 1055, startPoint y: 47, endPoint x: 856, endPoint y: 97, distance: 205.8
click at [768, 77] on div "Préstamos [PERSON_NAME] 1 Nuevo préstamo Concedidos Recibidos Descargar Excel" at bounding box center [775, 57] width 1451 height 48
drag, startPoint x: 1092, startPoint y: 55, endPoint x: 938, endPoint y: 52, distance: 153.8
click at [965, 58] on div "Préstamos [PERSON_NAME] 1 Nuevo préstamo Concedidos Recibidos Descargar Excel" at bounding box center [775, 57] width 1451 height 48
type input "[PERSON_NAME]"
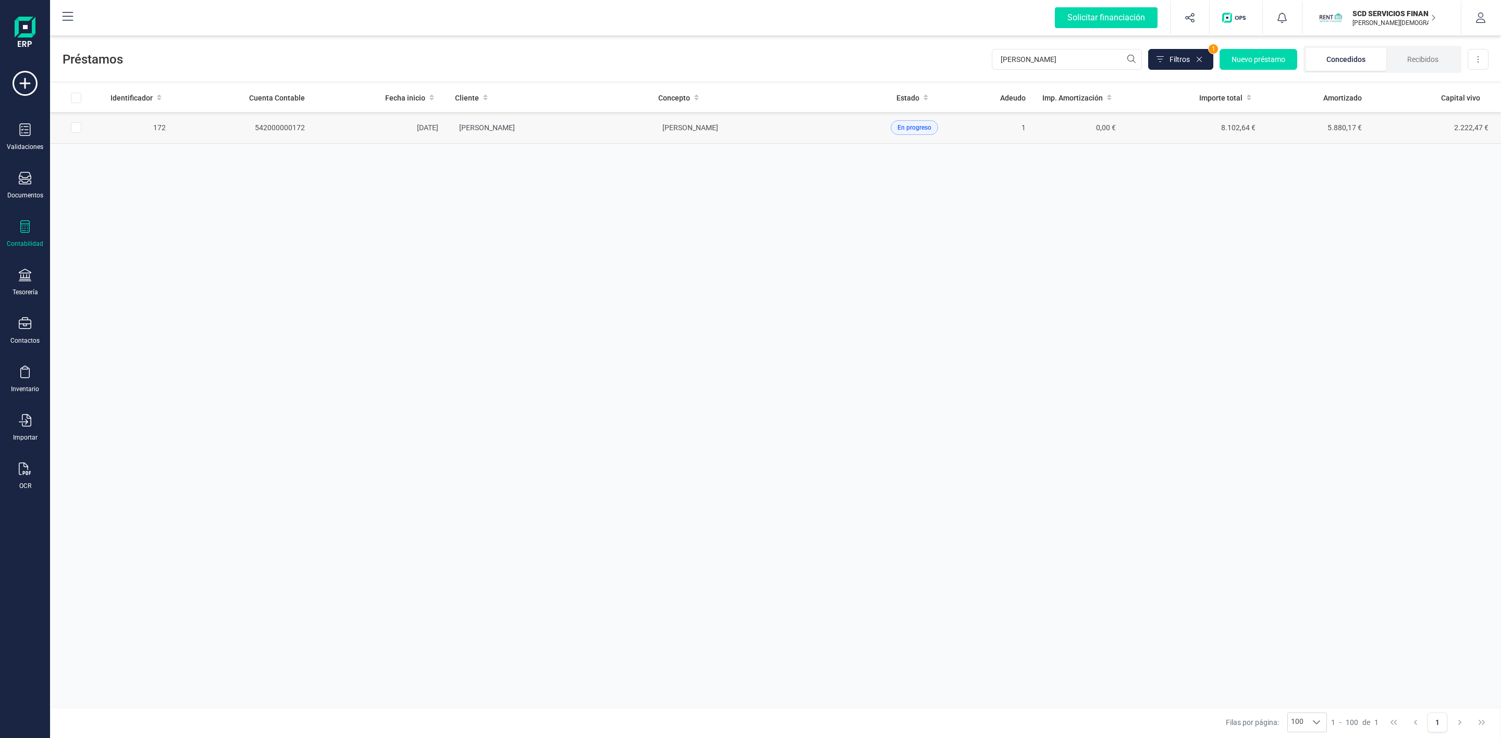
click at [581, 122] on td "[PERSON_NAME]" at bounding box center [548, 128] width 203 height 32
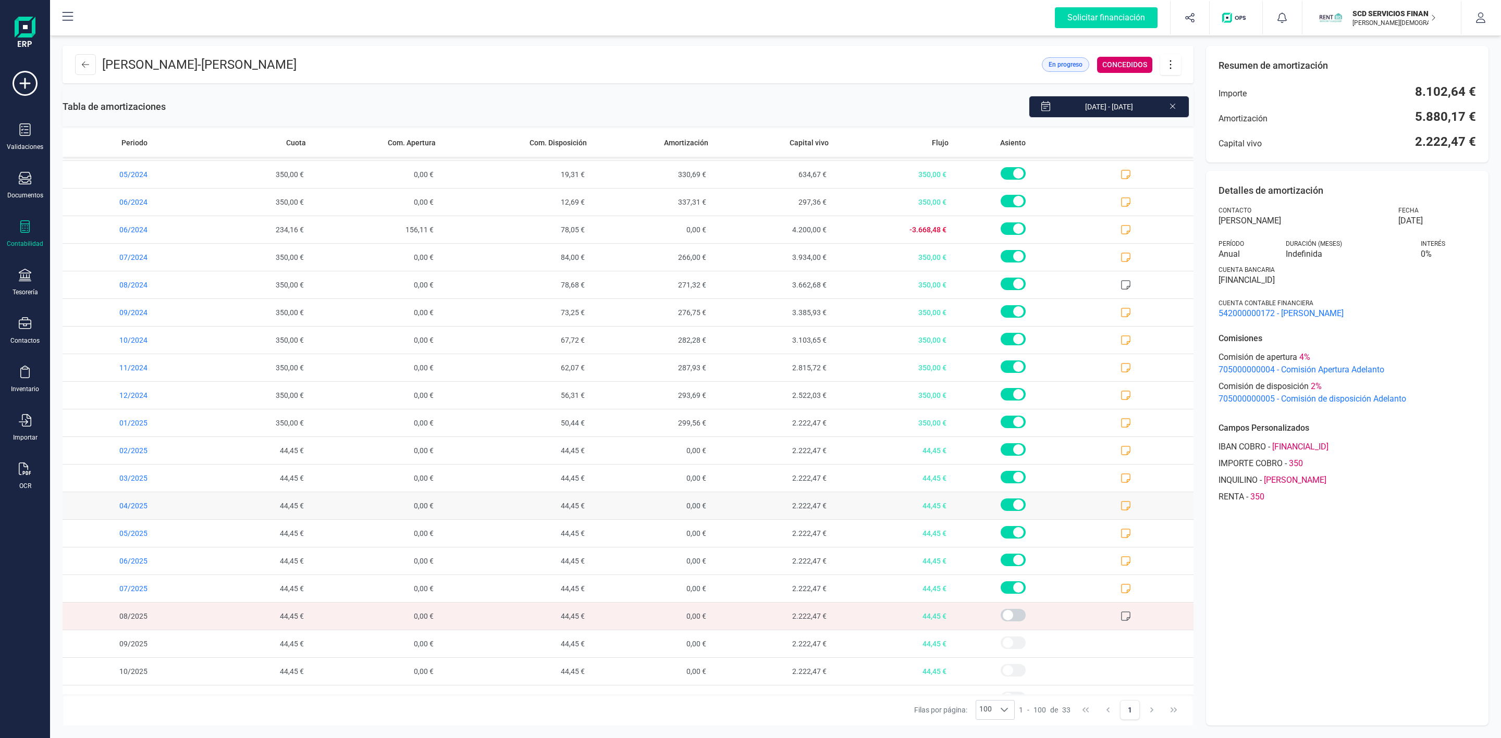
scroll to position [381, 0]
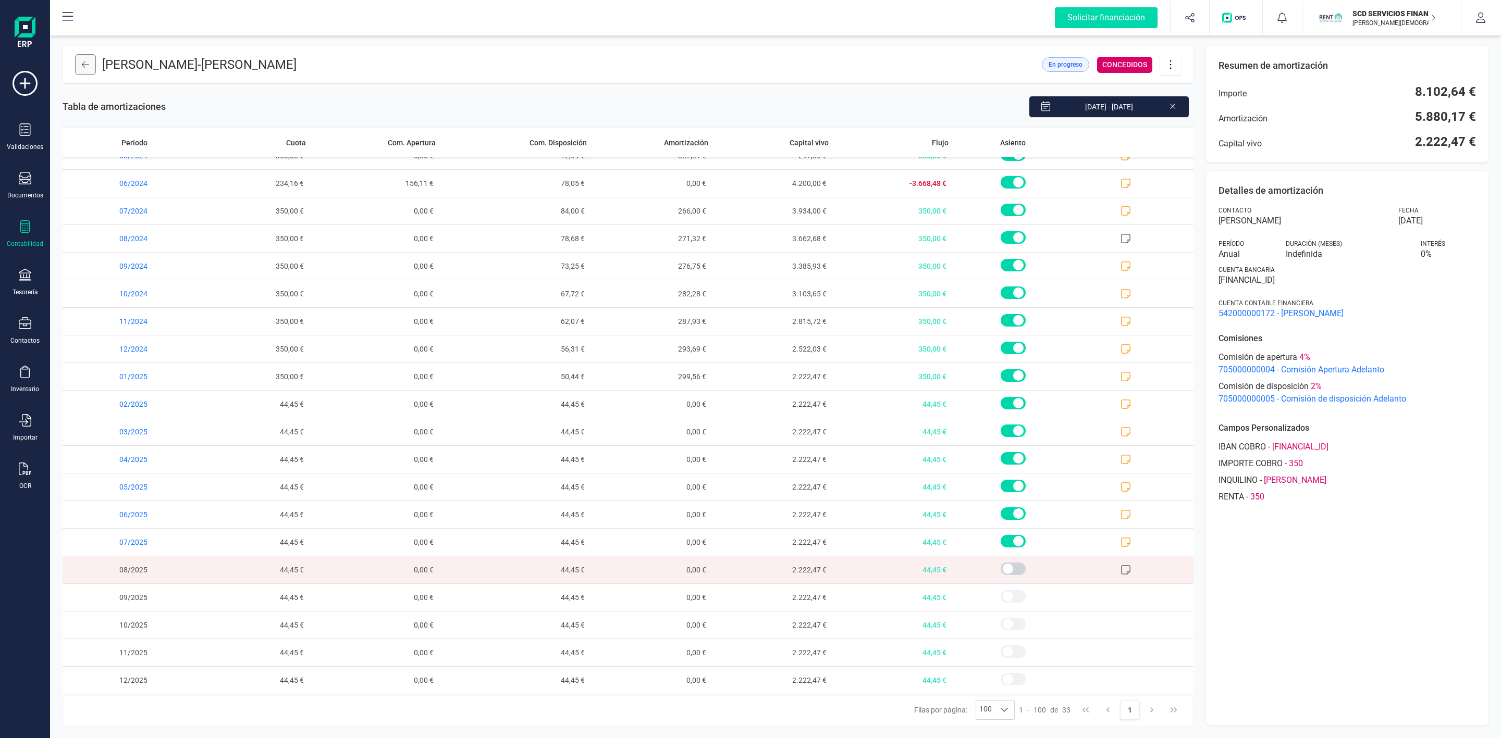
click at [95, 67] on button at bounding box center [85, 64] width 21 height 21
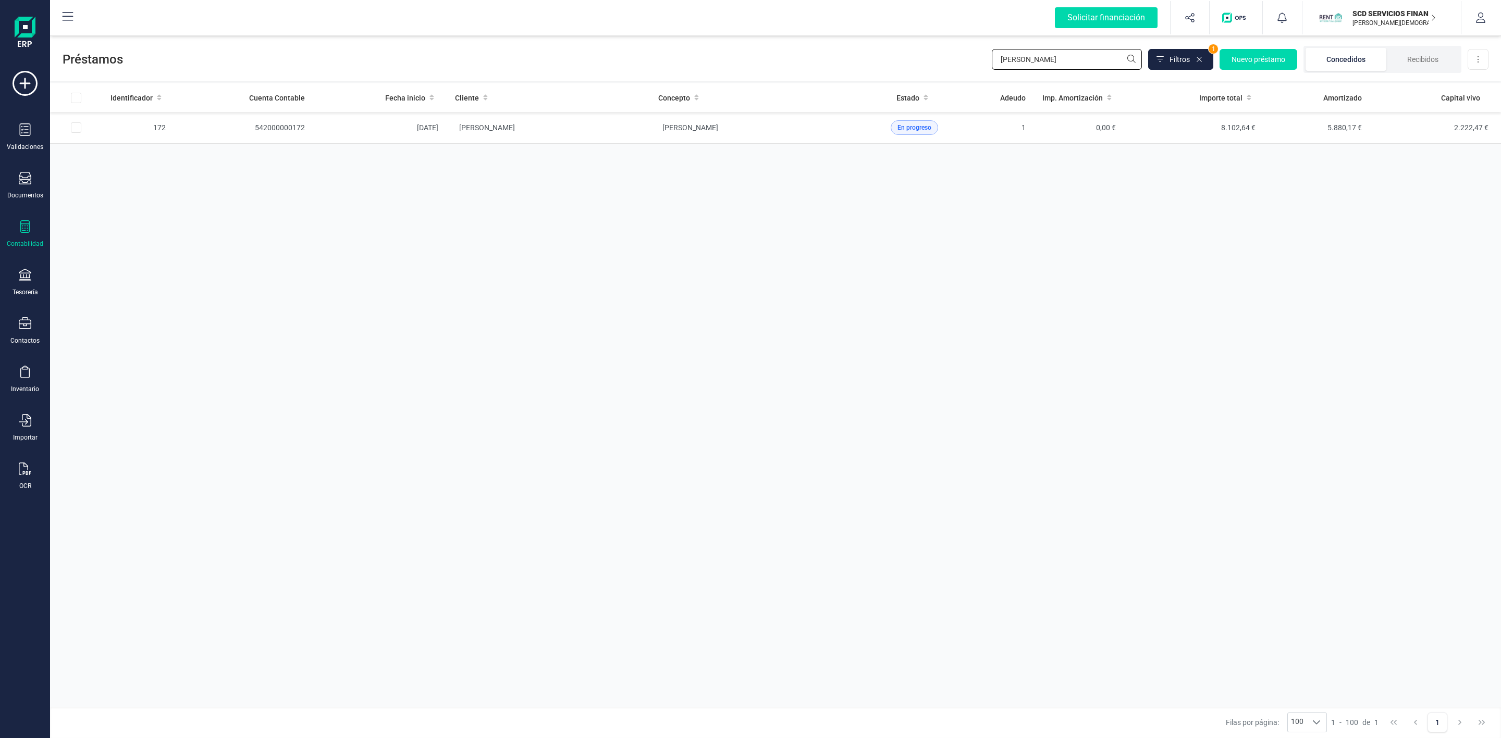
drag, startPoint x: 1065, startPoint y: 64, endPoint x: 929, endPoint y: 61, distance: 136.0
click at [937, 63] on div "Préstamos [PERSON_NAME] Filtros 1 Nuevo préstamo Concedidos Recibidos Descargar…" at bounding box center [775, 57] width 1451 height 48
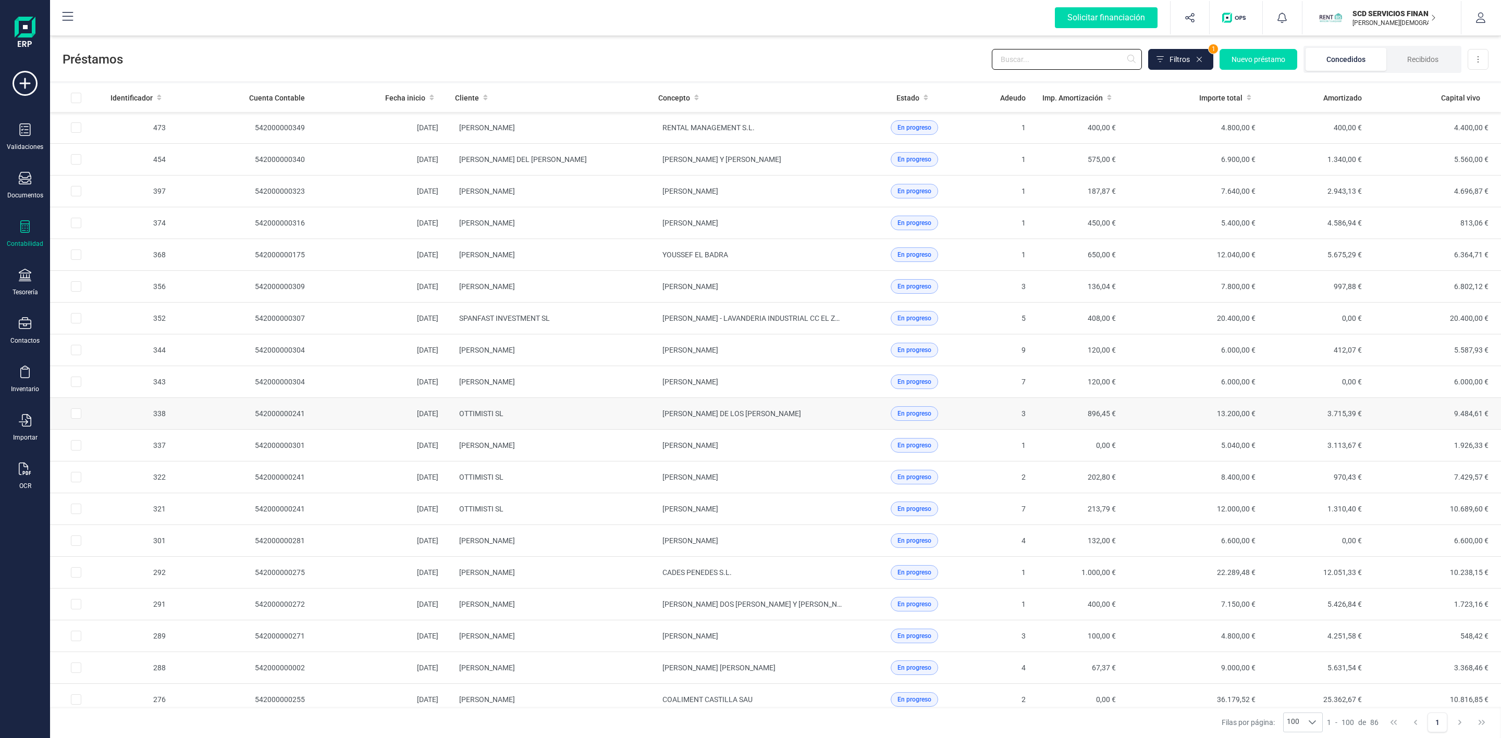
scroll to position [391, 0]
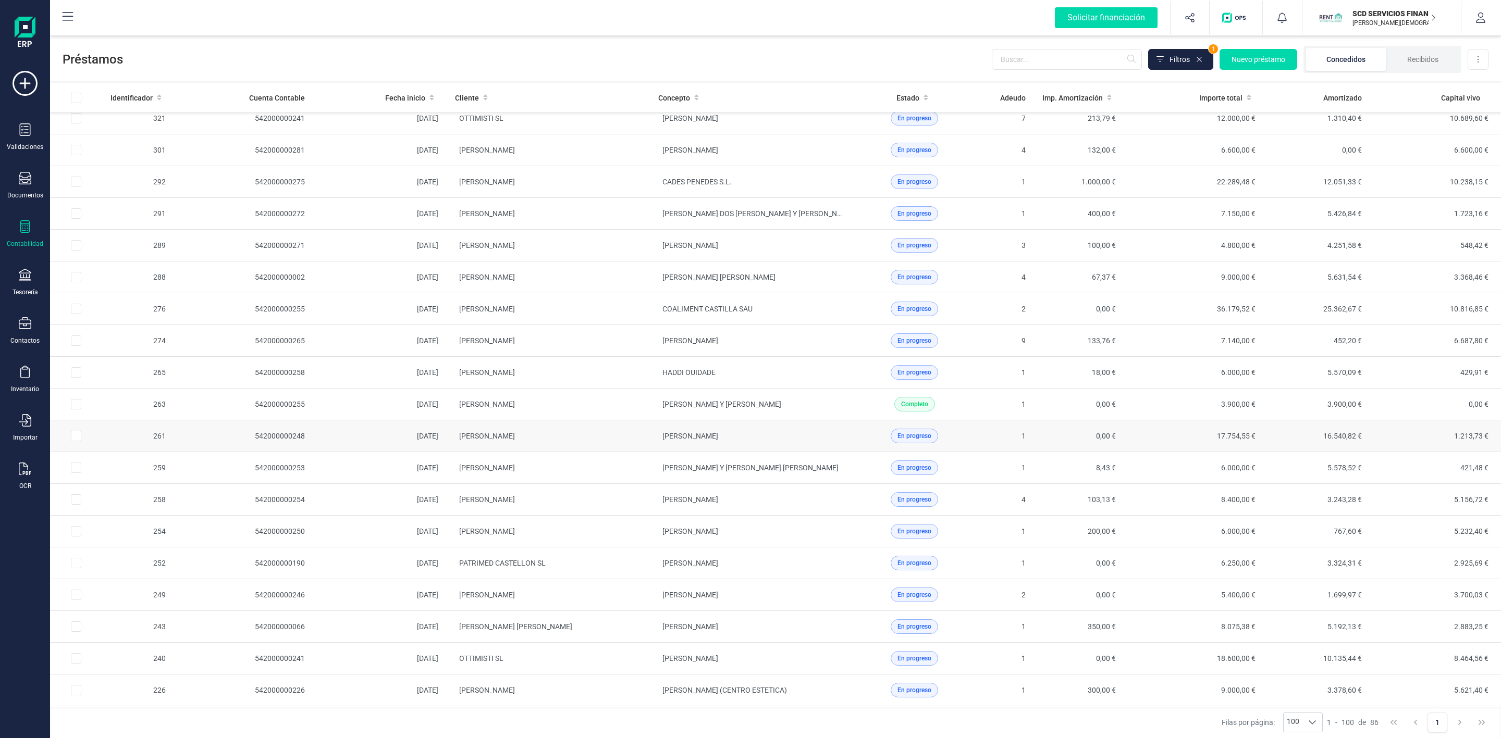
click at [612, 452] on td "[PERSON_NAME]" at bounding box center [548, 437] width 203 height 32
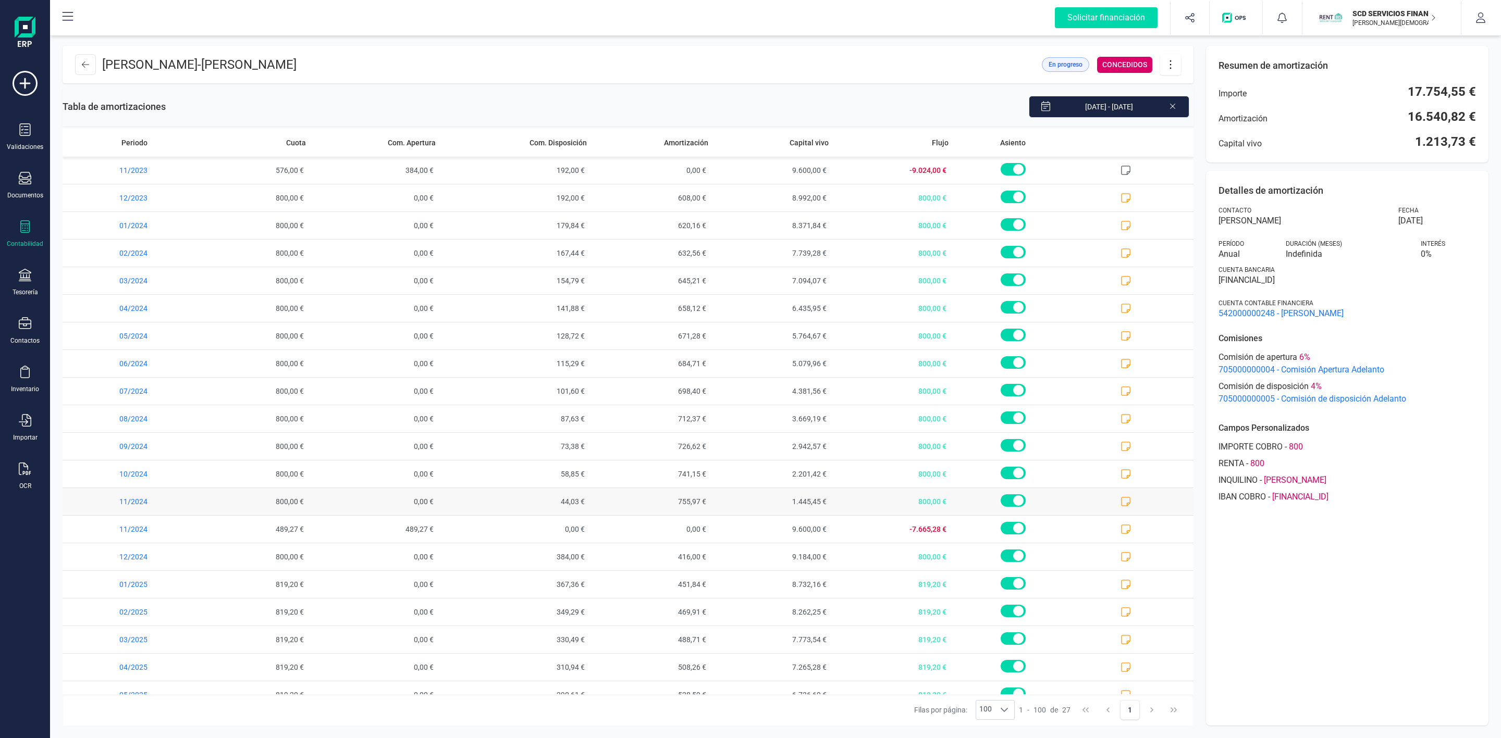
scroll to position [214, 0]
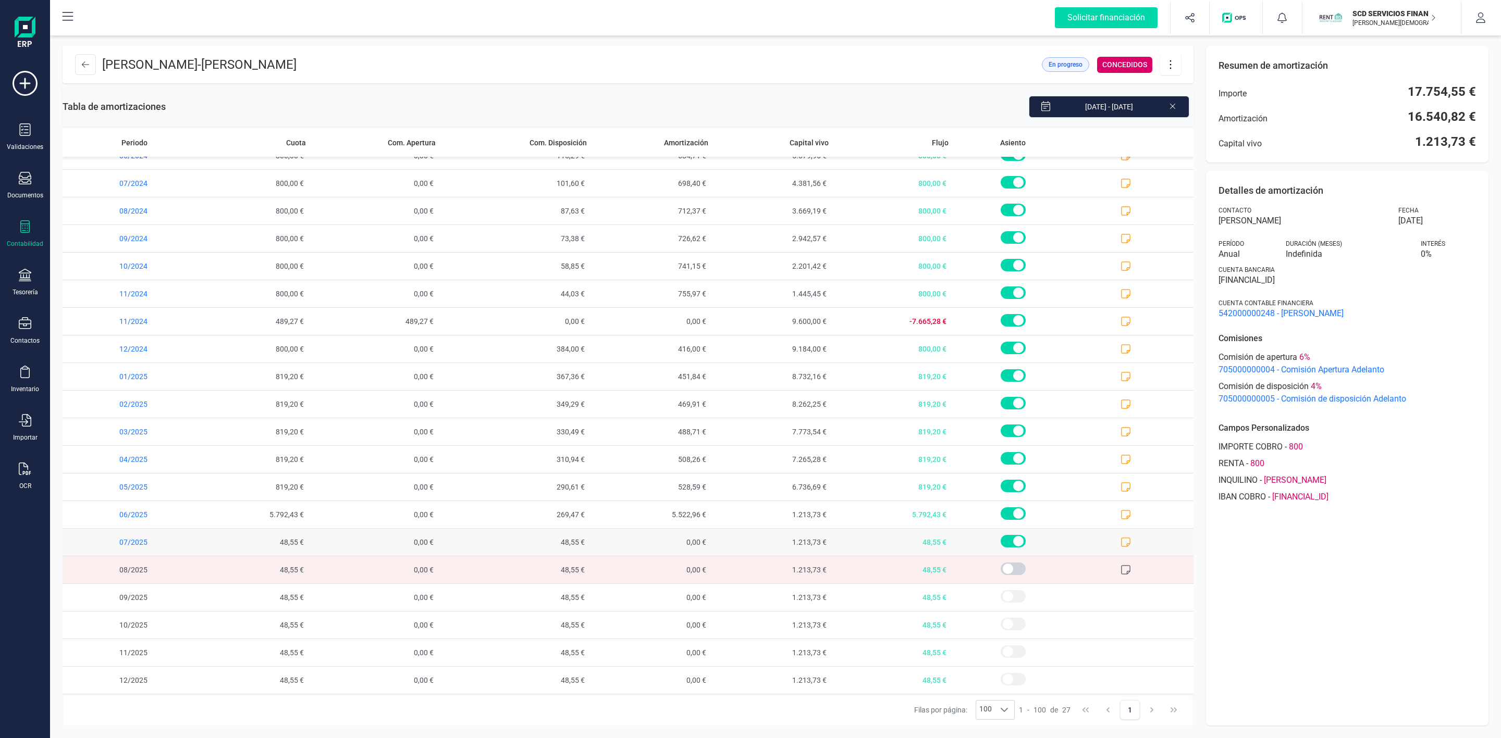
click at [1121, 541] on span at bounding box center [1133, 542] width 120 height 27
click at [1121, 546] on icon at bounding box center [1125, 542] width 9 height 9
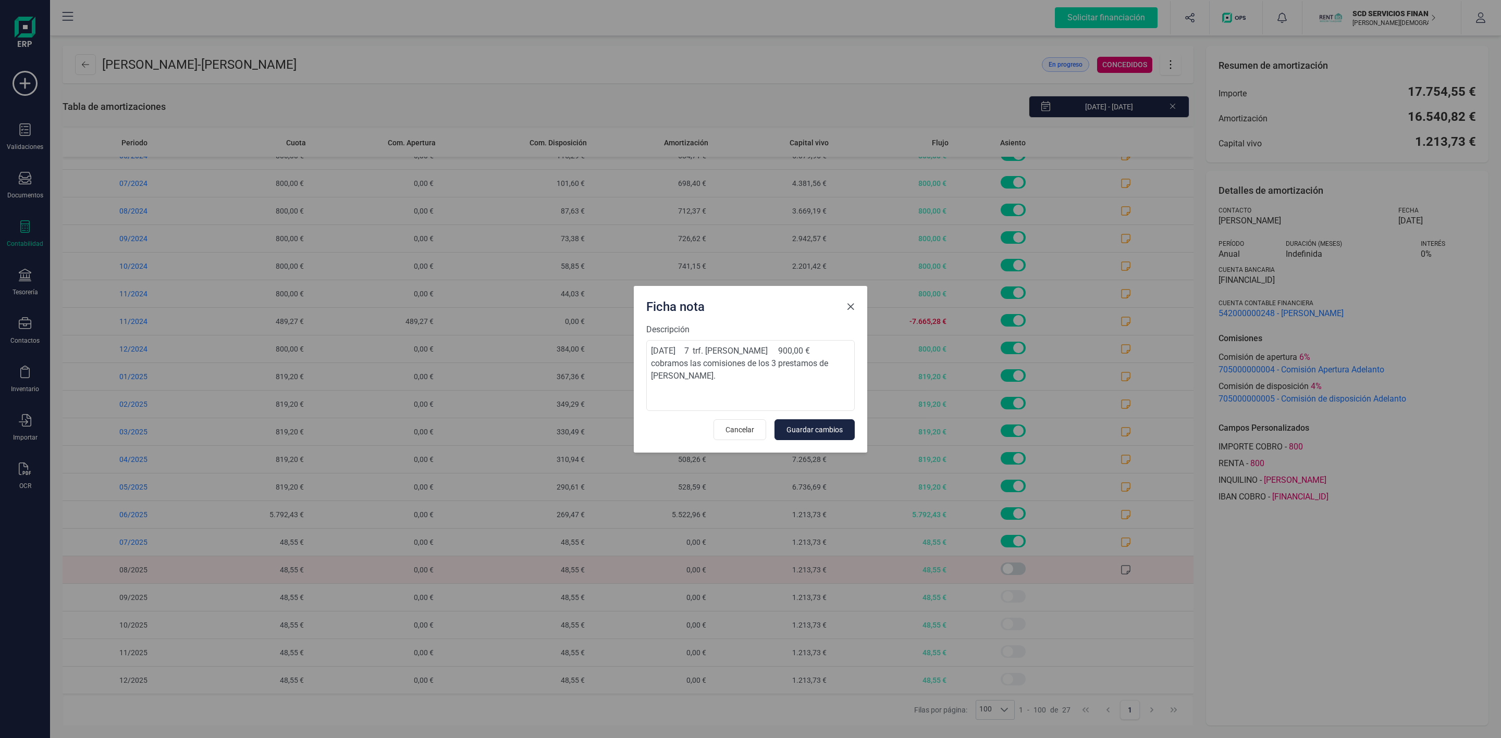
click at [850, 308] on span "Close" at bounding box center [850, 307] width 8 height 8
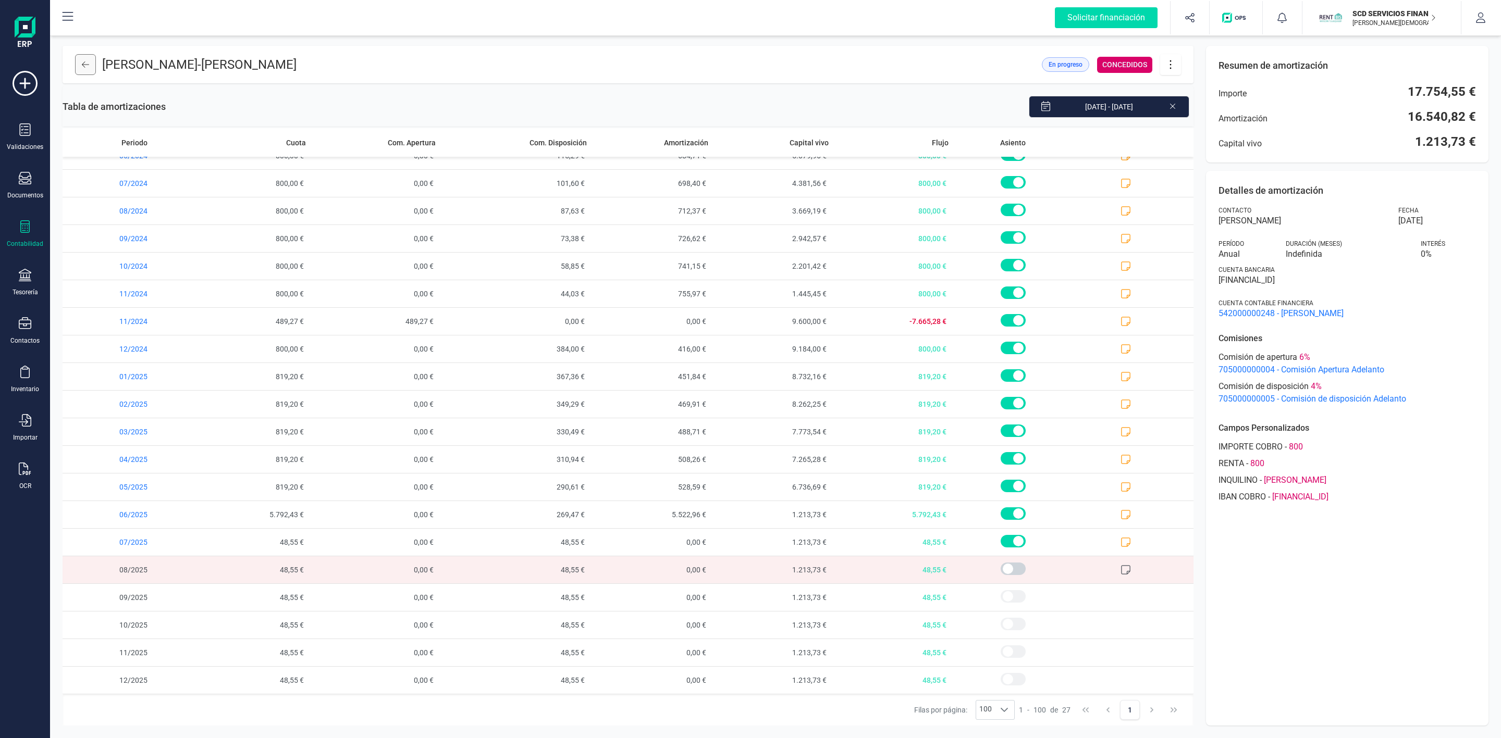
click at [86, 65] on icon at bounding box center [85, 64] width 7 height 8
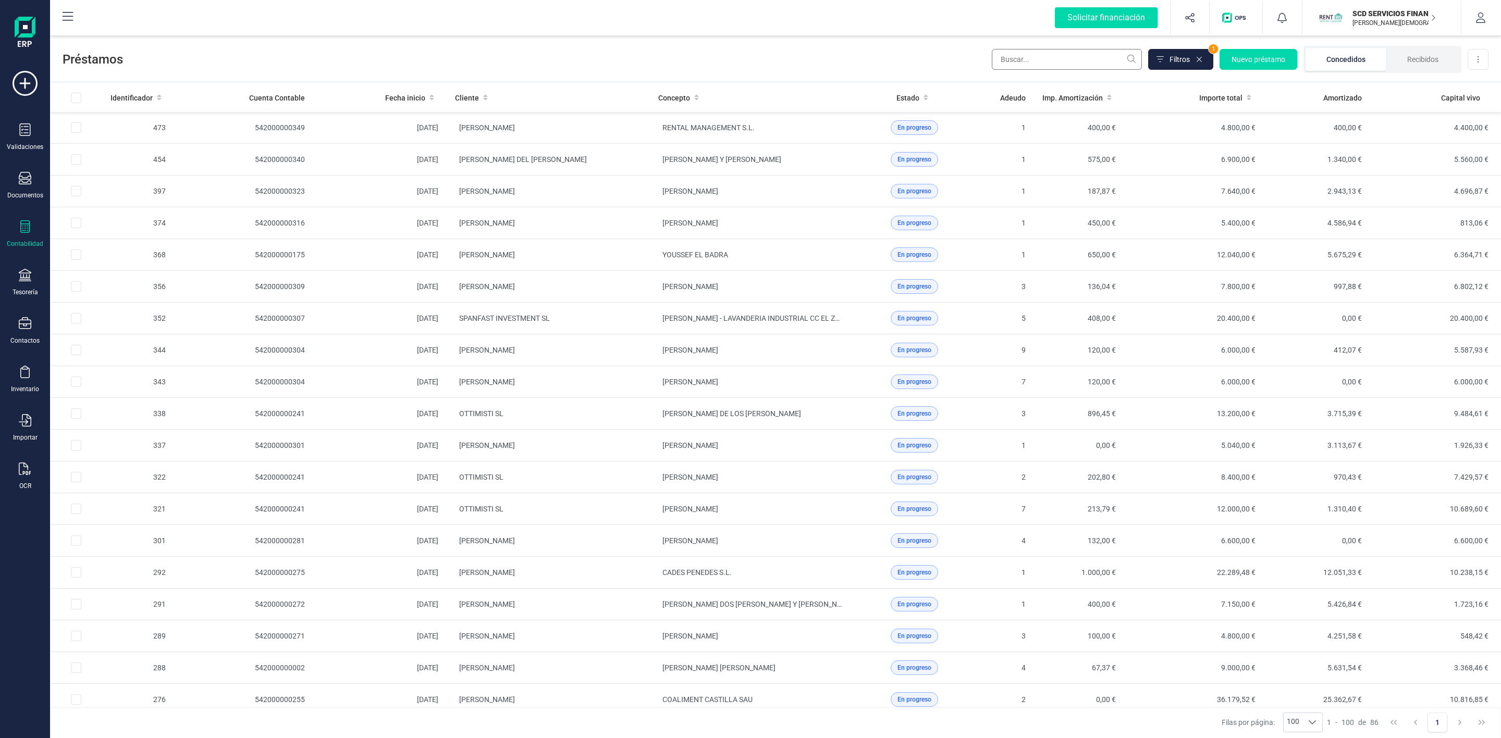
drag, startPoint x: 1003, startPoint y: 47, endPoint x: 1010, endPoint y: 59, distance: 14.0
click at [1005, 51] on div "Filtros 1 Nuevo préstamo Concedidos Recibidos Descargar Excel" at bounding box center [1240, 59] width 497 height 27
click at [1017, 71] on div "Filtros 1 Nuevo préstamo Concedidos Recibidos Descargar Excel" at bounding box center [1240, 59] width 497 height 27
click at [1012, 53] on input "text" at bounding box center [1067, 59] width 150 height 21
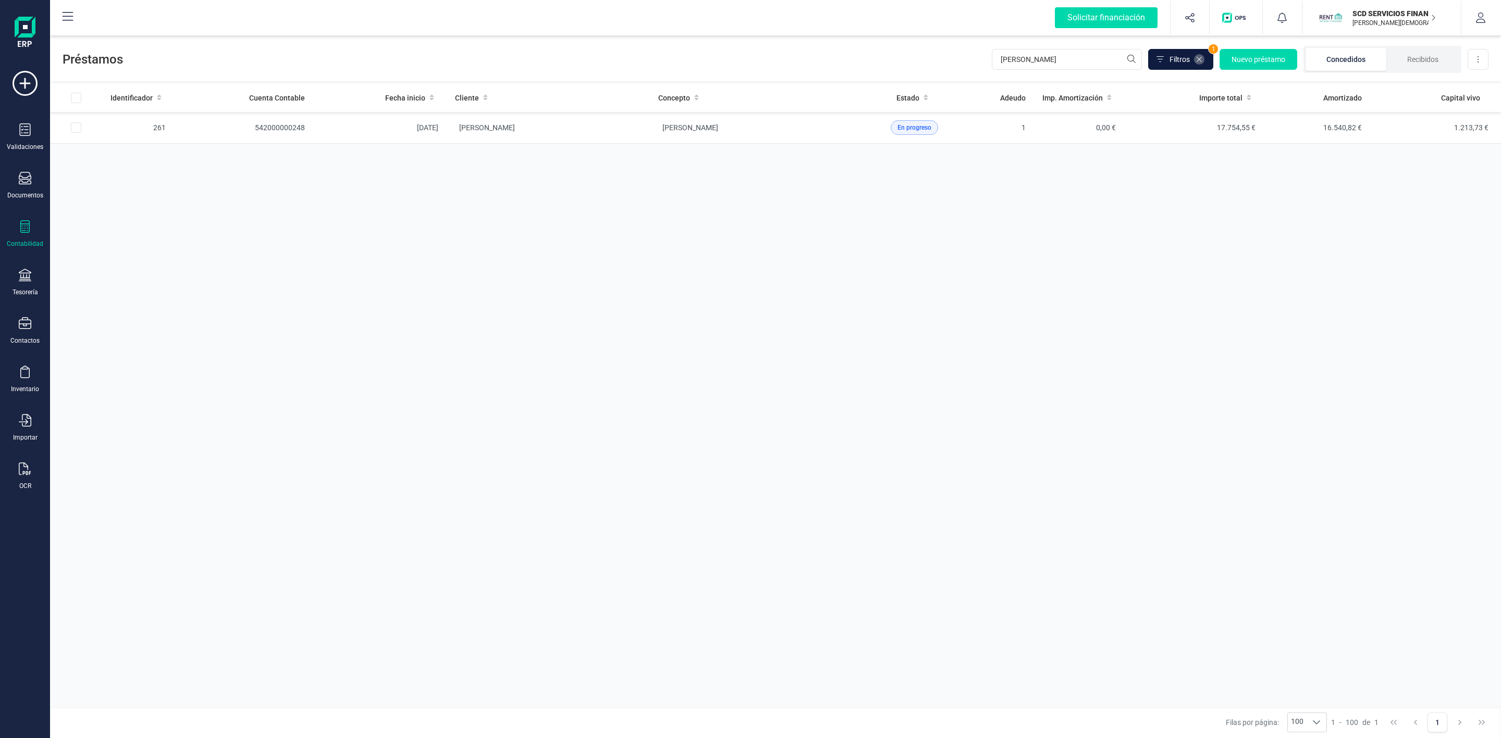
click at [1197, 59] on icon at bounding box center [1199, 59] width 8 height 8
click at [1094, 59] on input "[PERSON_NAME]" at bounding box center [1084, 59] width 150 height 21
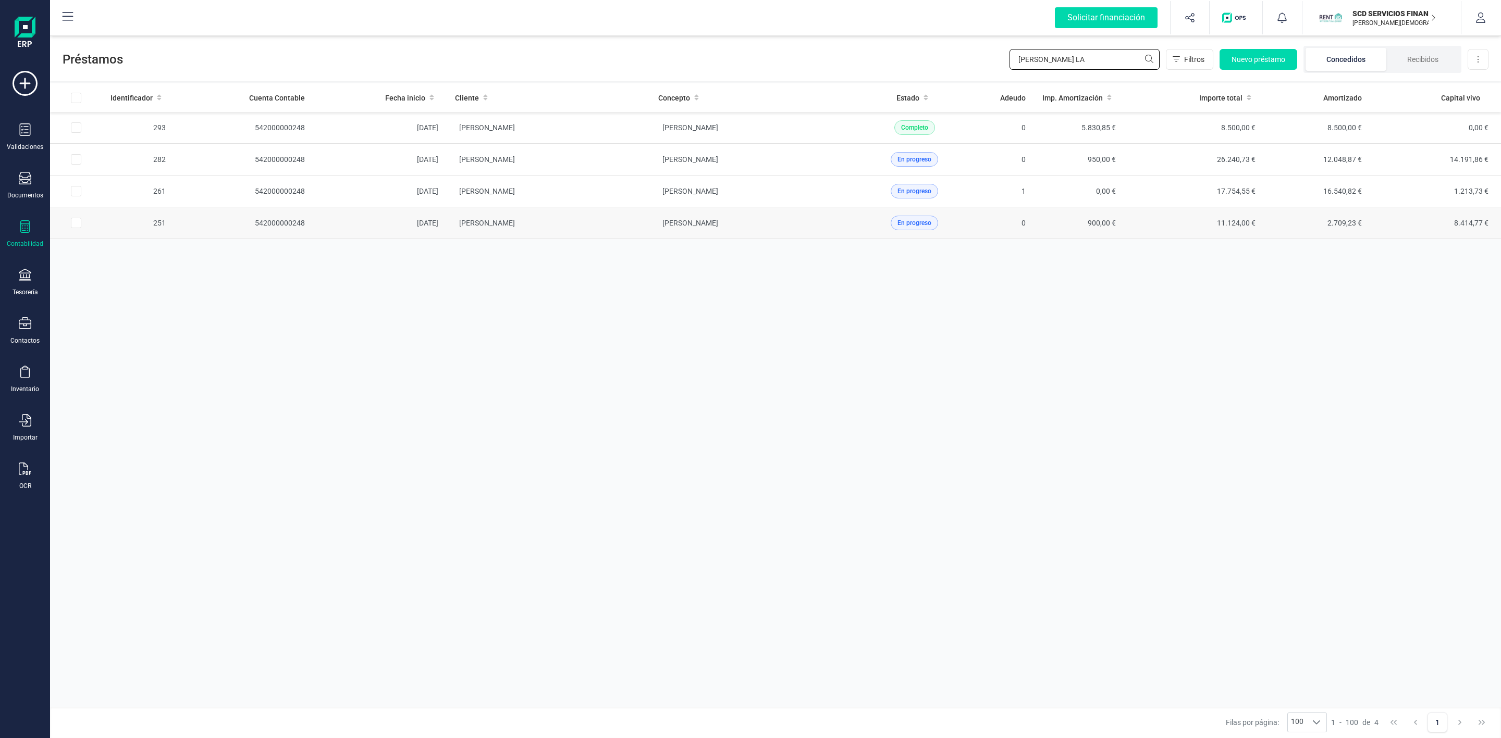
type input "[PERSON_NAME] LA"
click at [843, 231] on td "[PERSON_NAME]" at bounding box center [751, 223] width 203 height 32
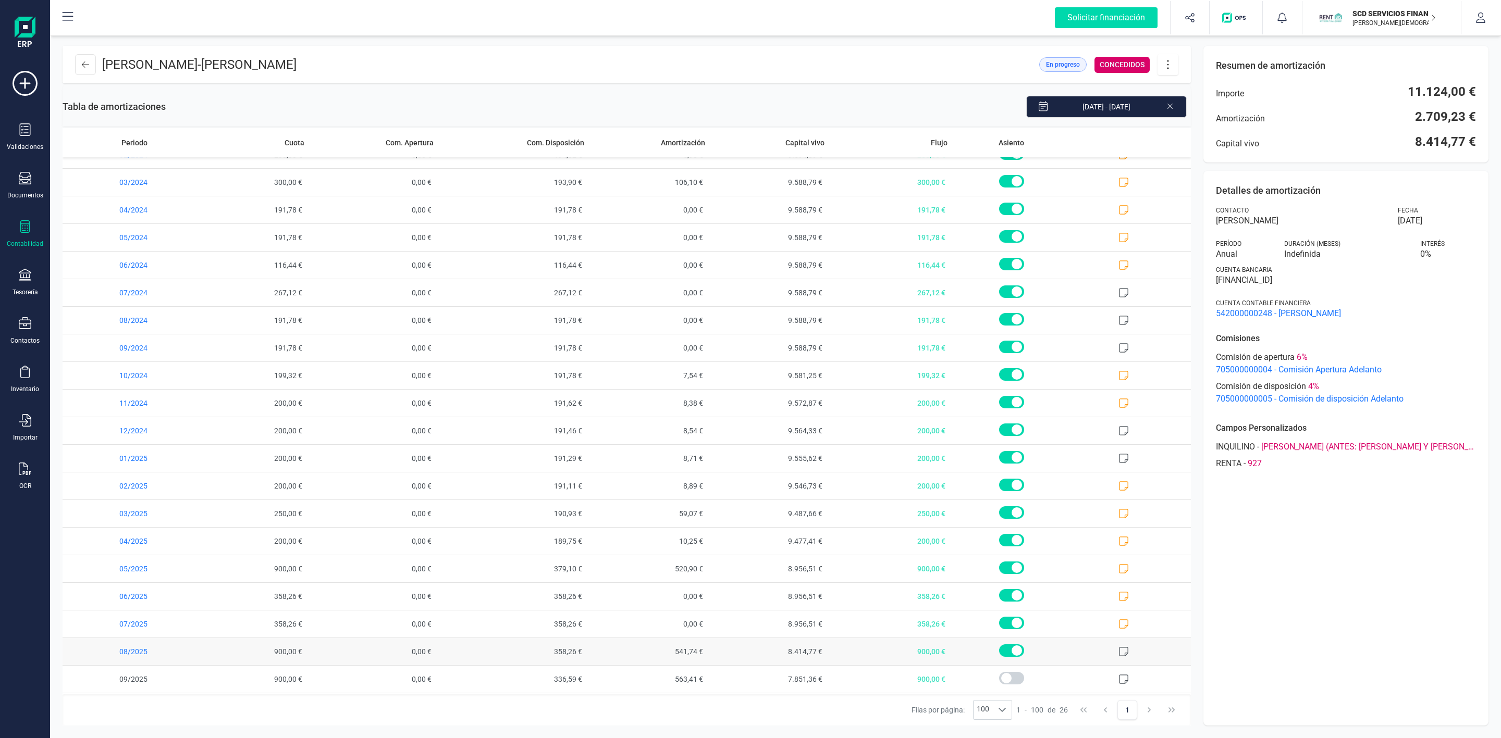
scroll to position [187, 0]
click at [1118, 542] on icon at bounding box center [1123, 542] width 10 height 10
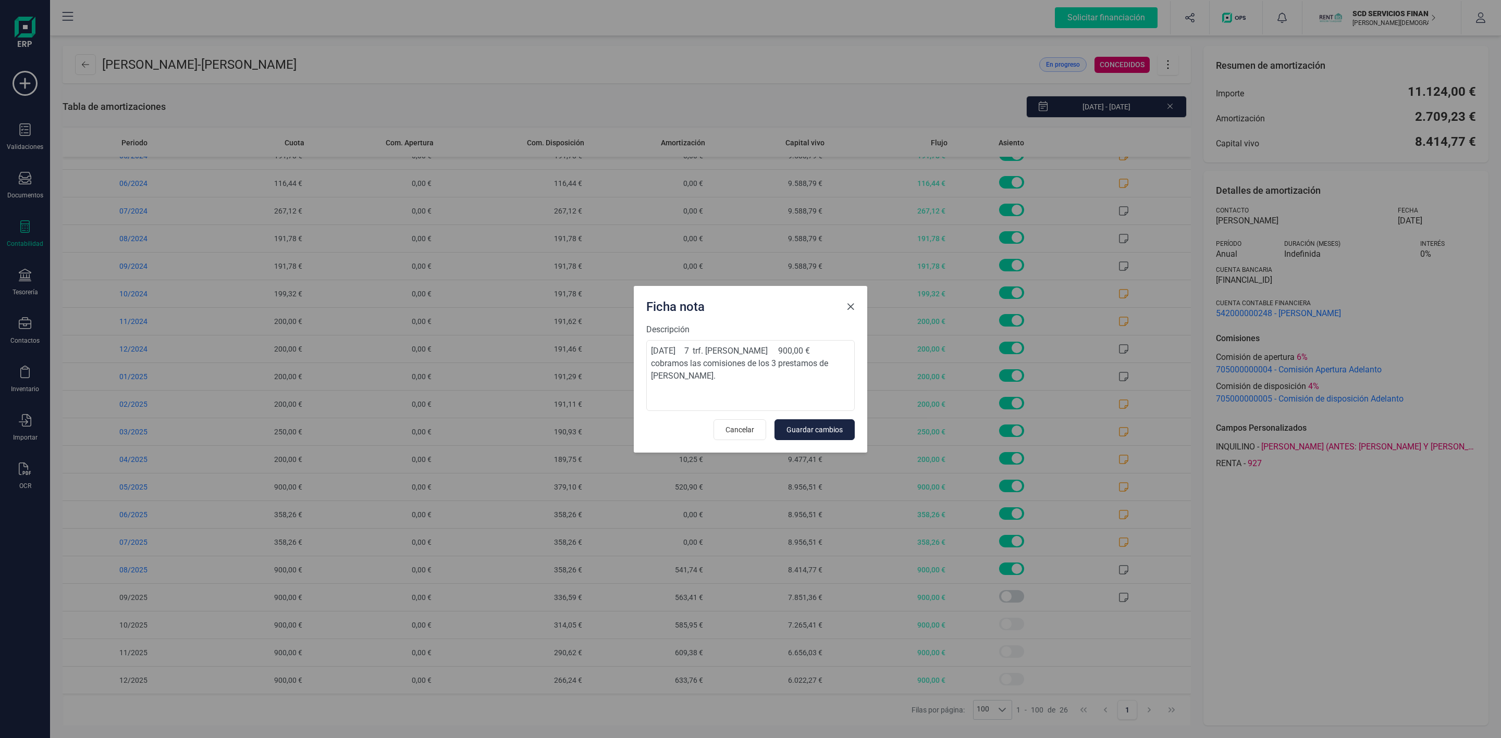
click at [855, 307] on button "Close" at bounding box center [850, 307] width 17 height 17
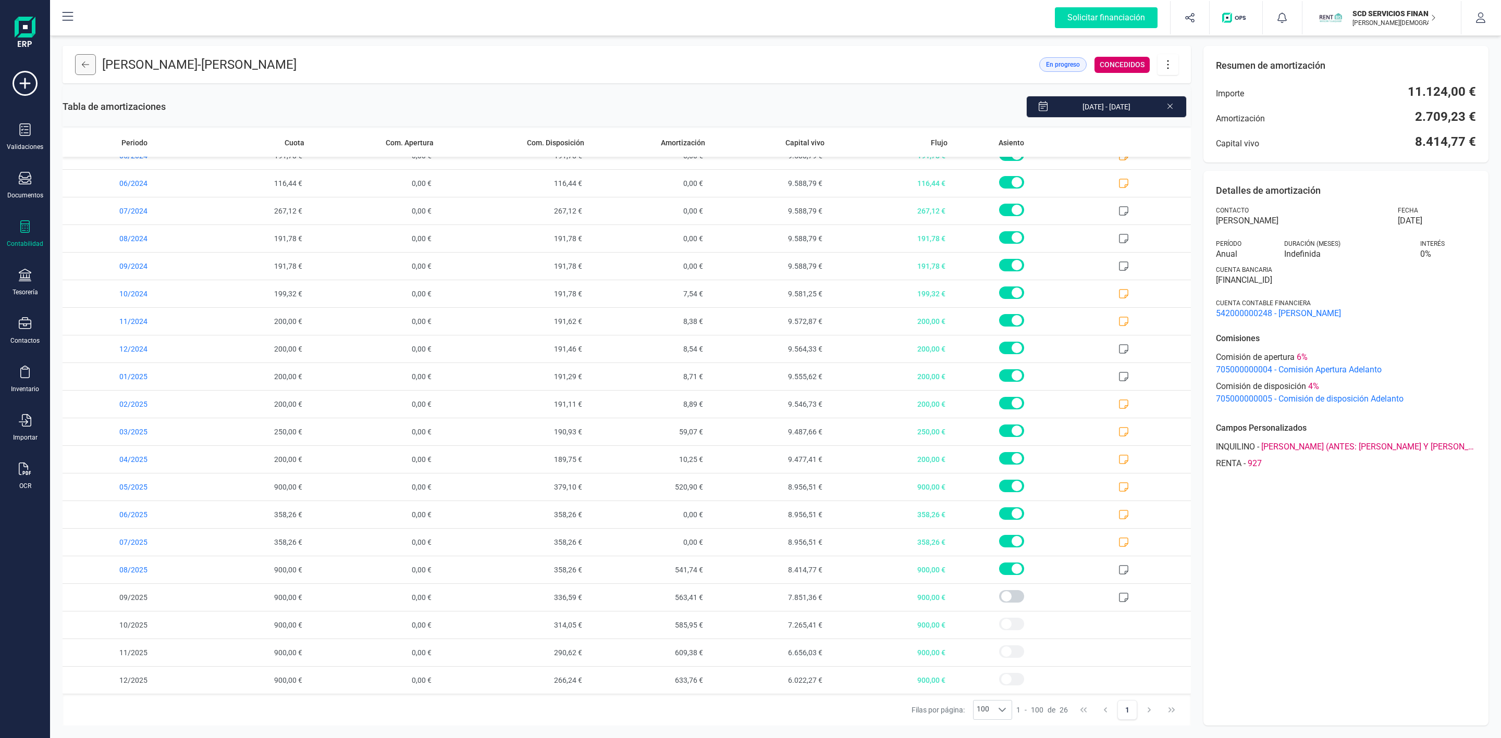
click at [90, 69] on button at bounding box center [85, 64] width 21 height 21
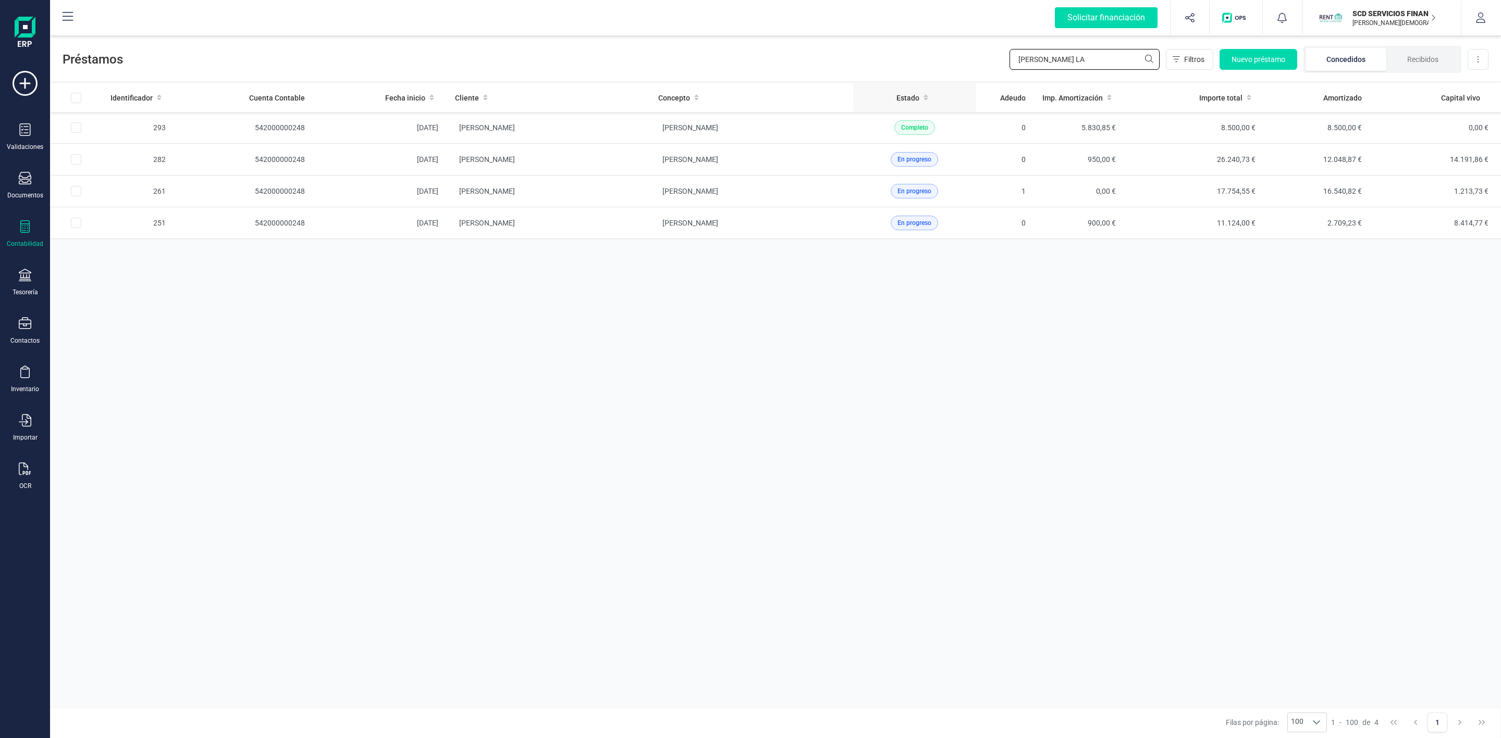
drag, startPoint x: 1082, startPoint y: 63, endPoint x: 867, endPoint y: 83, distance: 216.8
click at [870, 83] on div "Préstamos [PERSON_NAME] LA Filtros Nuevo préstamo Concedidos Recibidos Descarga…" at bounding box center [775, 385] width 1451 height 705
type input "PATRIME"
click at [847, 163] on td "[PERSON_NAME]" at bounding box center [751, 160] width 203 height 32
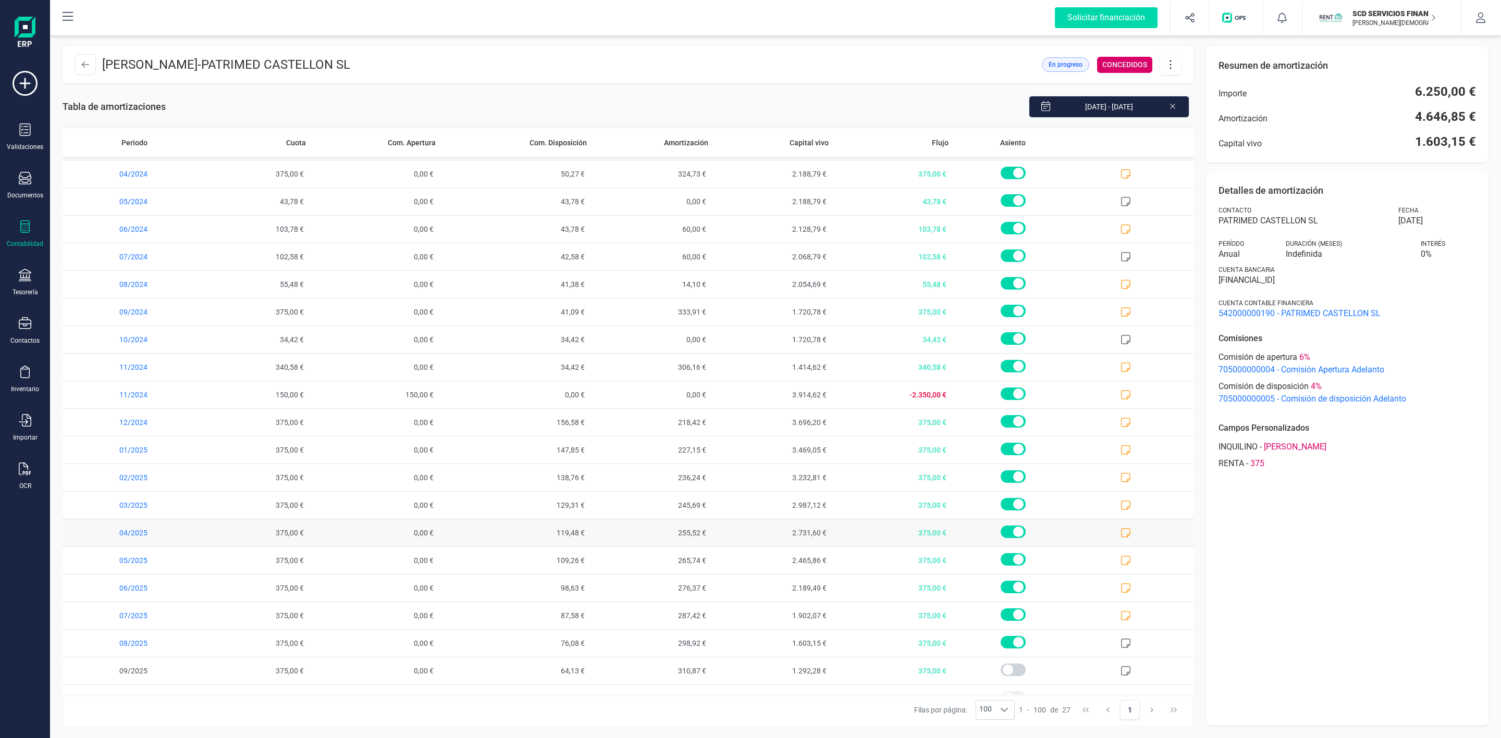
scroll to position [214, 0]
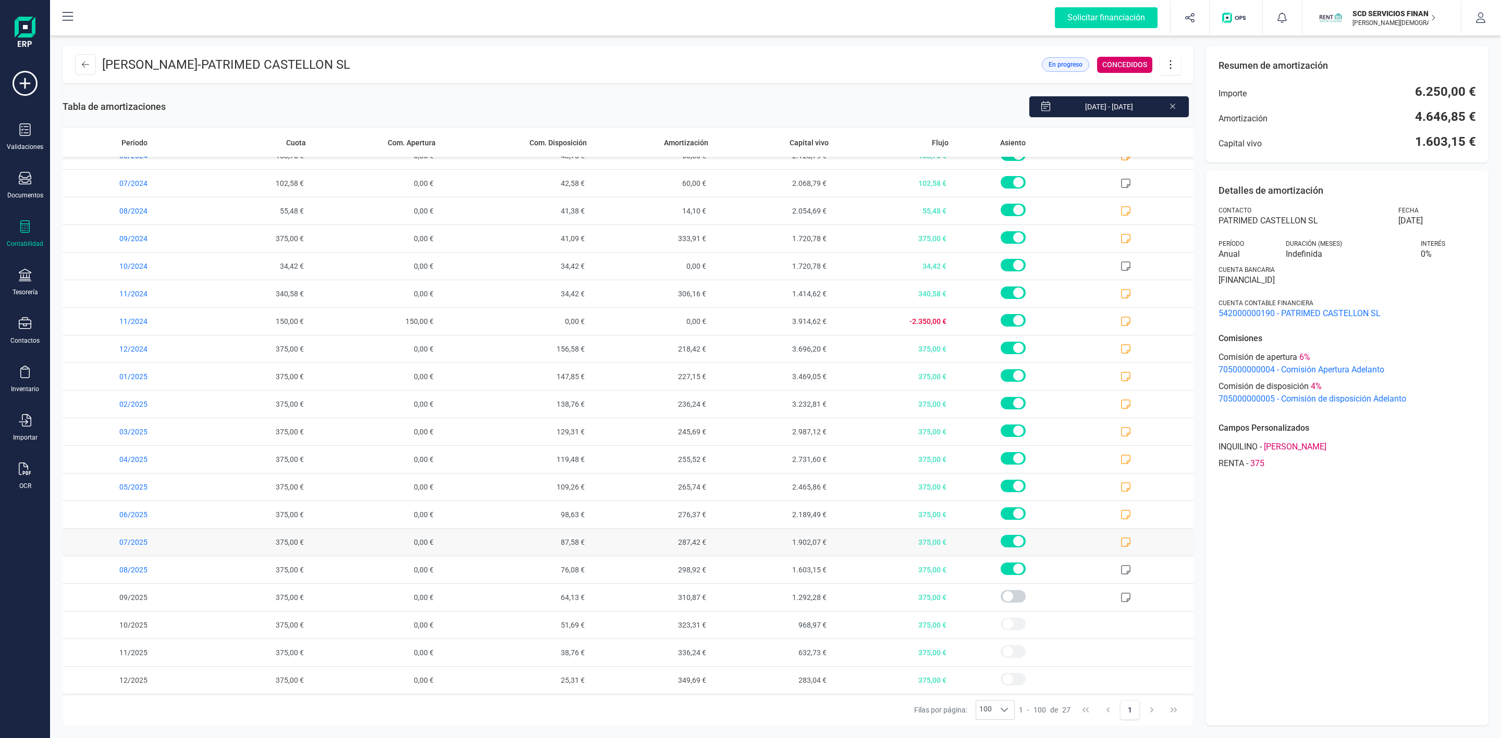
click at [1121, 546] on icon at bounding box center [1125, 542] width 9 height 9
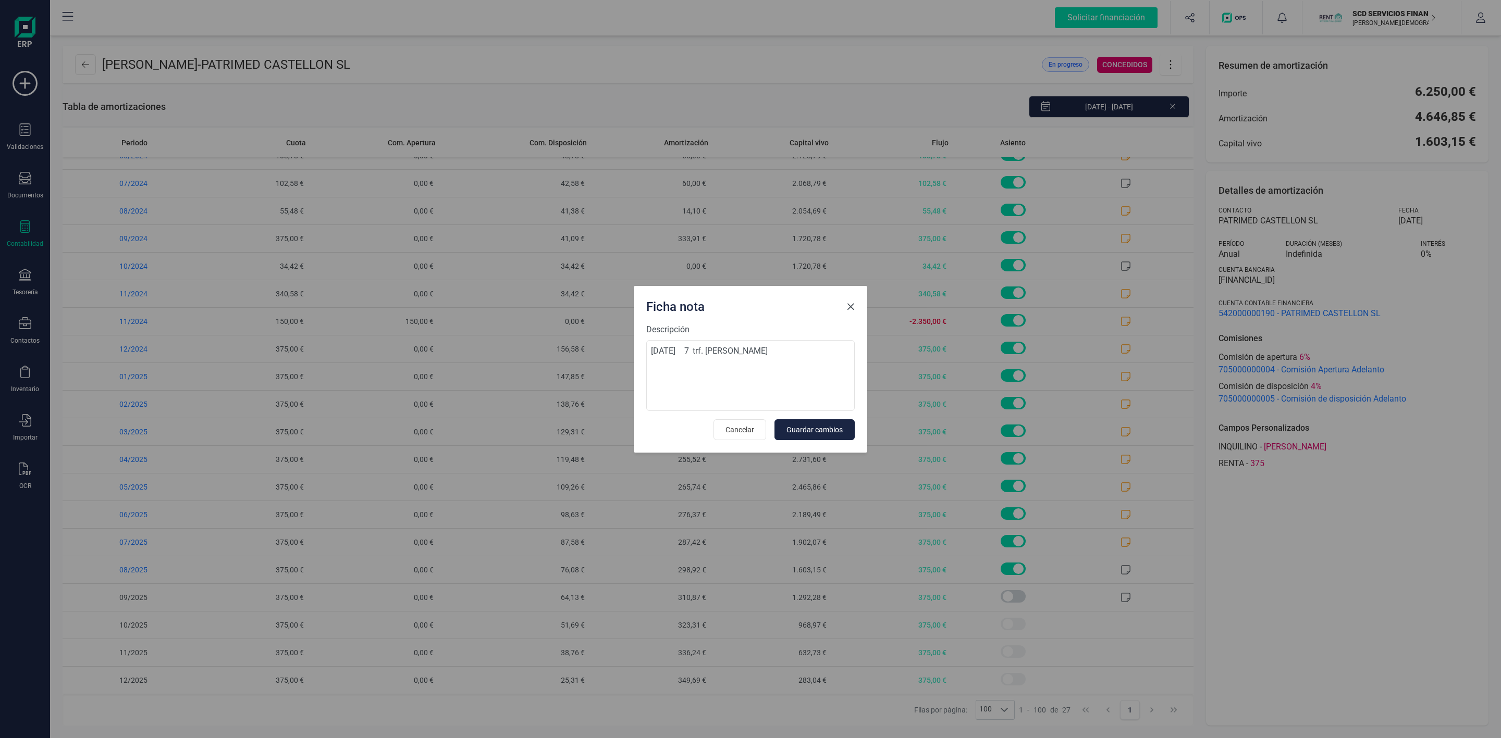
click at [854, 306] on span "Close" at bounding box center [850, 307] width 8 height 8
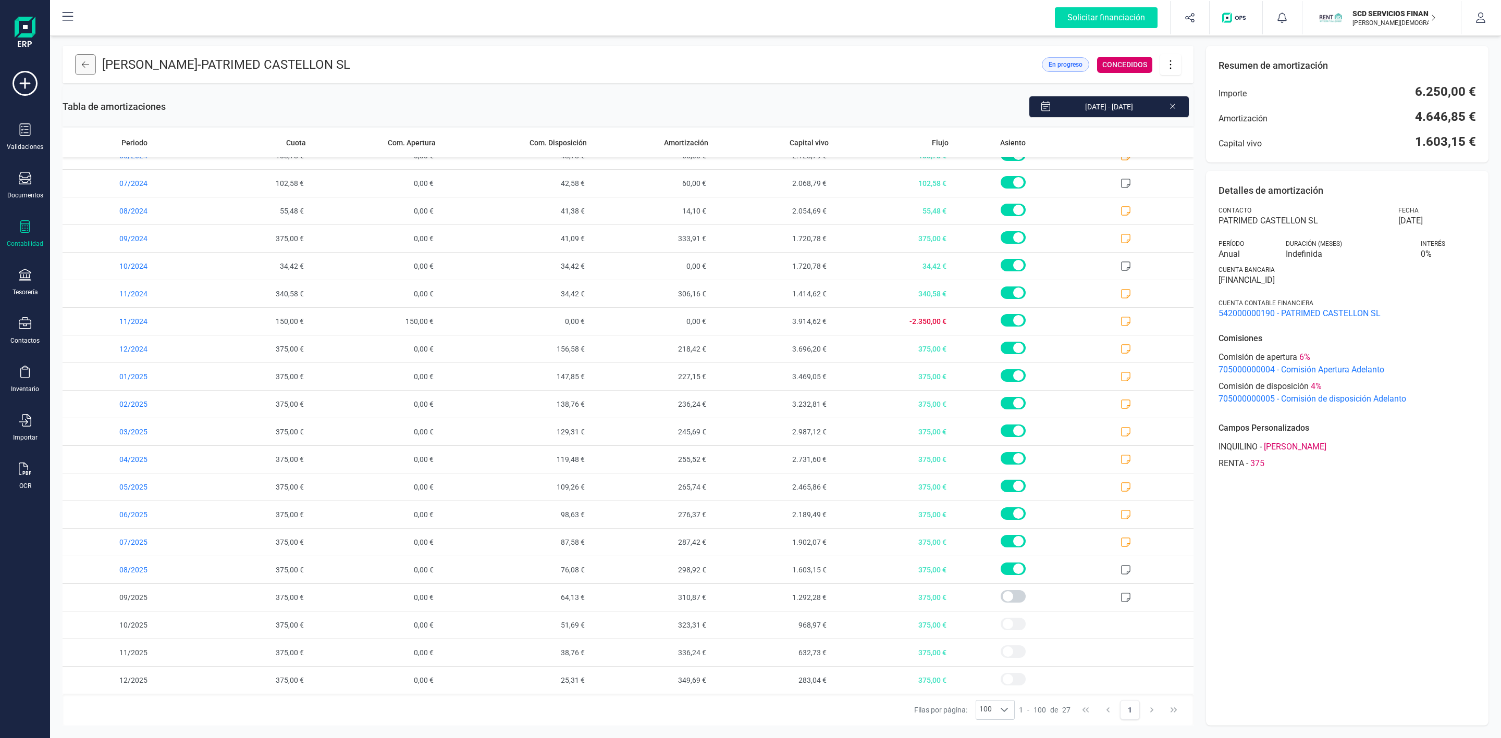
click at [82, 68] on icon at bounding box center [85, 64] width 7 height 8
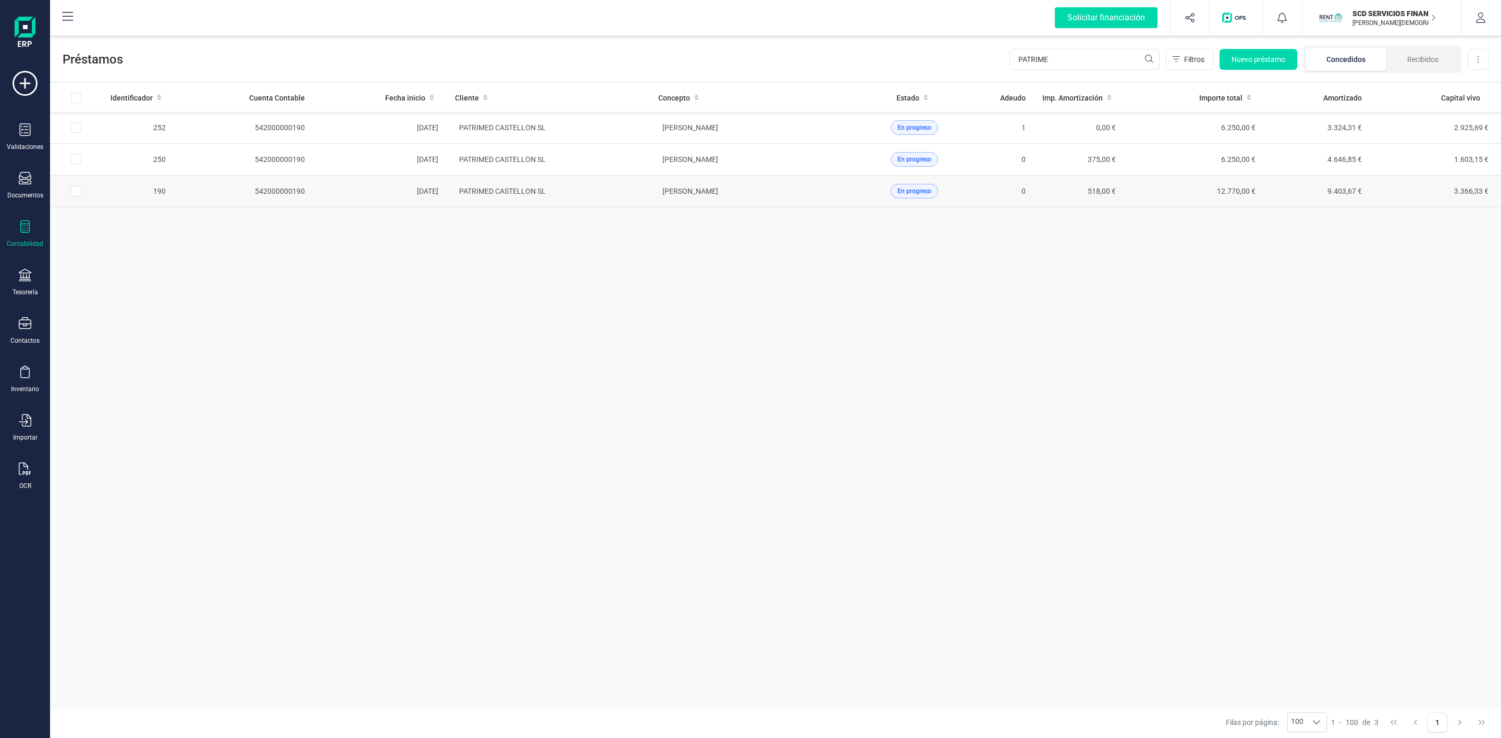
click at [593, 197] on td "PATRIMED CASTELLON SL" at bounding box center [548, 192] width 203 height 32
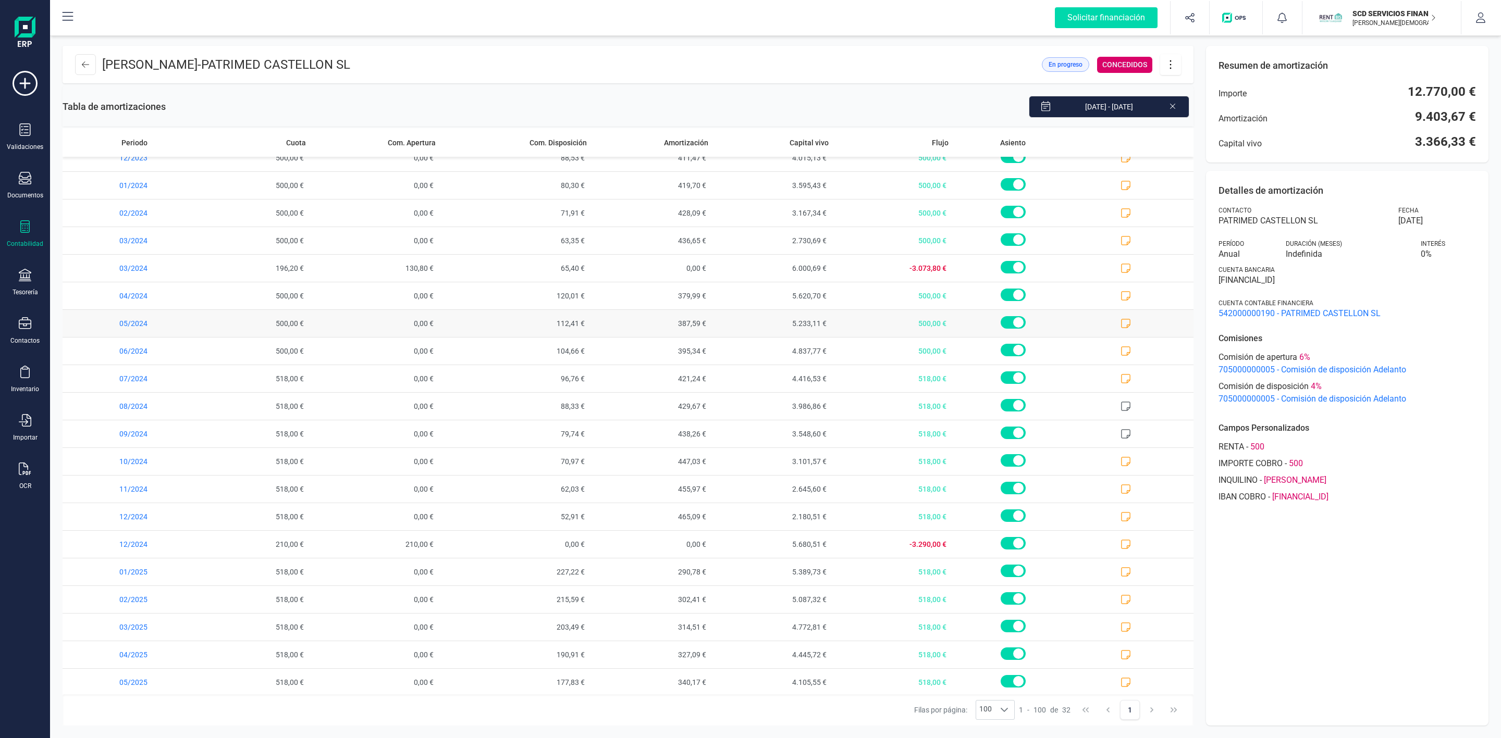
scroll to position [354, 0]
click at [1120, 546] on icon at bounding box center [1125, 542] width 10 height 10
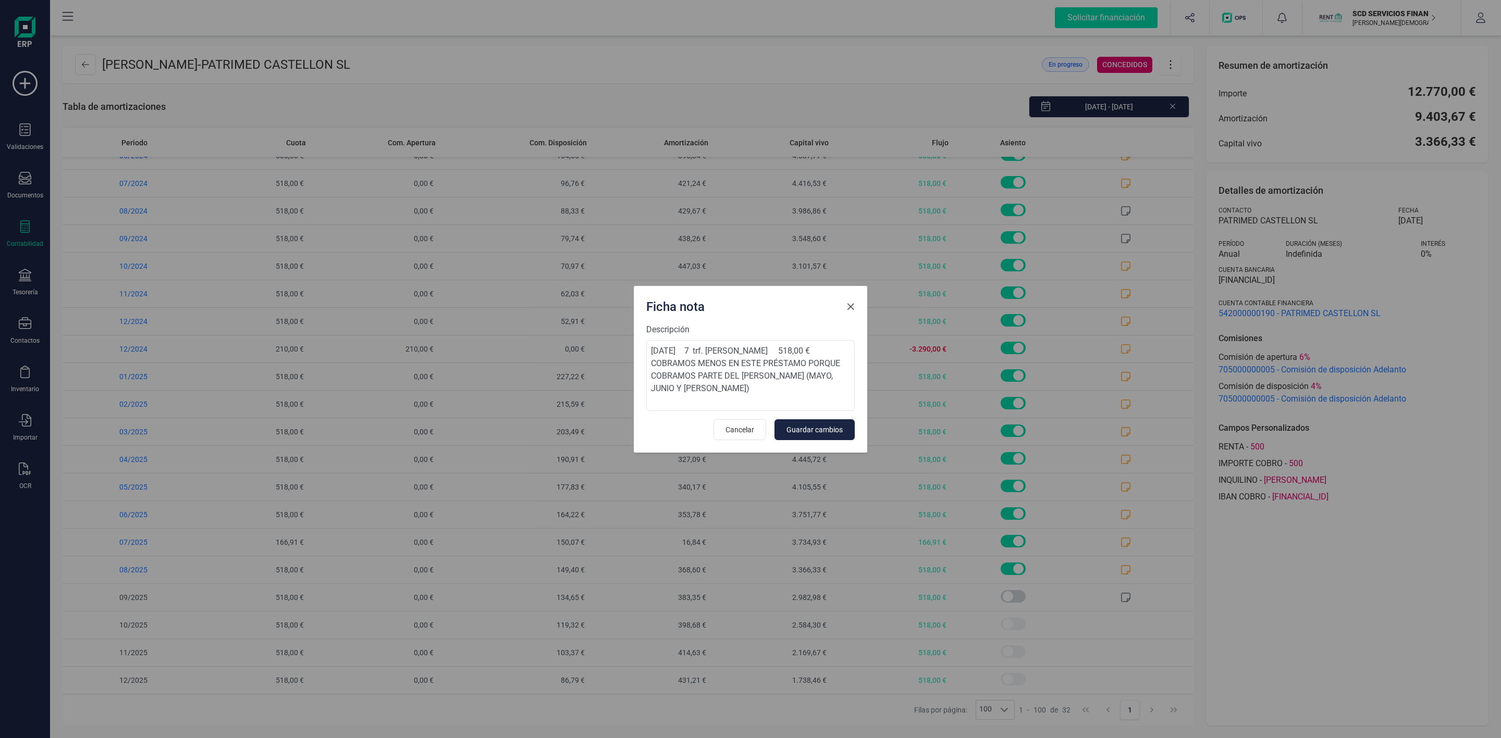
click at [853, 305] on span "Close" at bounding box center [850, 307] width 8 height 8
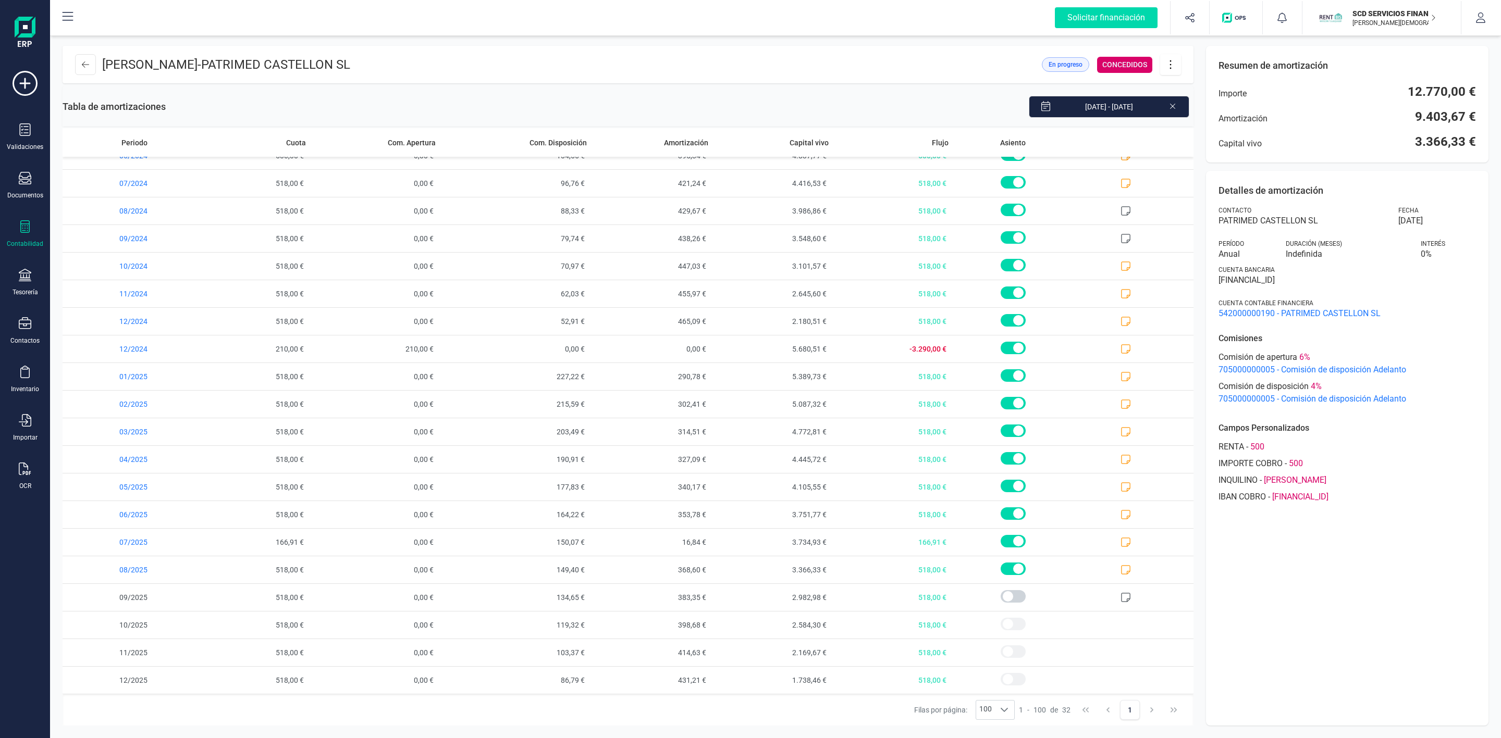
drag, startPoint x: 105, startPoint y: 66, endPoint x: 303, endPoint y: 70, distance: 198.6
click at [303, 70] on p "[PERSON_NAME] - PATRIMED [PERSON_NAME] SL" at bounding box center [226, 64] width 248 height 17
click at [308, 59] on p "[PERSON_NAME] - PATRIMED [PERSON_NAME] SL" at bounding box center [226, 64] width 248 height 17
drag, startPoint x: 385, startPoint y: 71, endPoint x: 107, endPoint y: 70, distance: 278.3
click at [107, 70] on header "[PERSON_NAME] - PATRIMED [PERSON_NAME] SL En progreso CONCEDIDOS" at bounding box center [628, 65] width 1131 height 38
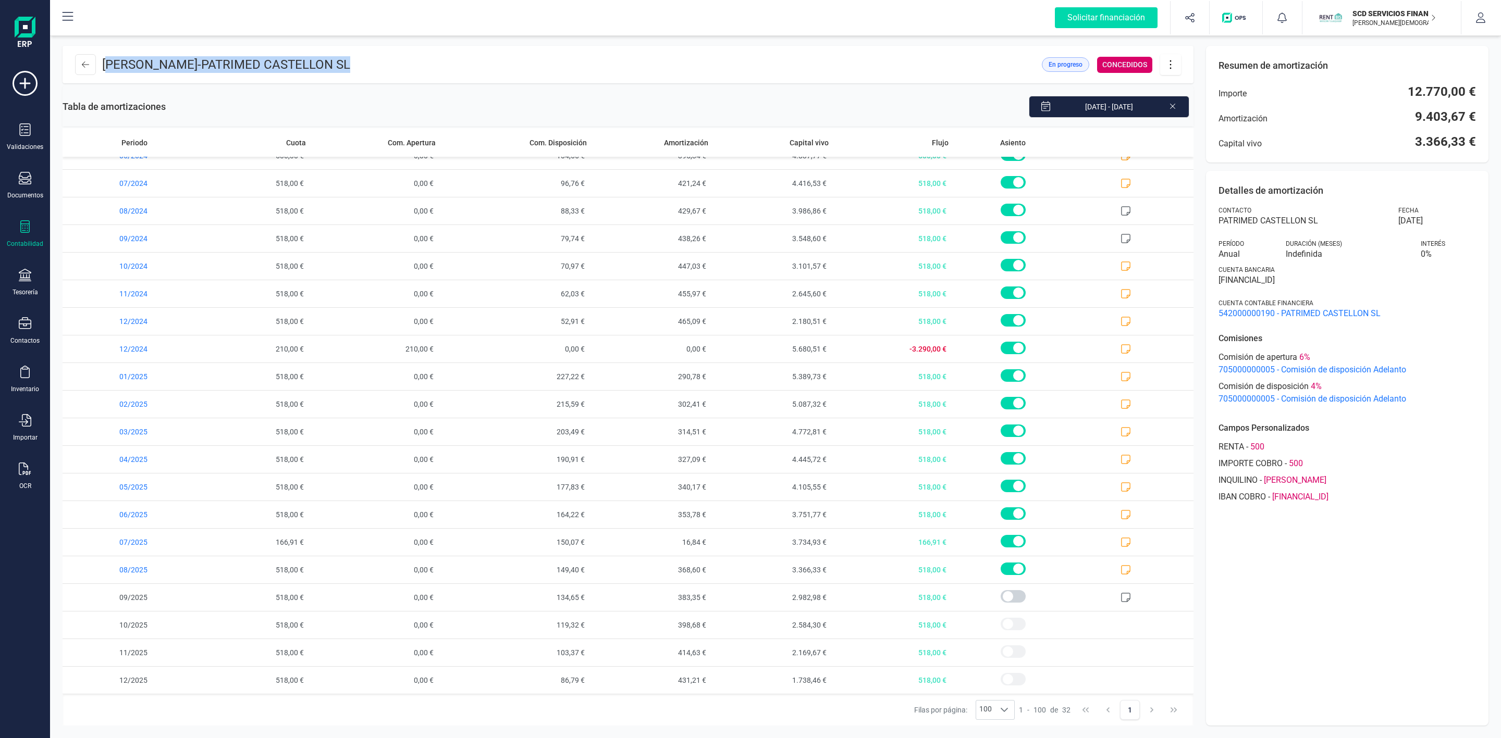
click at [124, 61] on p "[PERSON_NAME] - PATRIMED [PERSON_NAME] SL" at bounding box center [226, 64] width 248 height 17
drag, startPoint x: 466, startPoint y: 64, endPoint x: 102, endPoint y: 66, distance: 364.3
click at [102, 66] on header "[PERSON_NAME] - PATRIMED [PERSON_NAME] SL En progreso CONCEDIDOS" at bounding box center [628, 65] width 1131 height 38
click at [82, 69] on button at bounding box center [85, 64] width 21 height 21
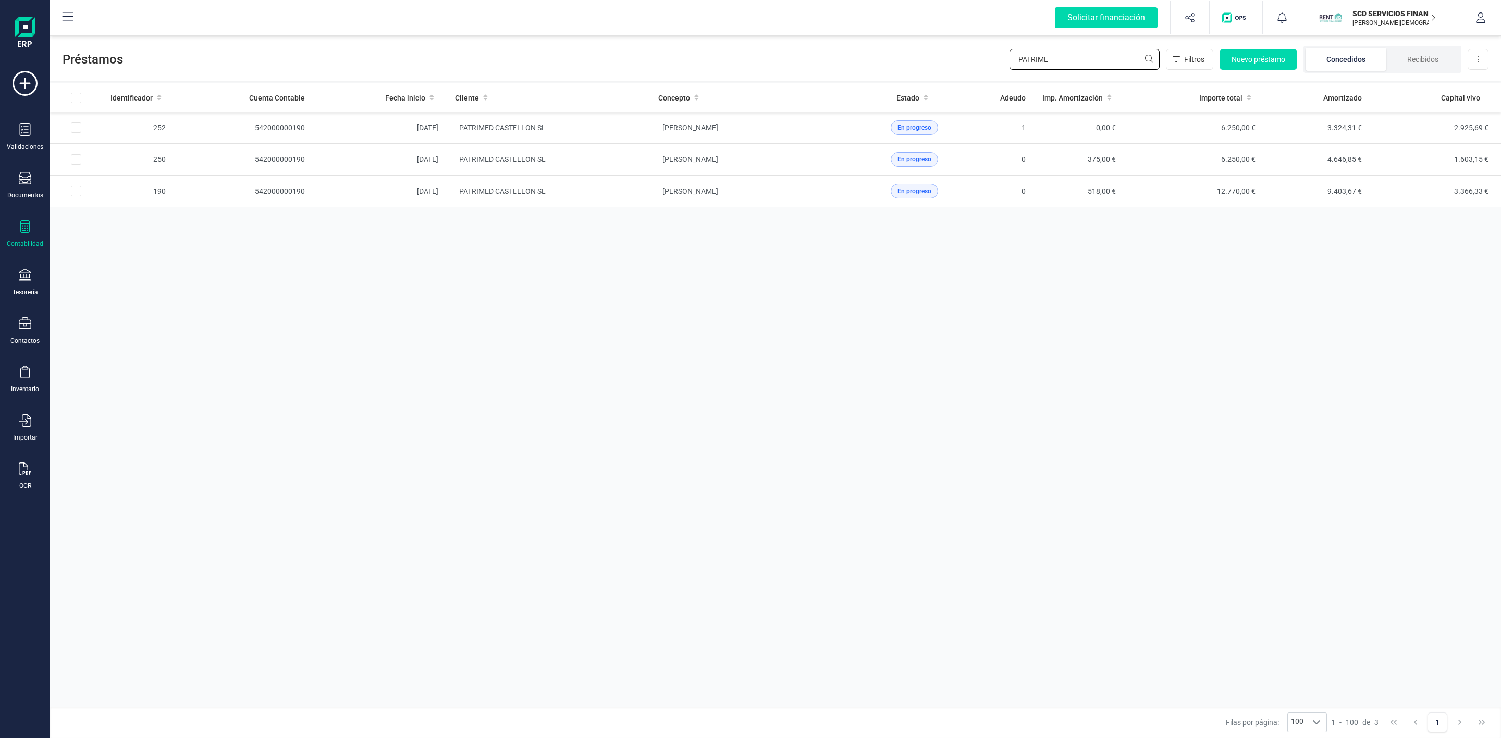
drag, startPoint x: 1059, startPoint y: 60, endPoint x: 989, endPoint y: 61, distance: 70.4
click at [989, 60] on div "Préstamos PATRIME Filtros Nuevo préstamo Concedidos Recibidos Descargar Excel" at bounding box center [775, 57] width 1451 height 48
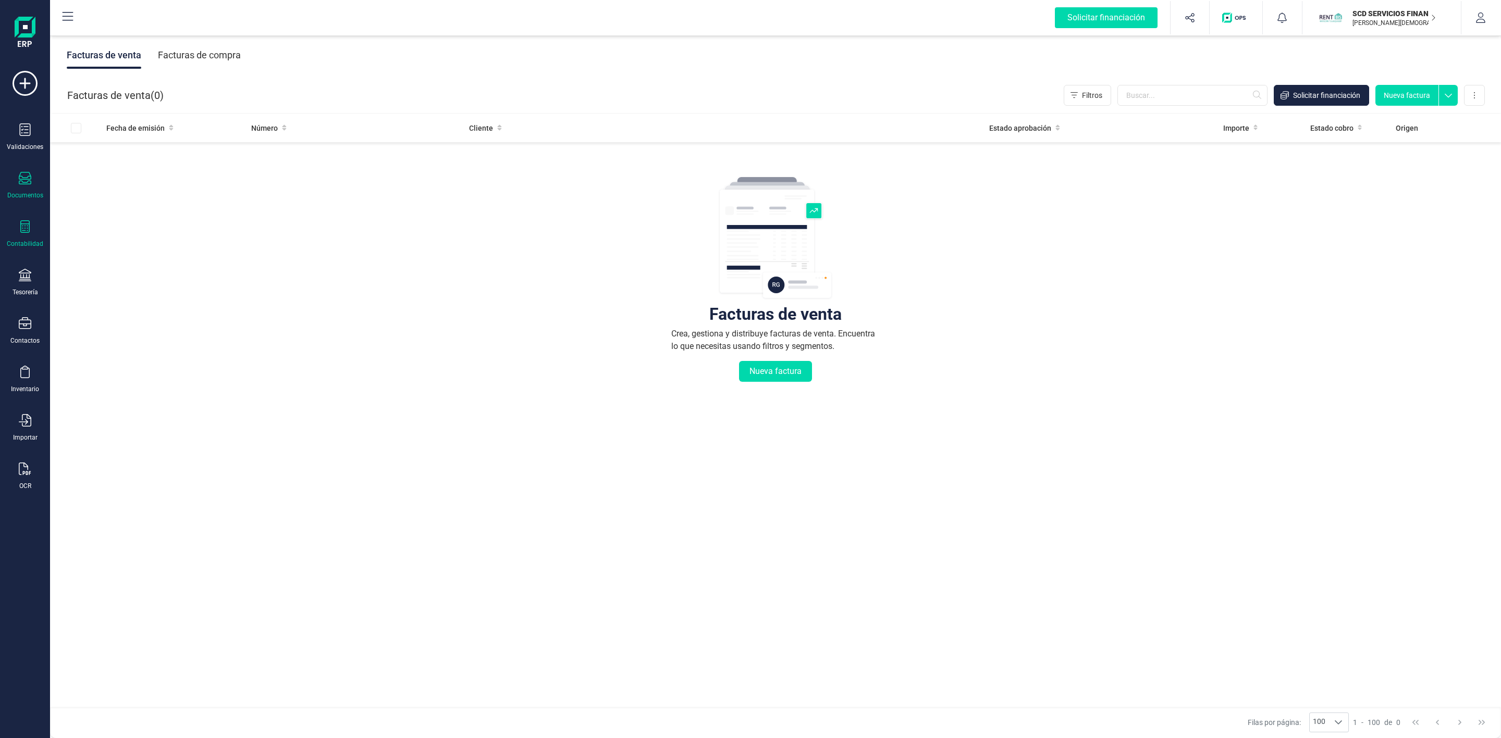
click at [18, 240] on div "Contabilidad" at bounding box center [25, 244] width 36 height 8
click at [89, 273] on span "Préstamos" at bounding box center [112, 267] width 63 height 13
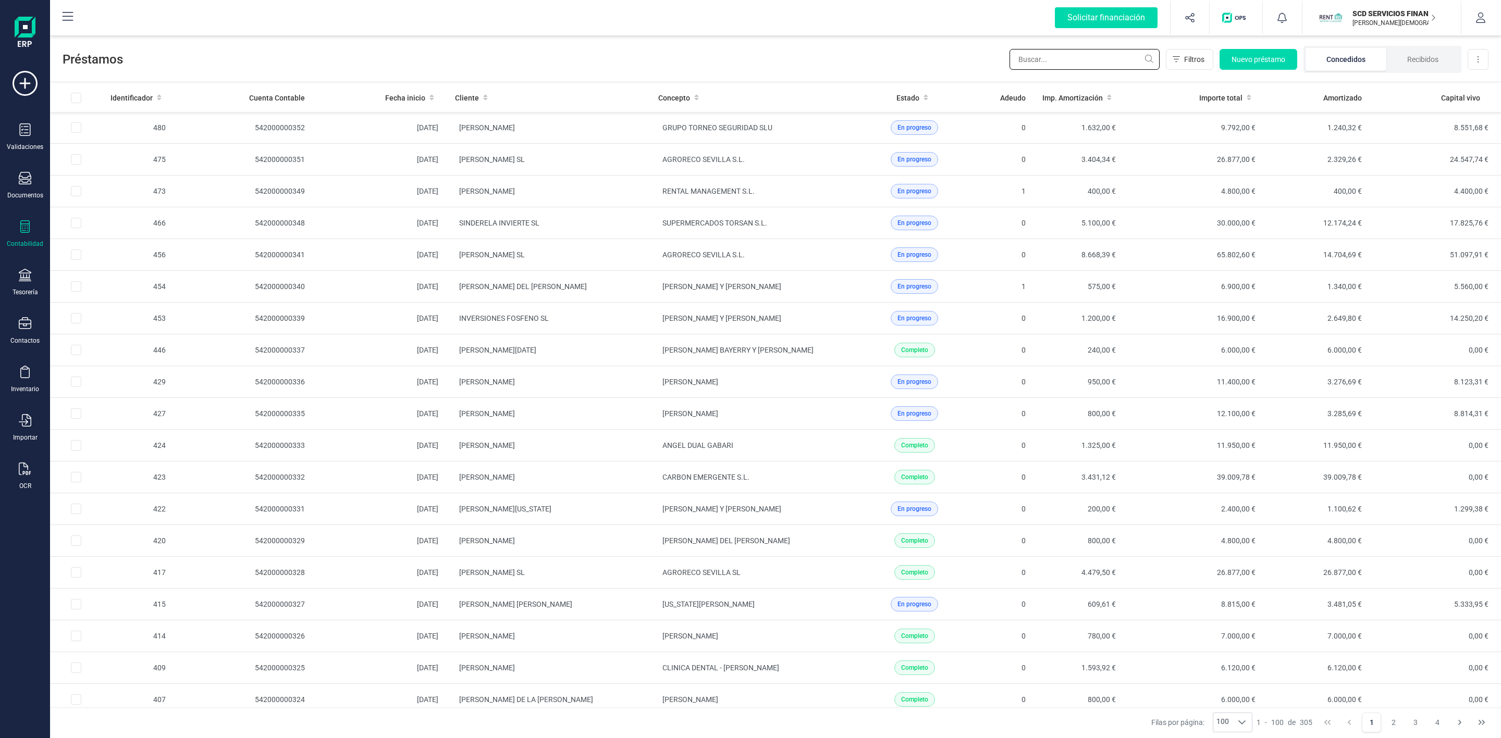
click at [1054, 64] on input "text" at bounding box center [1084, 59] width 150 height 21
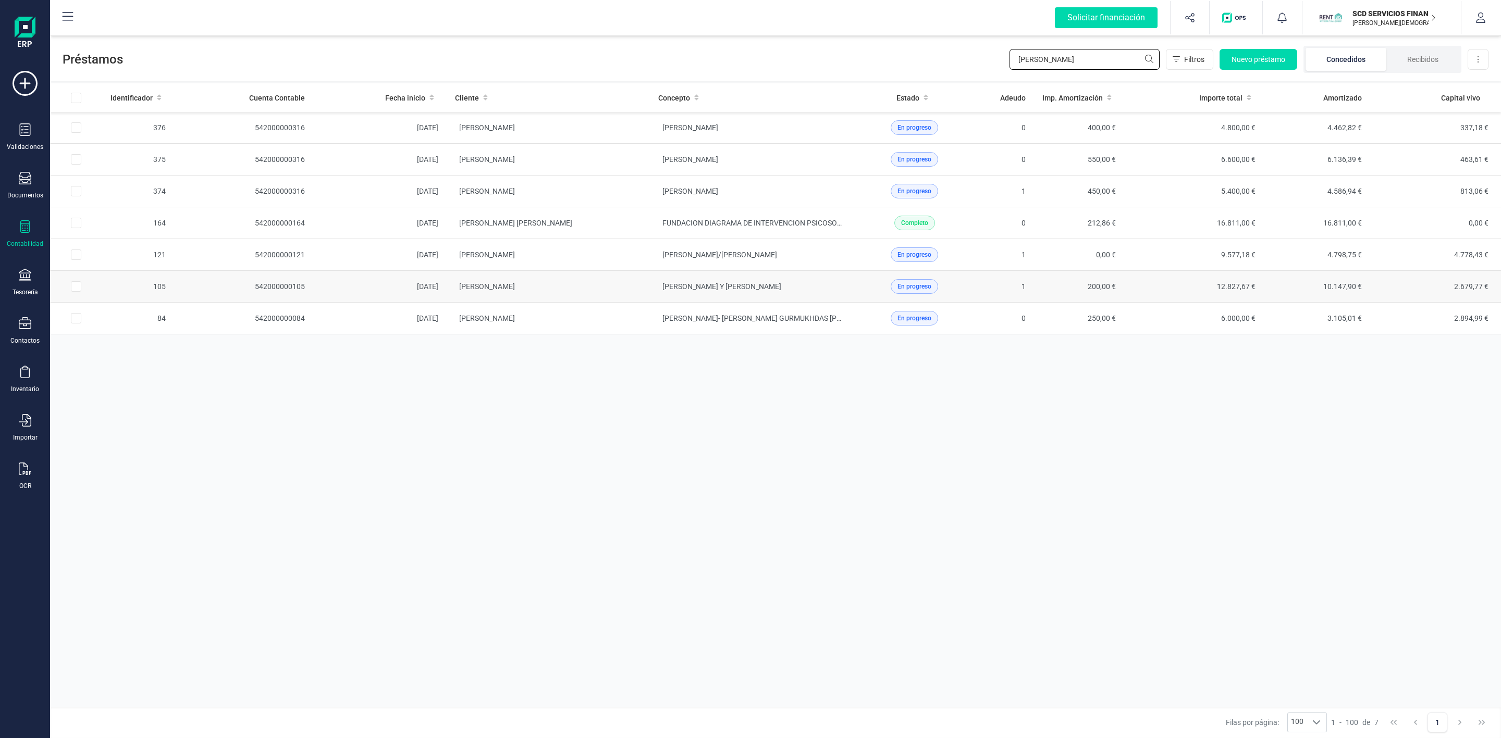
type input "RAFAE"
click at [610, 292] on td "[PERSON_NAME]" at bounding box center [548, 287] width 203 height 32
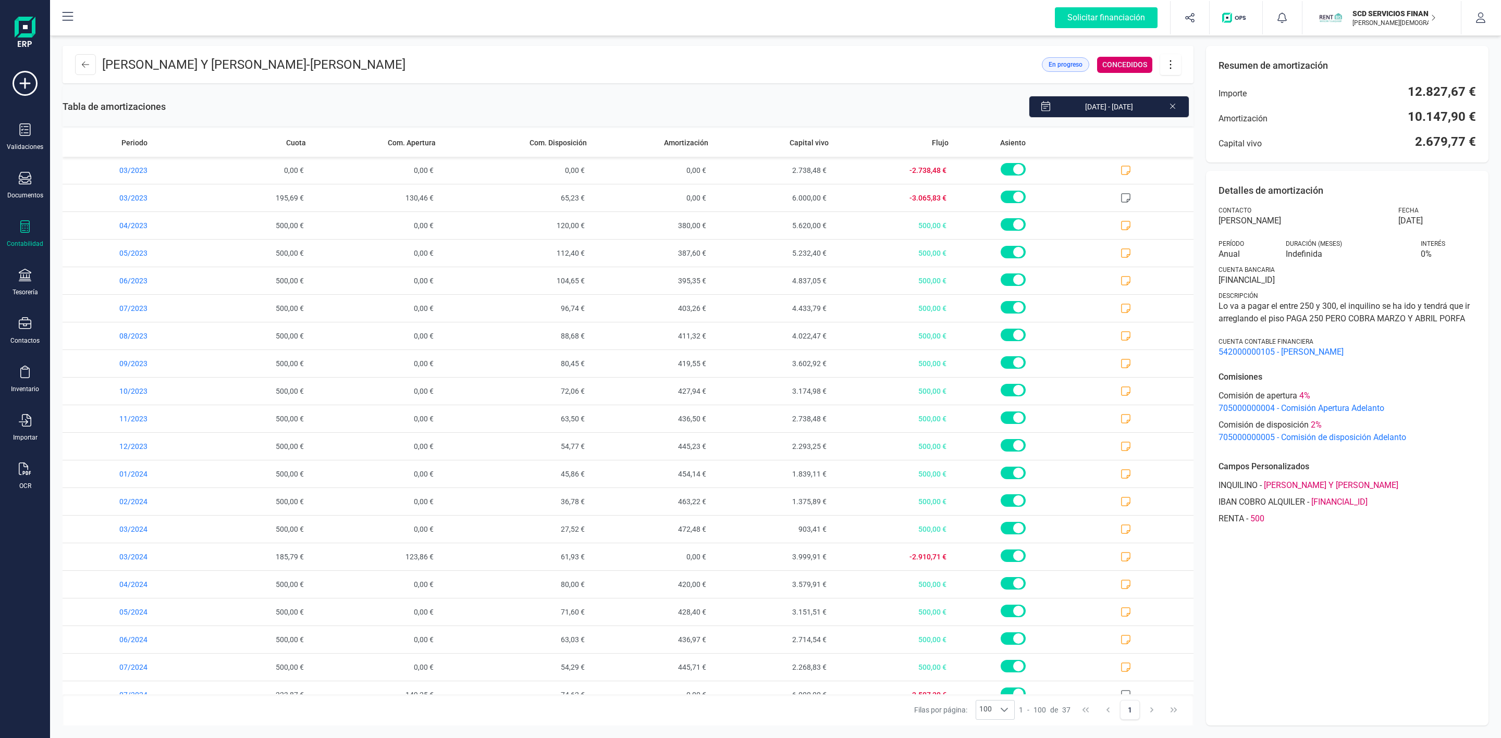
drag, startPoint x: 387, startPoint y: 63, endPoint x: 80, endPoint y: 77, distance: 307.3
click at [80, 77] on header "MOISES FORES LEON Y MONTSERRAT PEÑA OLIVE - RAFAEL BLANCO ESTRADA En progreso C…" at bounding box center [628, 65] width 1131 height 38
copy p "[PERSON_NAME] Y [PERSON_NAME]"
click at [88, 64] on icon at bounding box center [85, 64] width 7 height 8
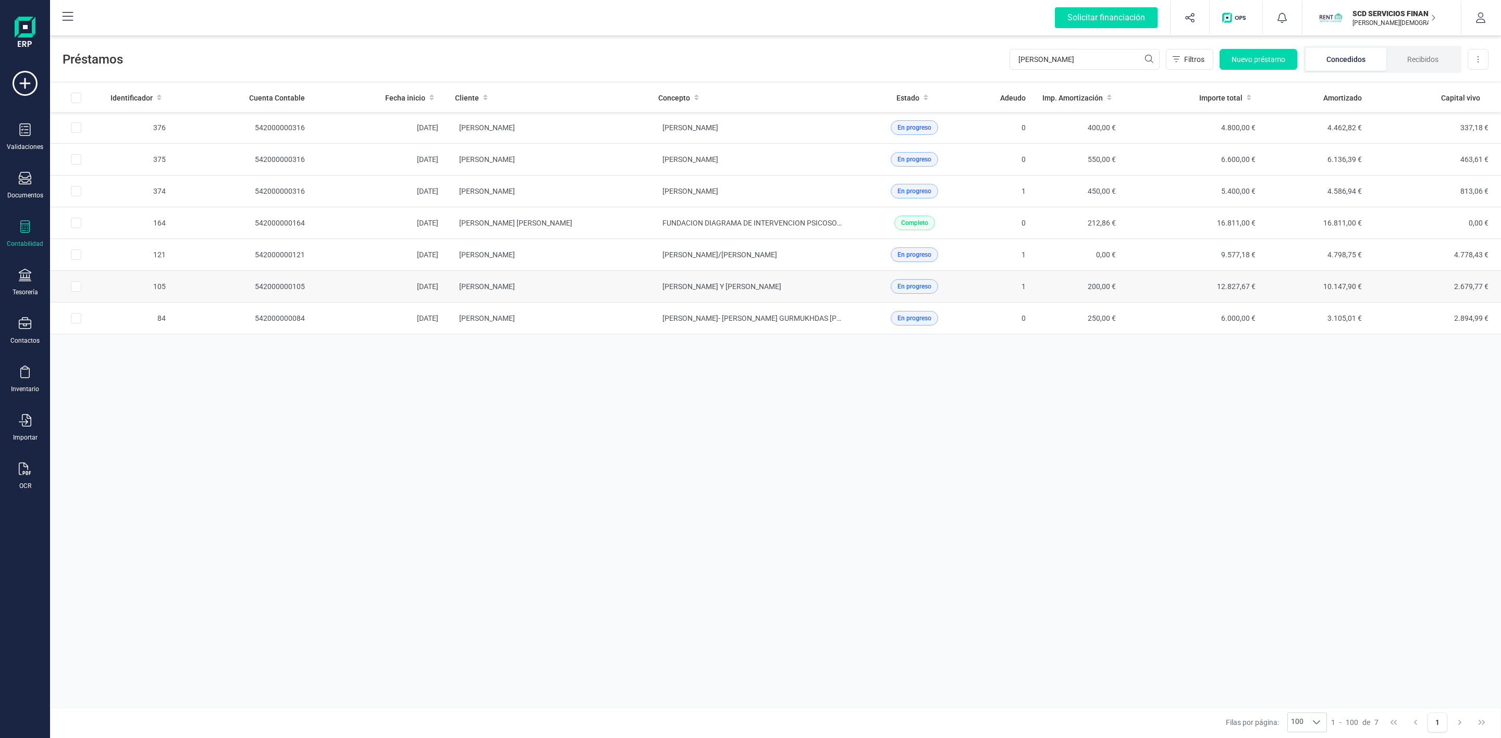
click at [605, 292] on td "[PERSON_NAME]" at bounding box center [548, 287] width 203 height 32
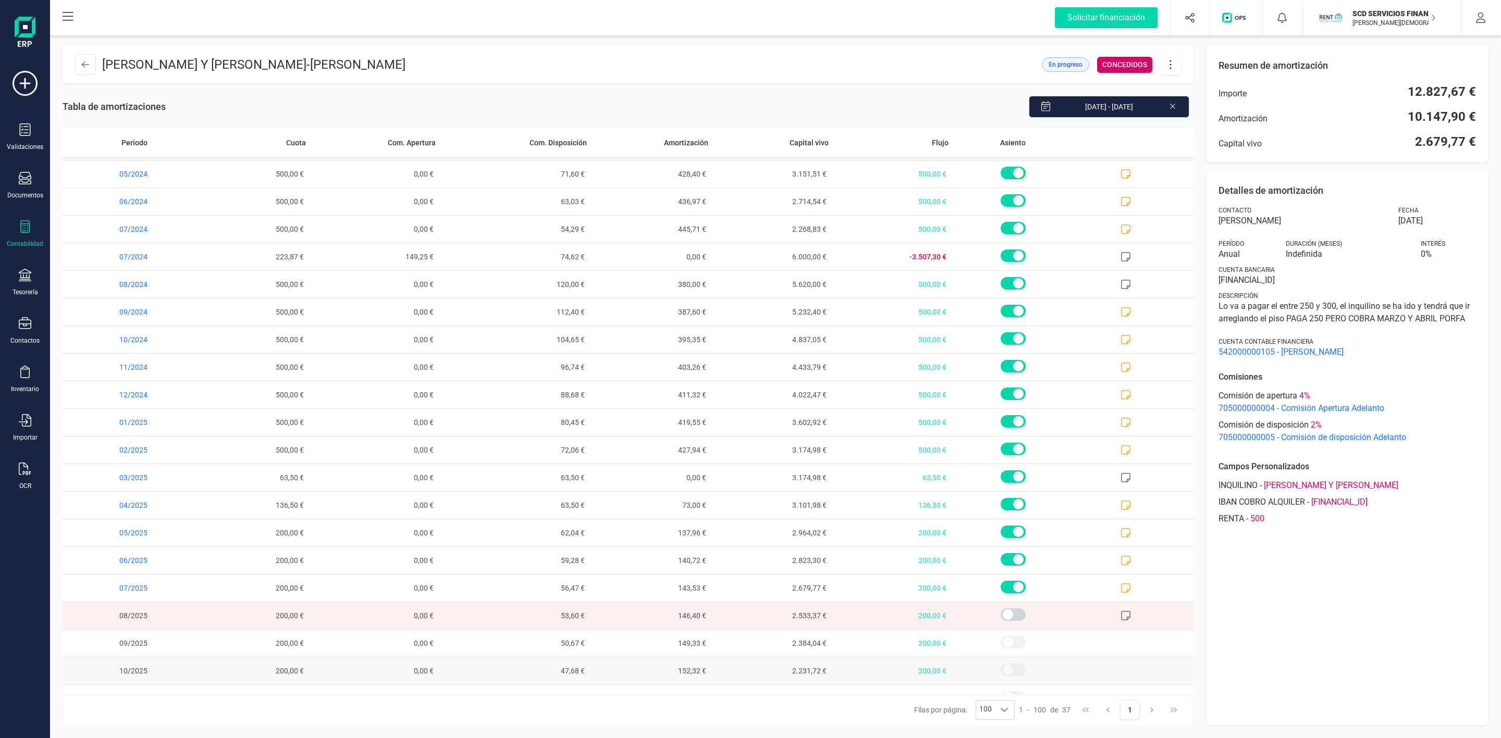
scroll to position [493, 0]
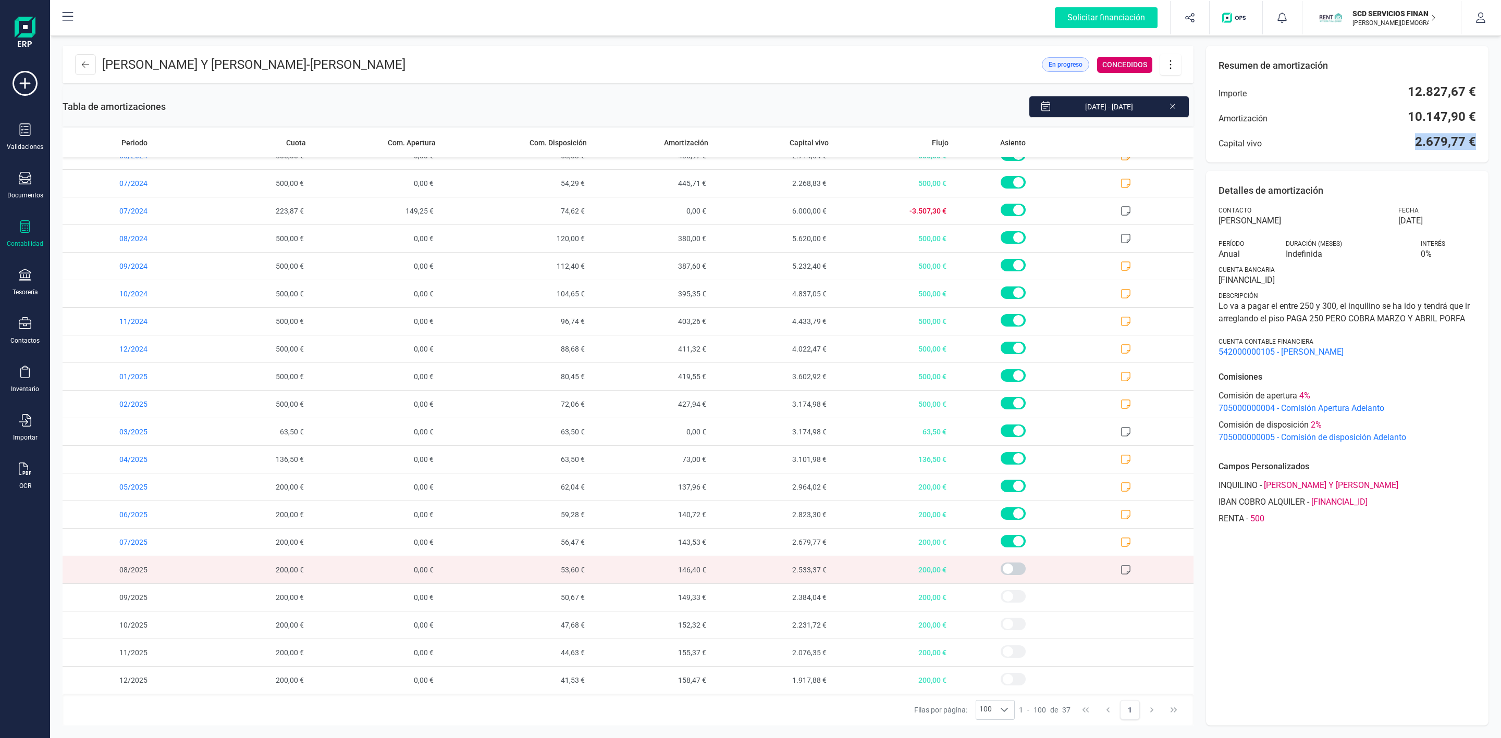
drag, startPoint x: 1411, startPoint y: 151, endPoint x: 1481, endPoint y: 151, distance: 69.8
click at [1481, 151] on div "Resumen de amortización Importe 12.827,67 € Amortización 10.147,90 € Capital vi…" at bounding box center [1347, 104] width 282 height 117
click at [1176, 109] on icon at bounding box center [1172, 105] width 8 height 10
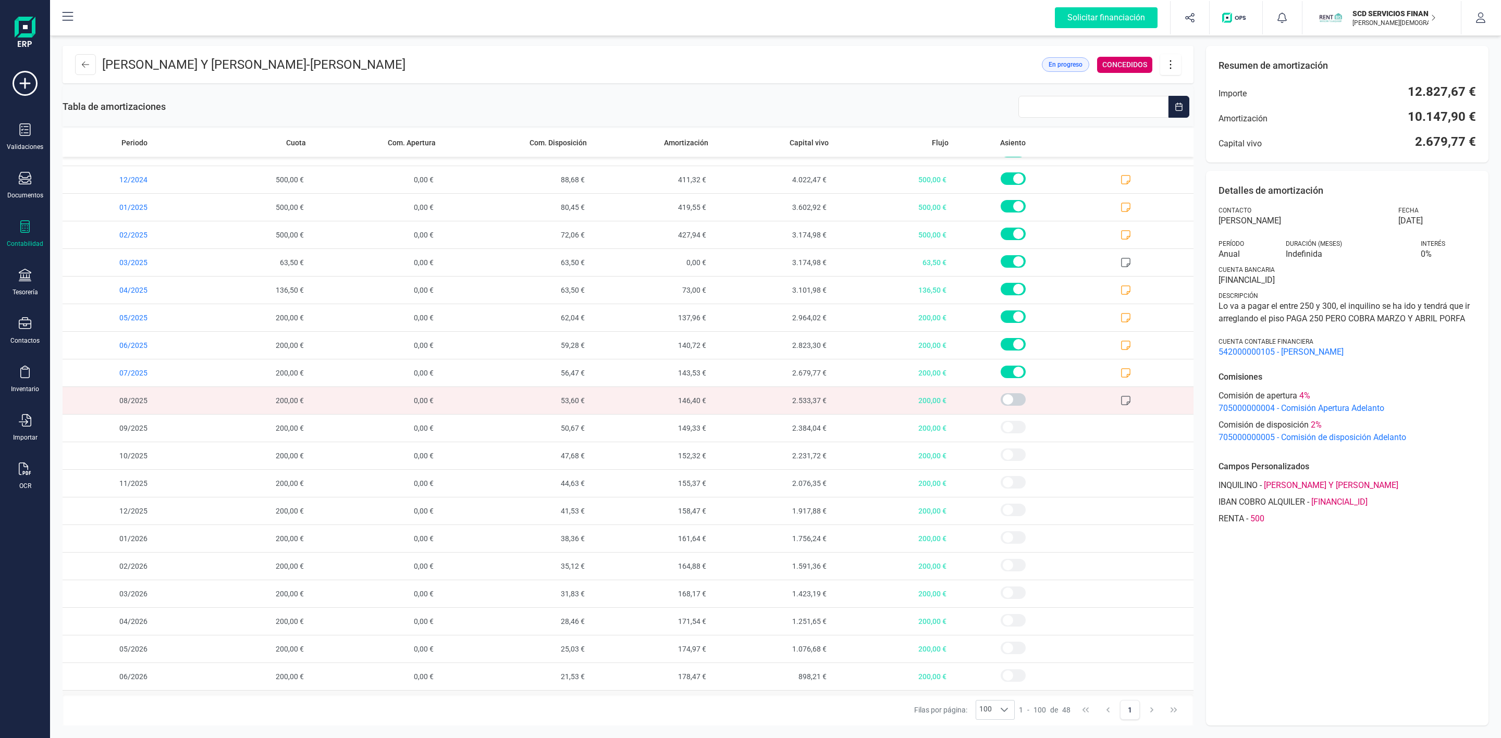
scroll to position [799, 0]
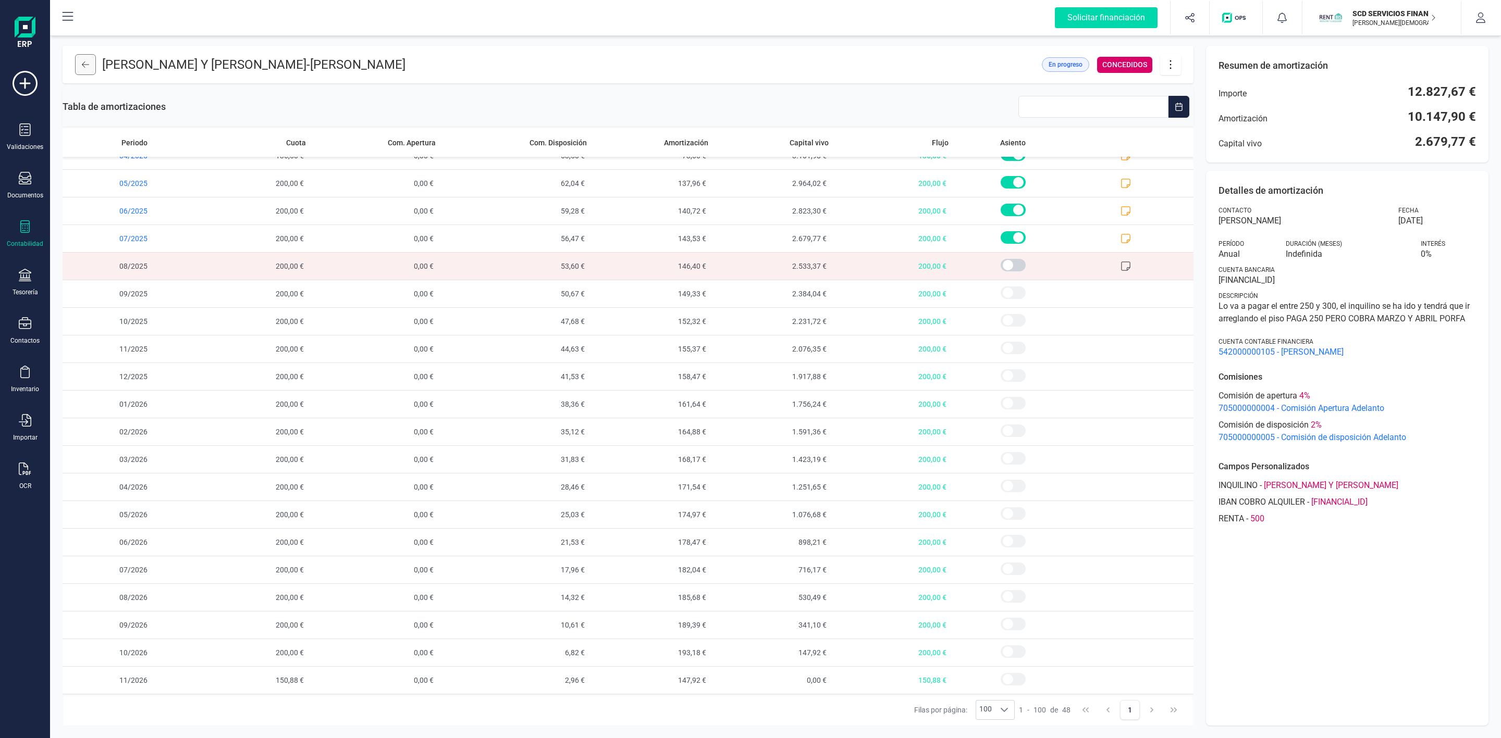
click at [85, 67] on icon at bounding box center [85, 64] width 7 height 8
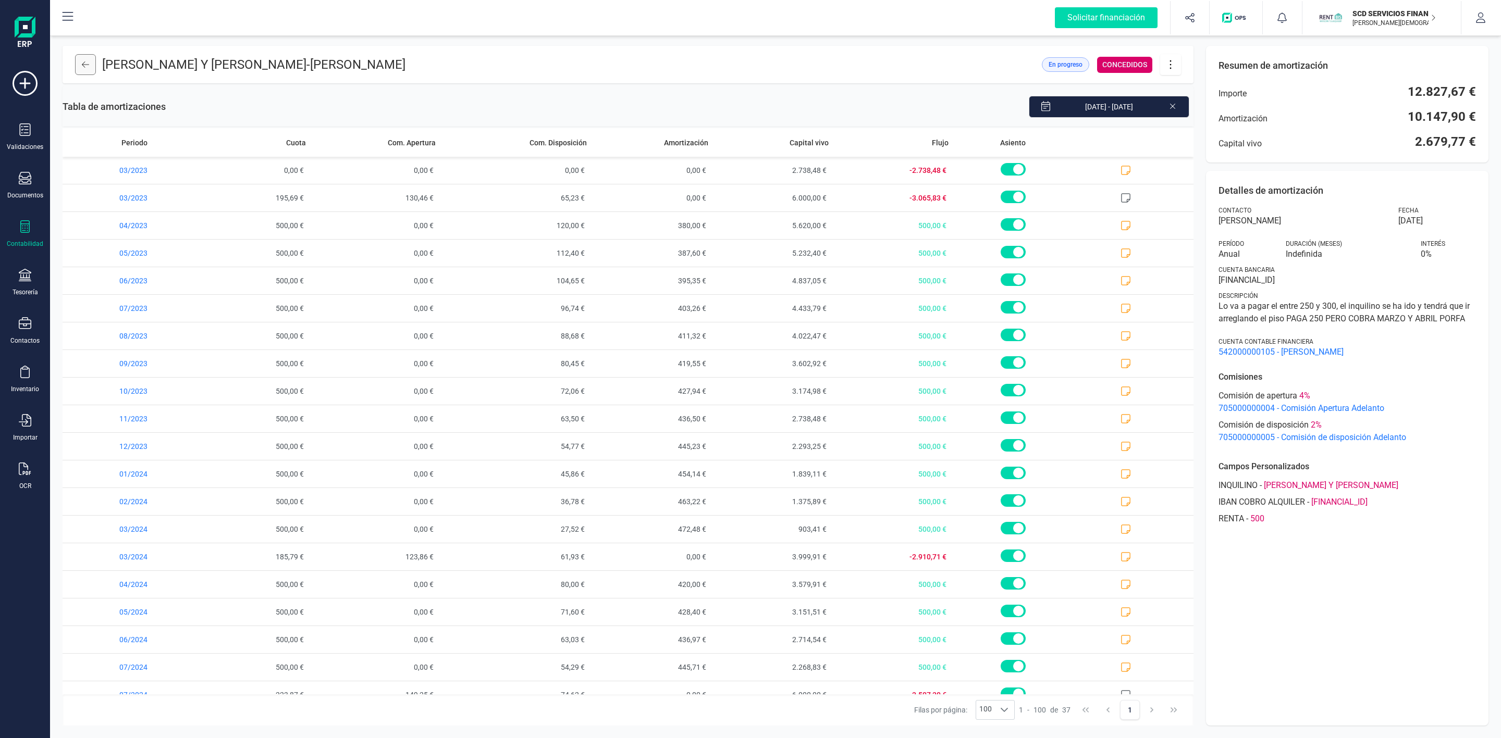
click at [84, 65] on icon at bounding box center [85, 64] width 7 height 8
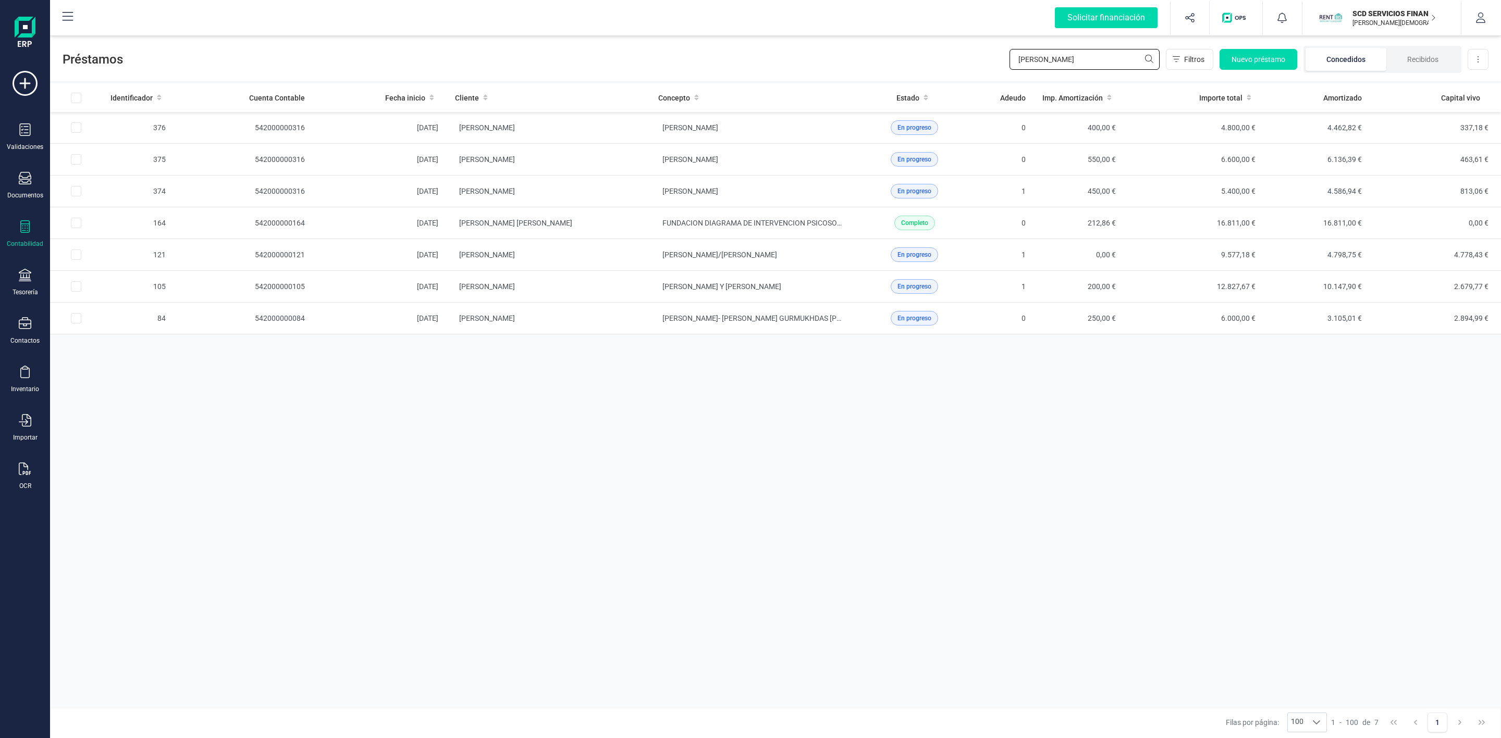
drag, startPoint x: 1098, startPoint y: 59, endPoint x: 946, endPoint y: 70, distance: 152.0
click at [946, 70] on div "Préstamos RAFAE Filtros Nuevo préstamo Concedidos Recibidos Descargar Excel" at bounding box center [775, 57] width 1451 height 48
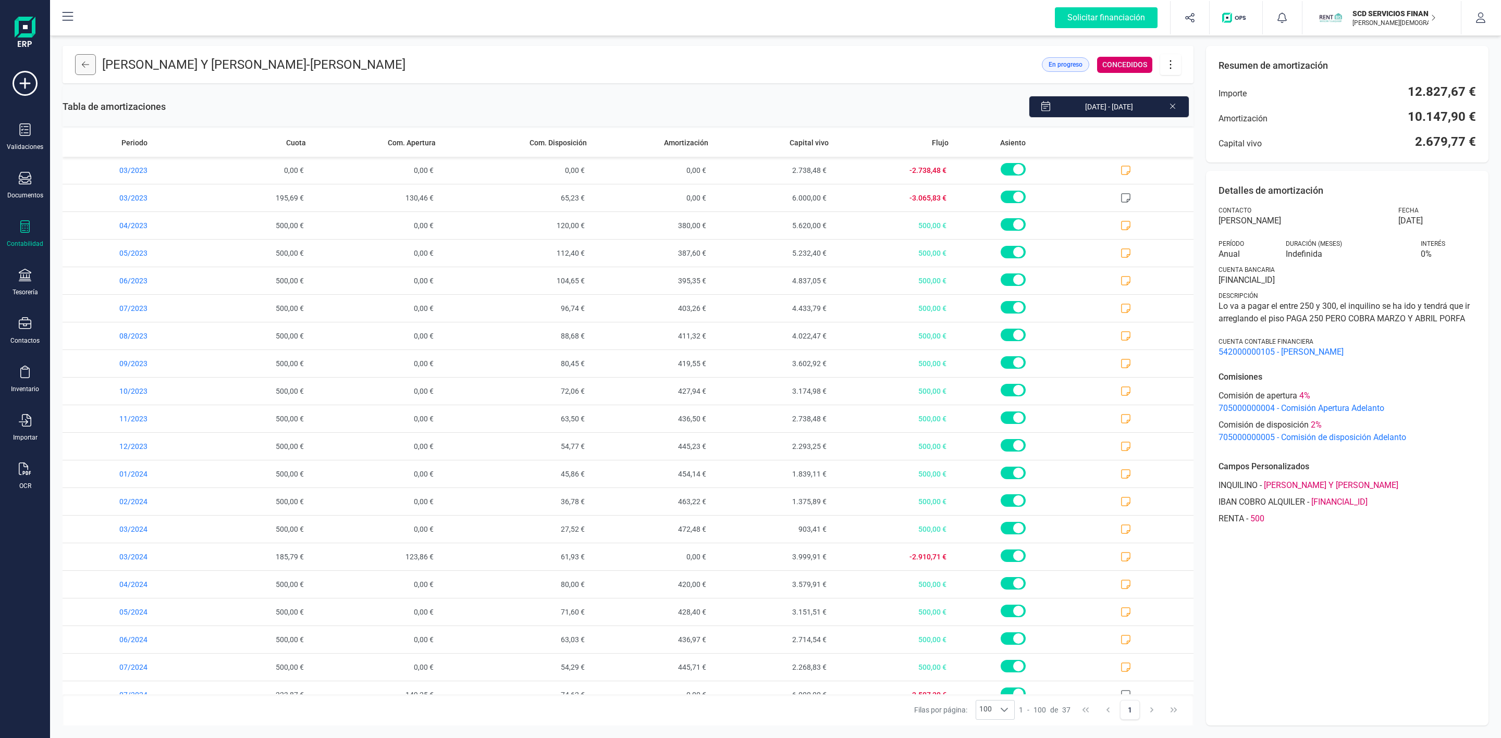
click at [82, 66] on icon at bounding box center [85, 64] width 7 height 8
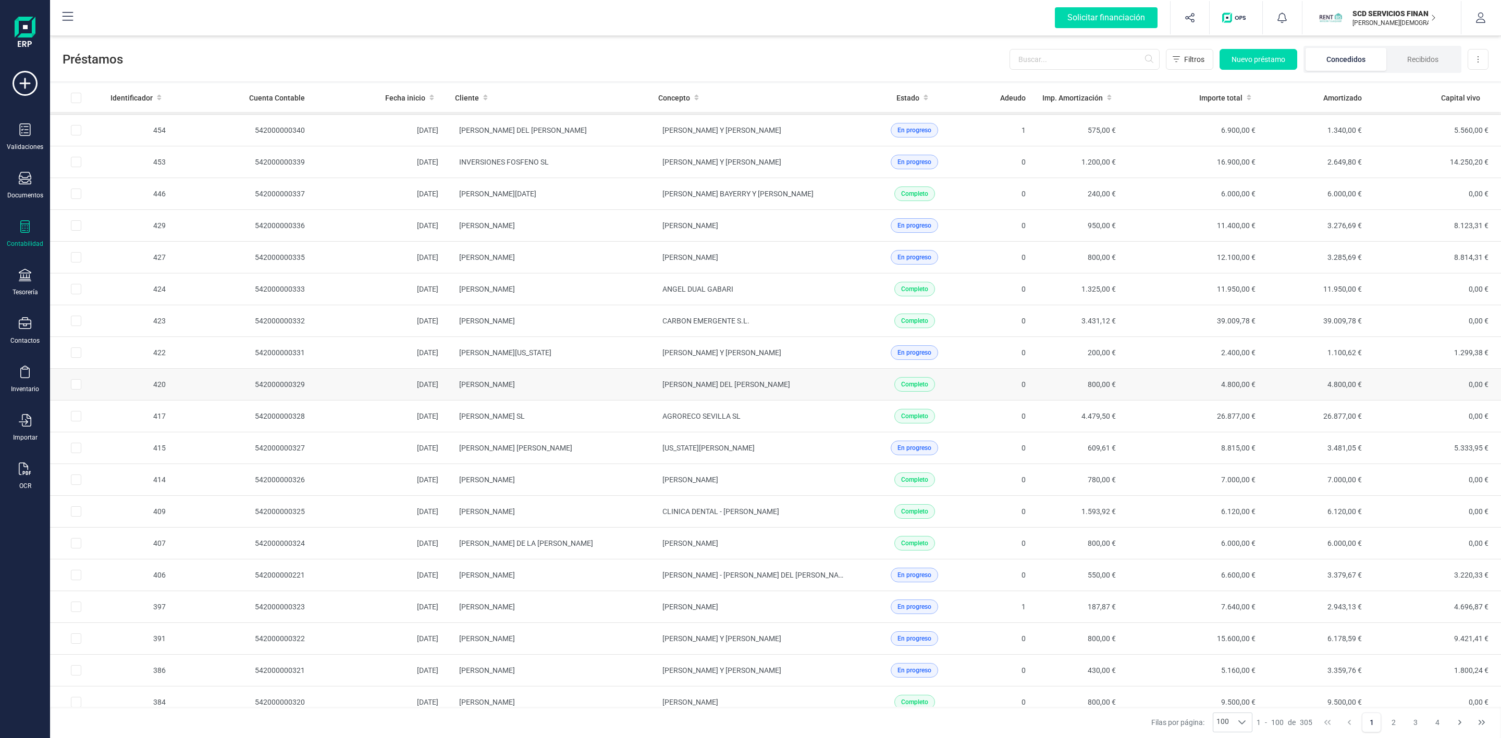
scroll to position [391, 0]
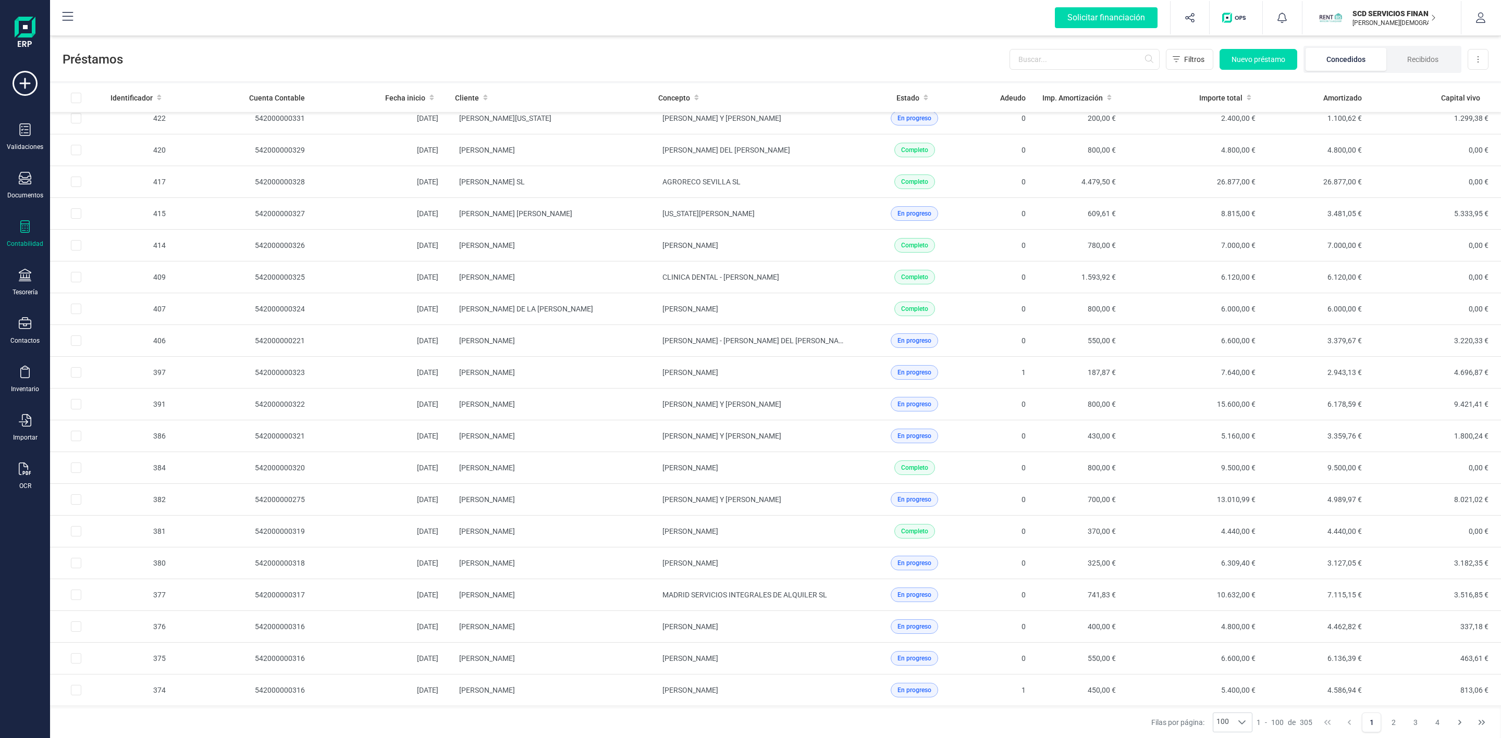
drag, startPoint x: 1415, startPoint y: 58, endPoint x: 1040, endPoint y: 113, distance: 378.6
click at [1417, 58] on li "Recibidos" at bounding box center [1422, 59] width 73 height 23
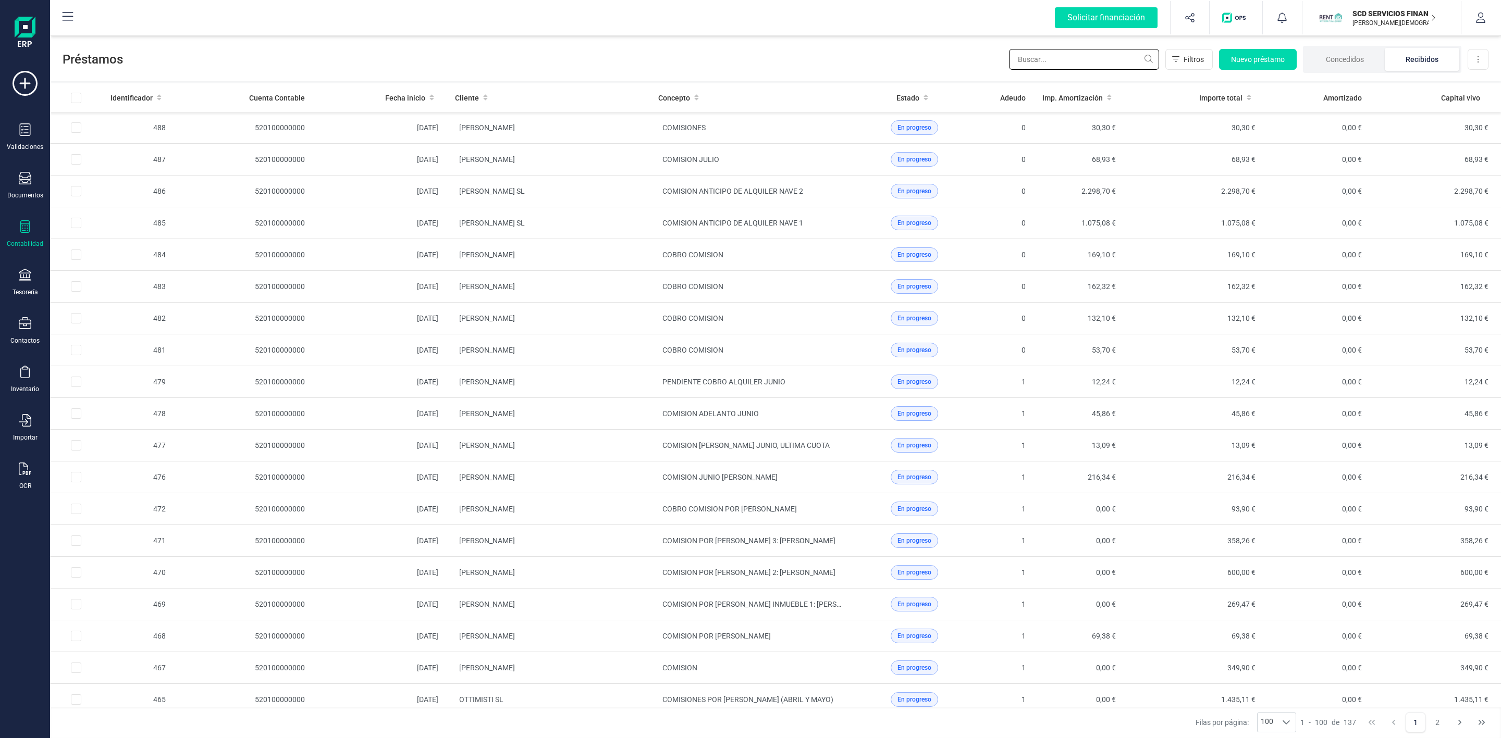
click at [1017, 68] on input "text" at bounding box center [1084, 59] width 150 height 21
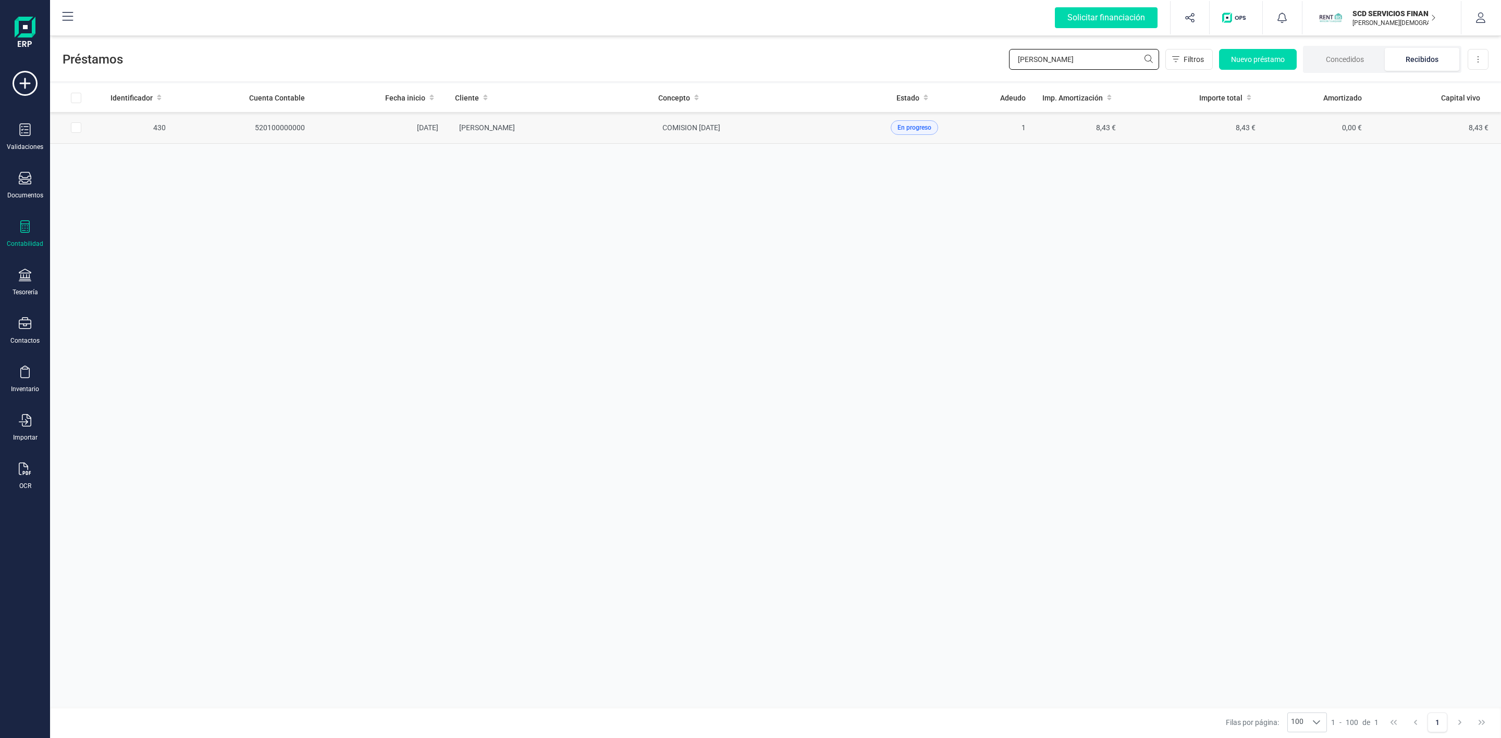
type input "maria fe"
click at [610, 126] on td "[PERSON_NAME]" at bounding box center [548, 128] width 203 height 32
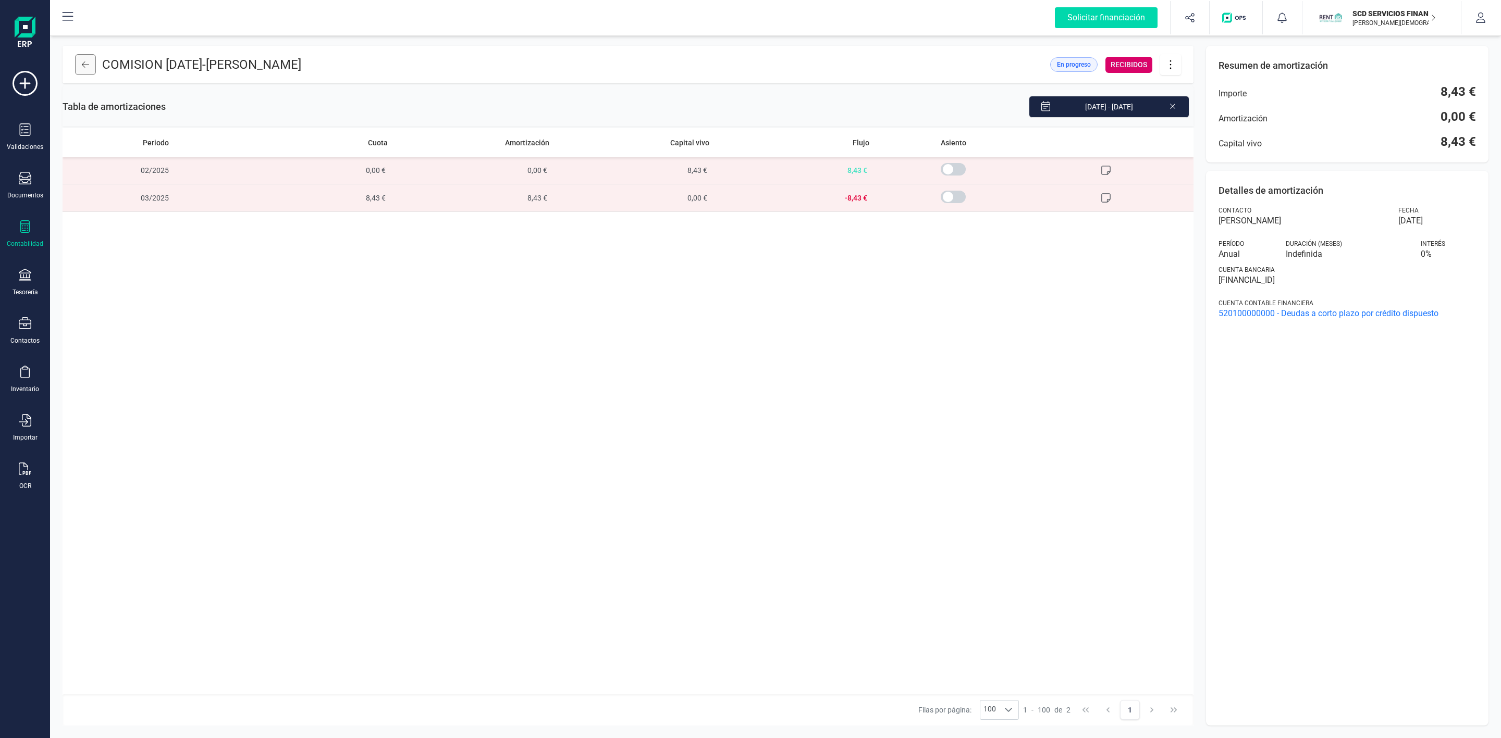
click at [88, 65] on icon at bounding box center [85, 64] width 7 height 8
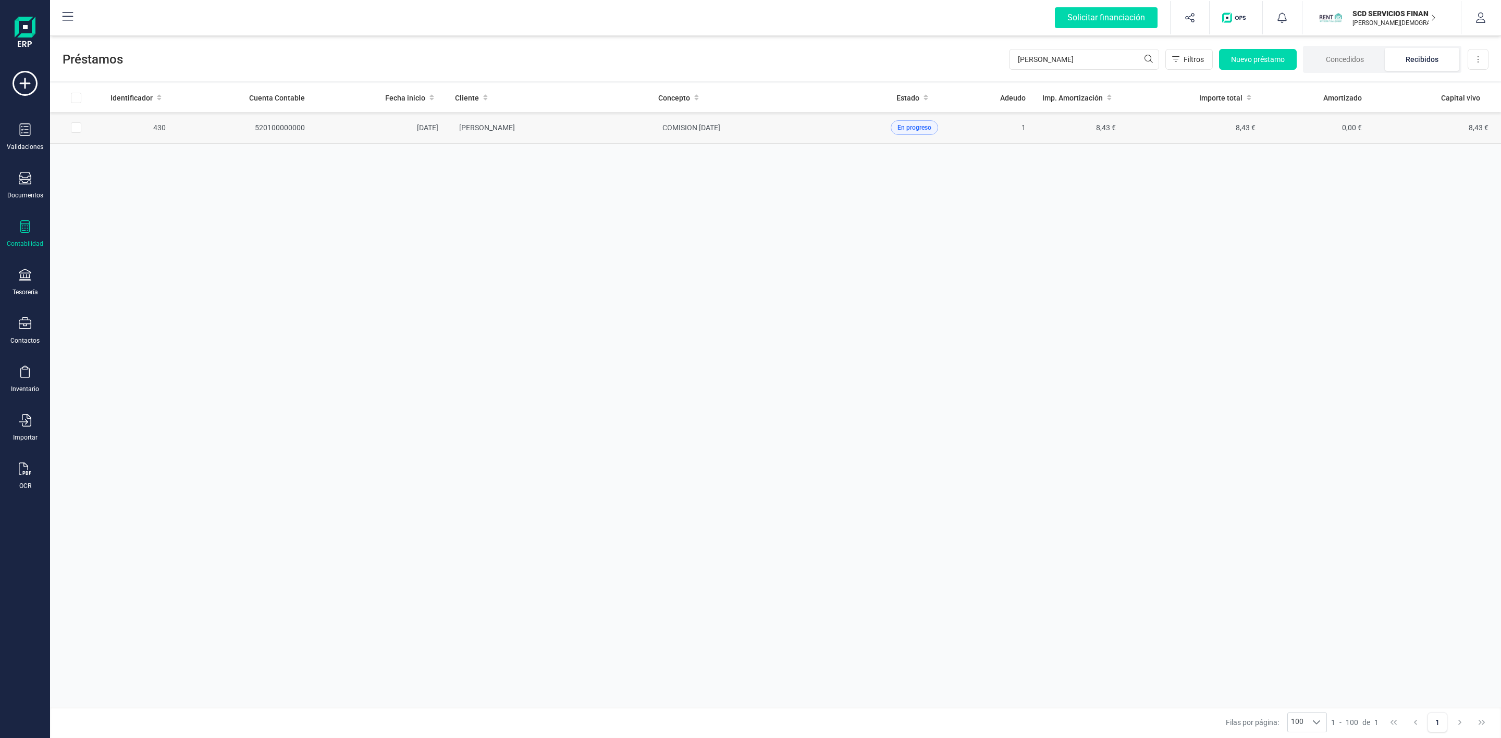
click at [79, 127] on input "Row Selected 7b8af117-d7ef-48f2-a9a4-32778f479832" at bounding box center [76, 127] width 10 height 10
checkbox input "true"
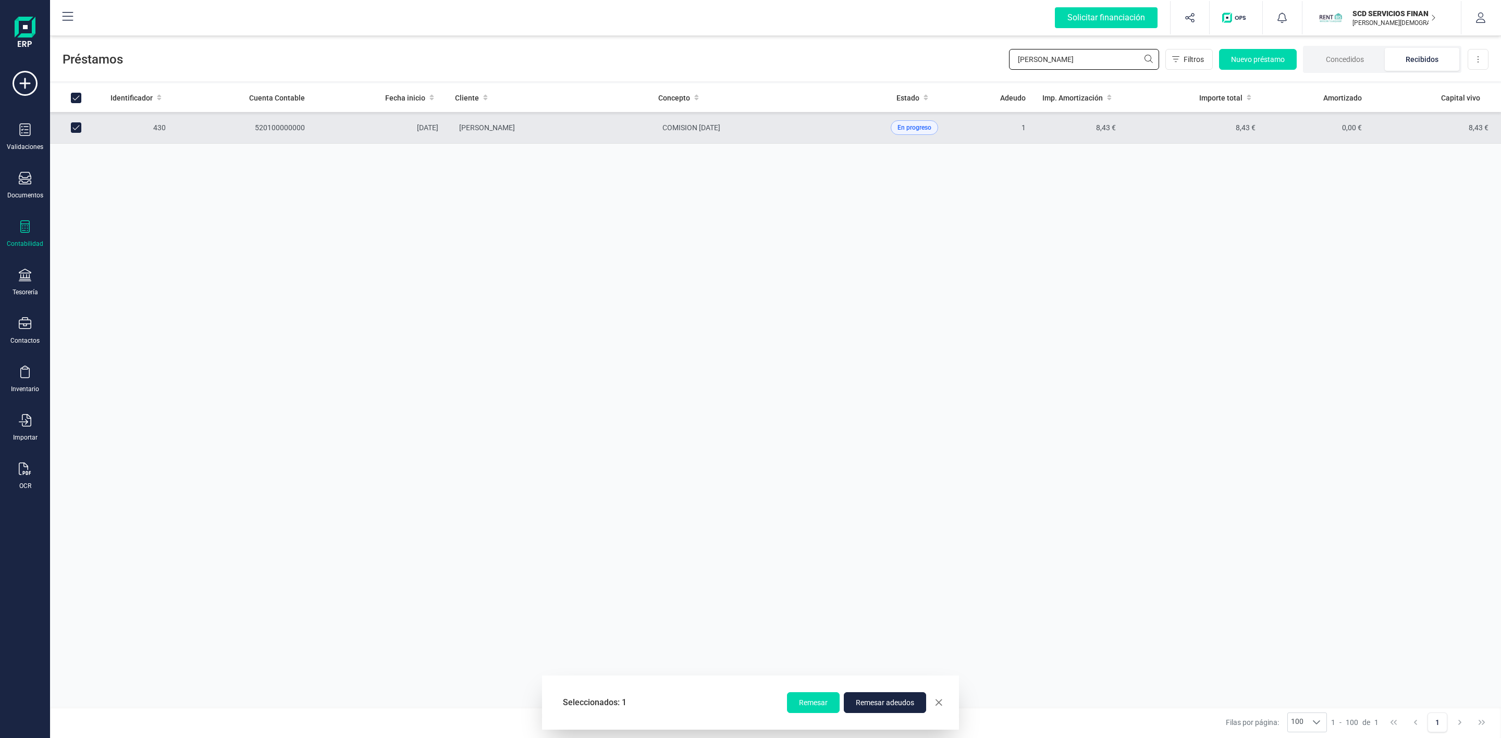
drag, startPoint x: 1062, startPoint y: 61, endPoint x: 850, endPoint y: 82, distance: 212.6
click at [865, 82] on div "Préstamos maria fe Filtros Nuevo préstamo Concedidos Recibidos Descargar Excel …" at bounding box center [775, 385] width 1451 height 705
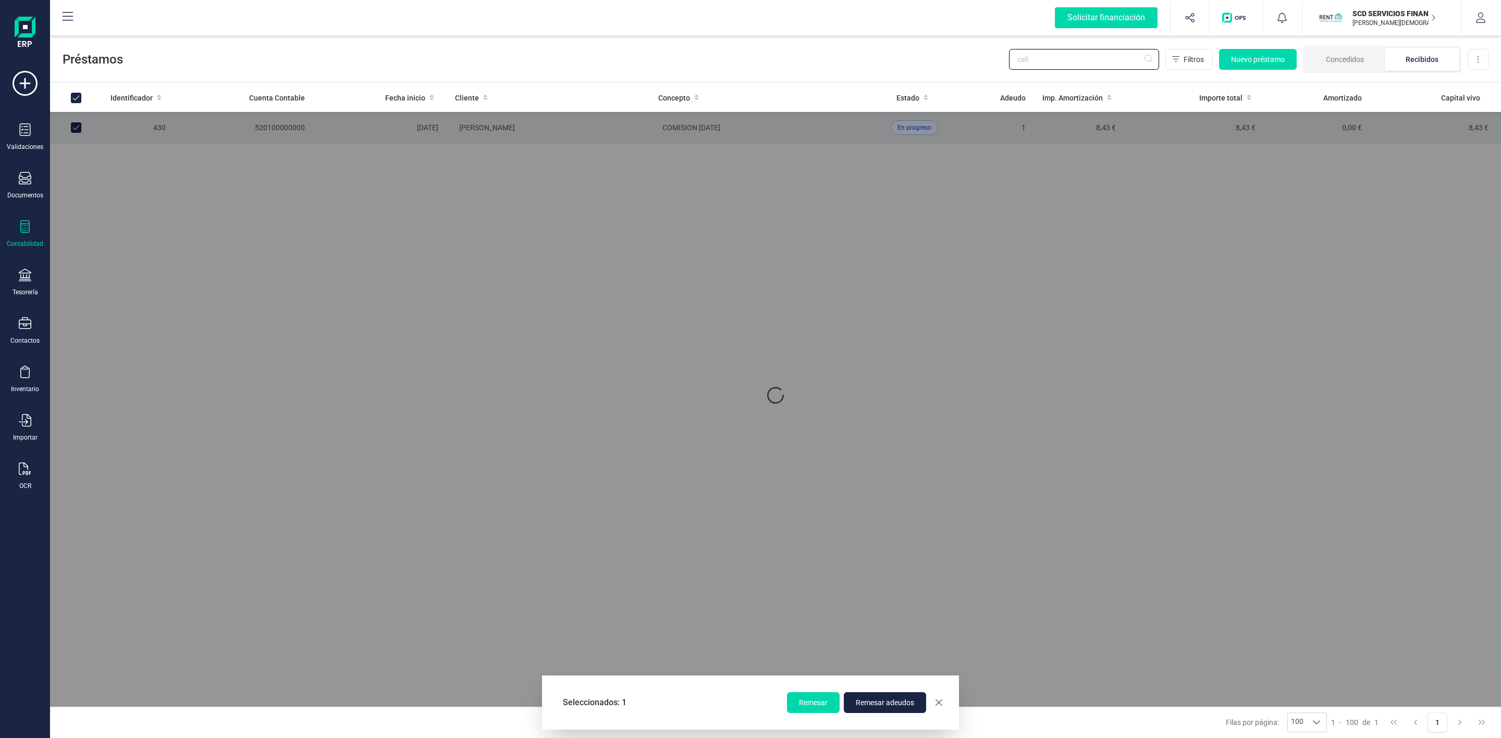
type input "[PERSON_NAME]"
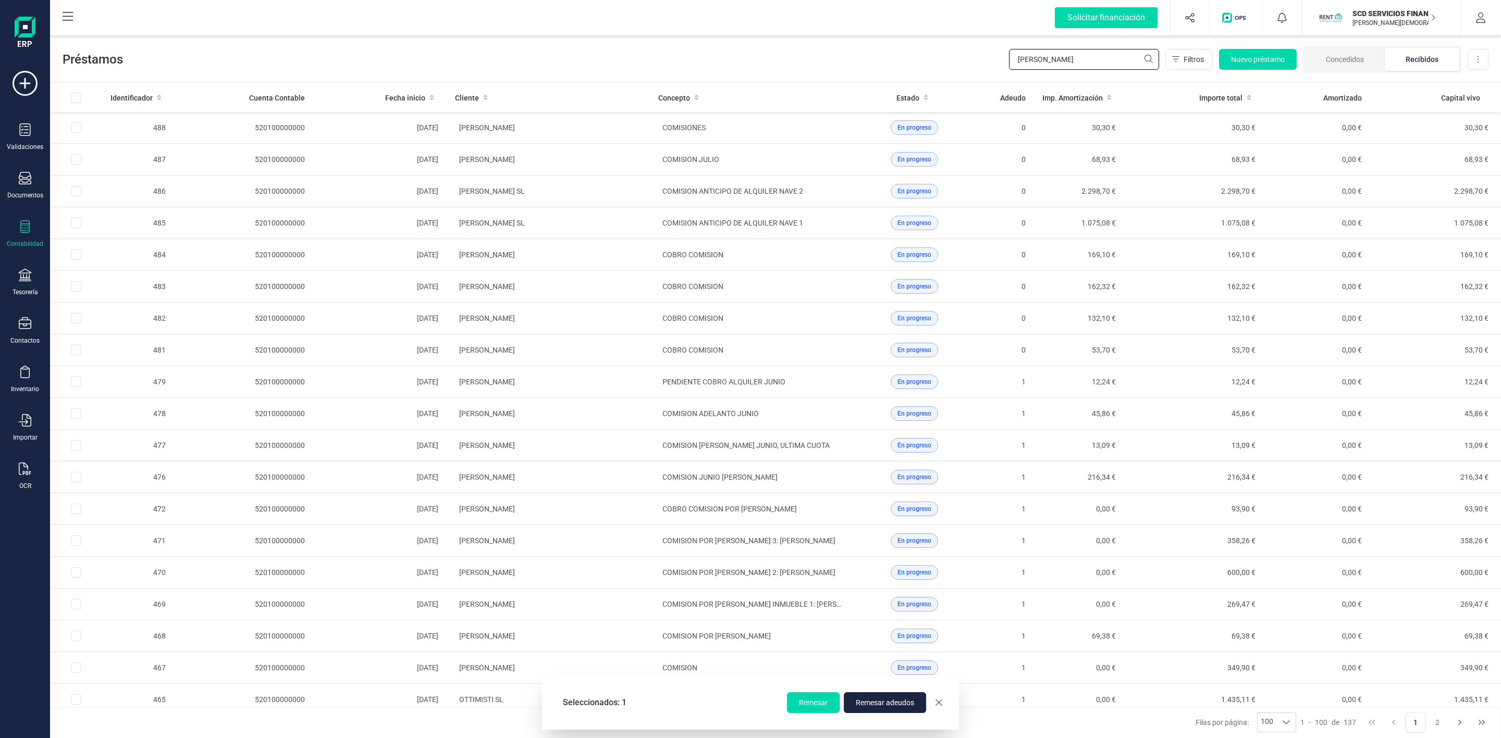
checkbox input "false"
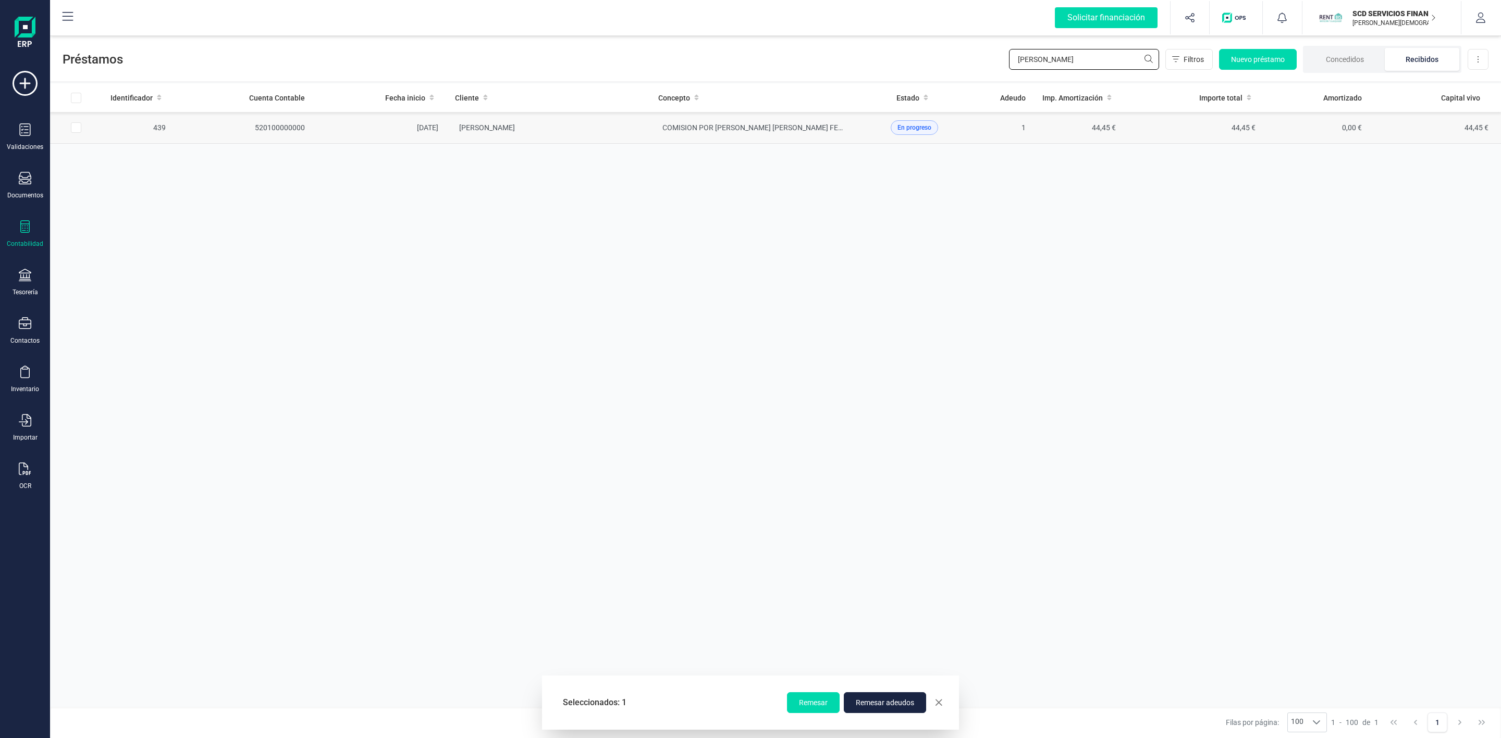
type input "[PERSON_NAME]"
click at [80, 128] on input "Row Selected a90038a9-7db2-411a-b003-89e0a5c7102e" at bounding box center [76, 127] width 10 height 10
checkbox input "true"
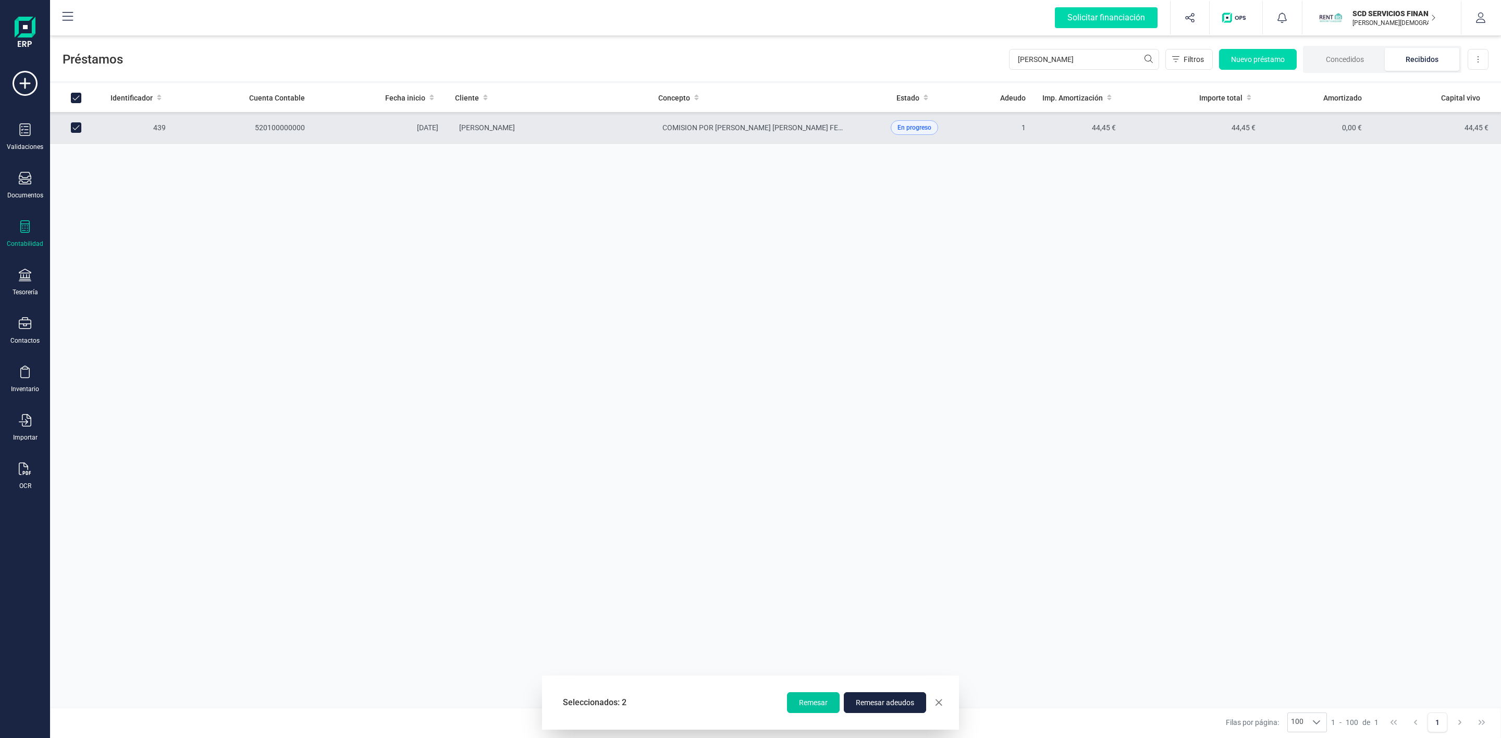
click at [815, 697] on button "Remesar" at bounding box center [813, 703] width 53 height 21
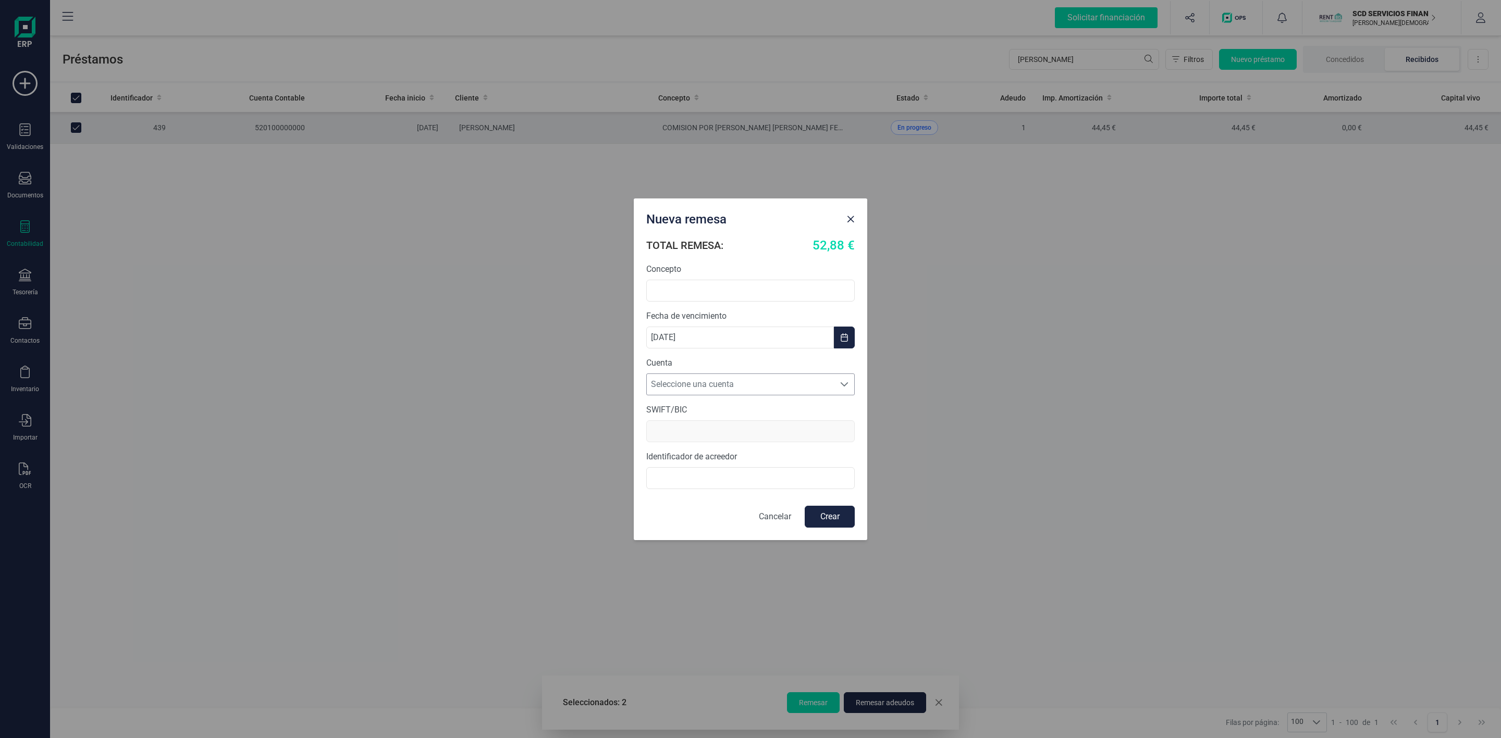
click at [704, 384] on span "Seleccione una cuenta" at bounding box center [741, 384] width 188 height 21
click at [720, 414] on li "ES4531590078592882909423" at bounding box center [750, 410] width 208 height 21
type input "BCOEESMM159"
type input "B72840242"
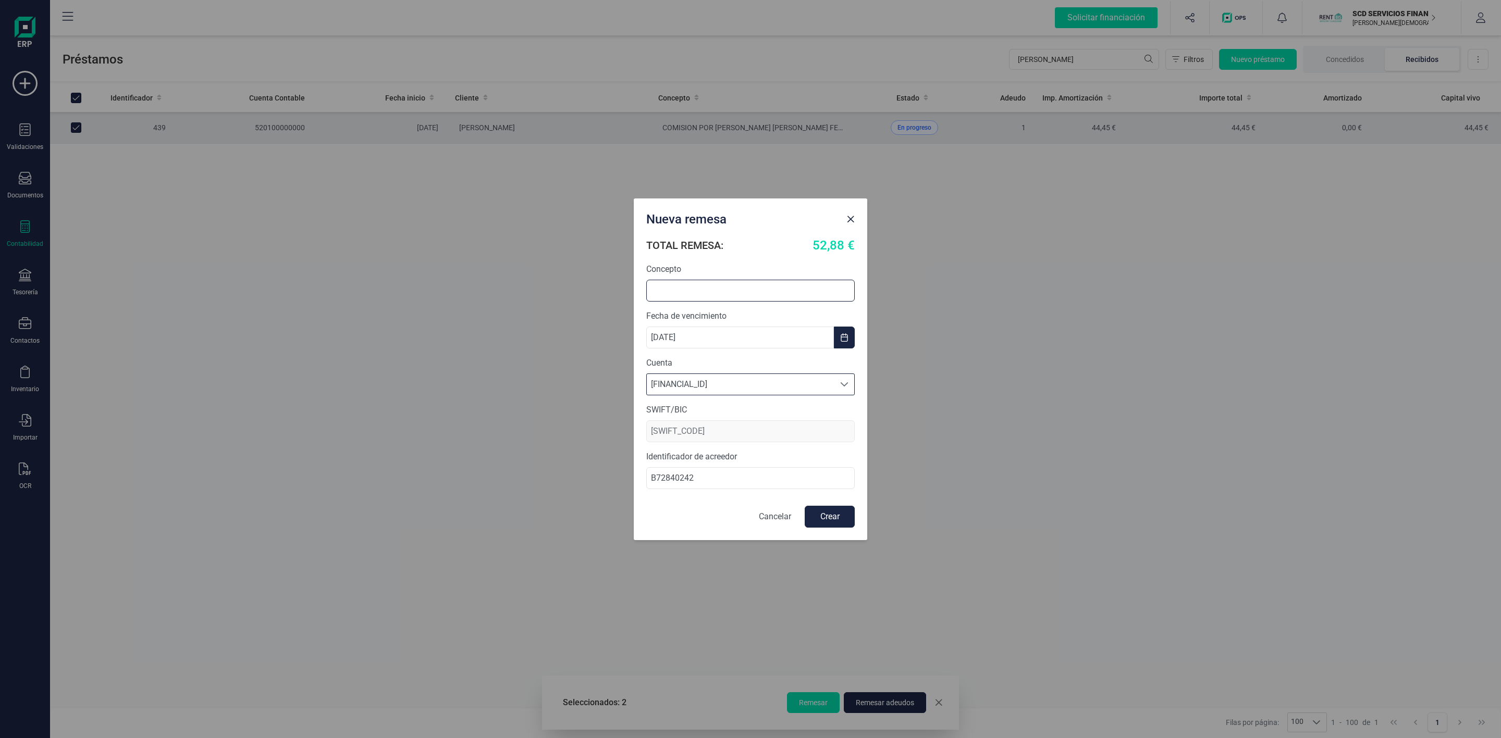
click at [682, 285] on input "text" at bounding box center [750, 291] width 208 height 22
type input "COMISION AGOSTO"
click at [652, 480] on input "B72840242" at bounding box center [750, 478] width 208 height 22
click at [677, 476] on input "ES90000B72840242" at bounding box center [750, 478] width 208 height 22
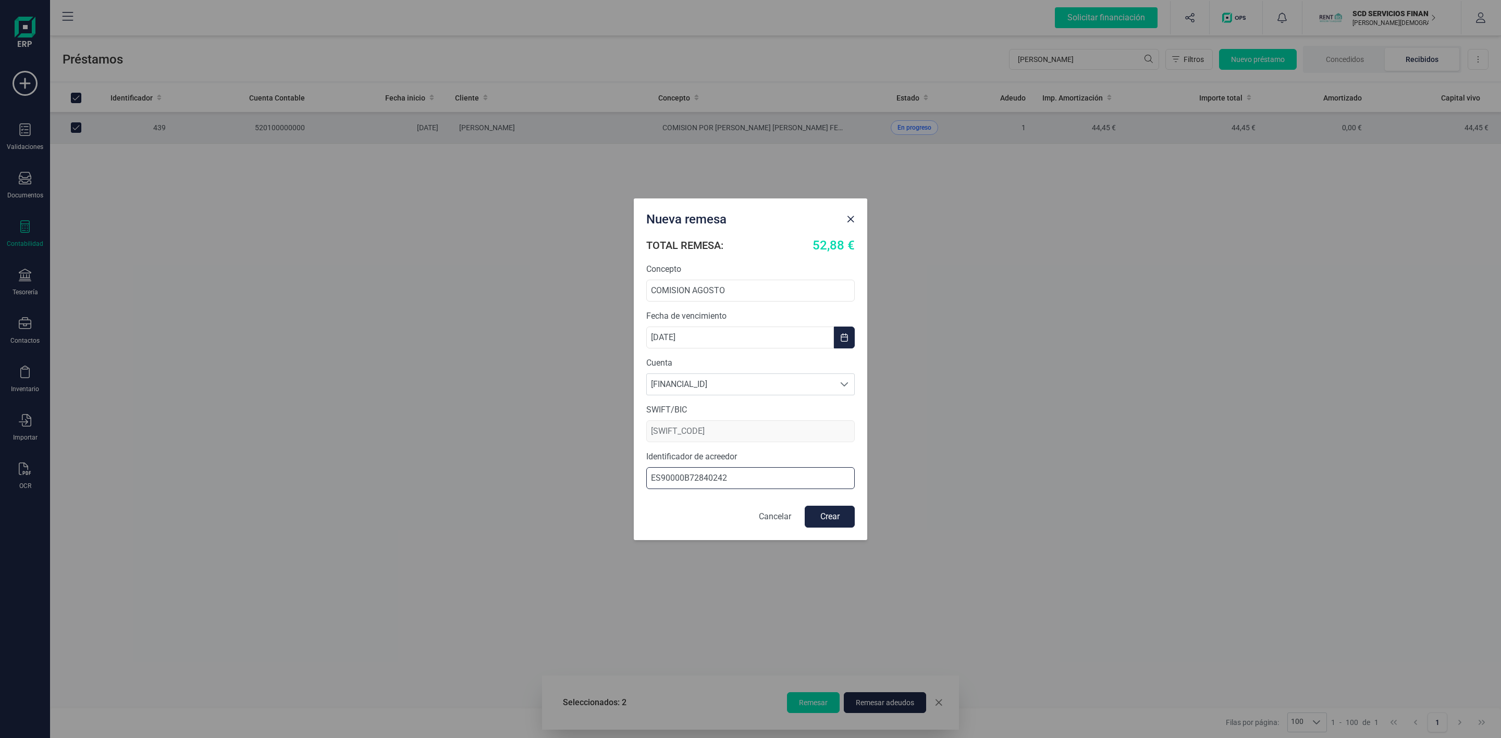
click at [684, 477] on input "ES90000B72840242" at bounding box center [750, 478] width 208 height 22
type input "ES90000B72840242"
click at [829, 523] on button "Crear" at bounding box center [830, 517] width 50 height 22
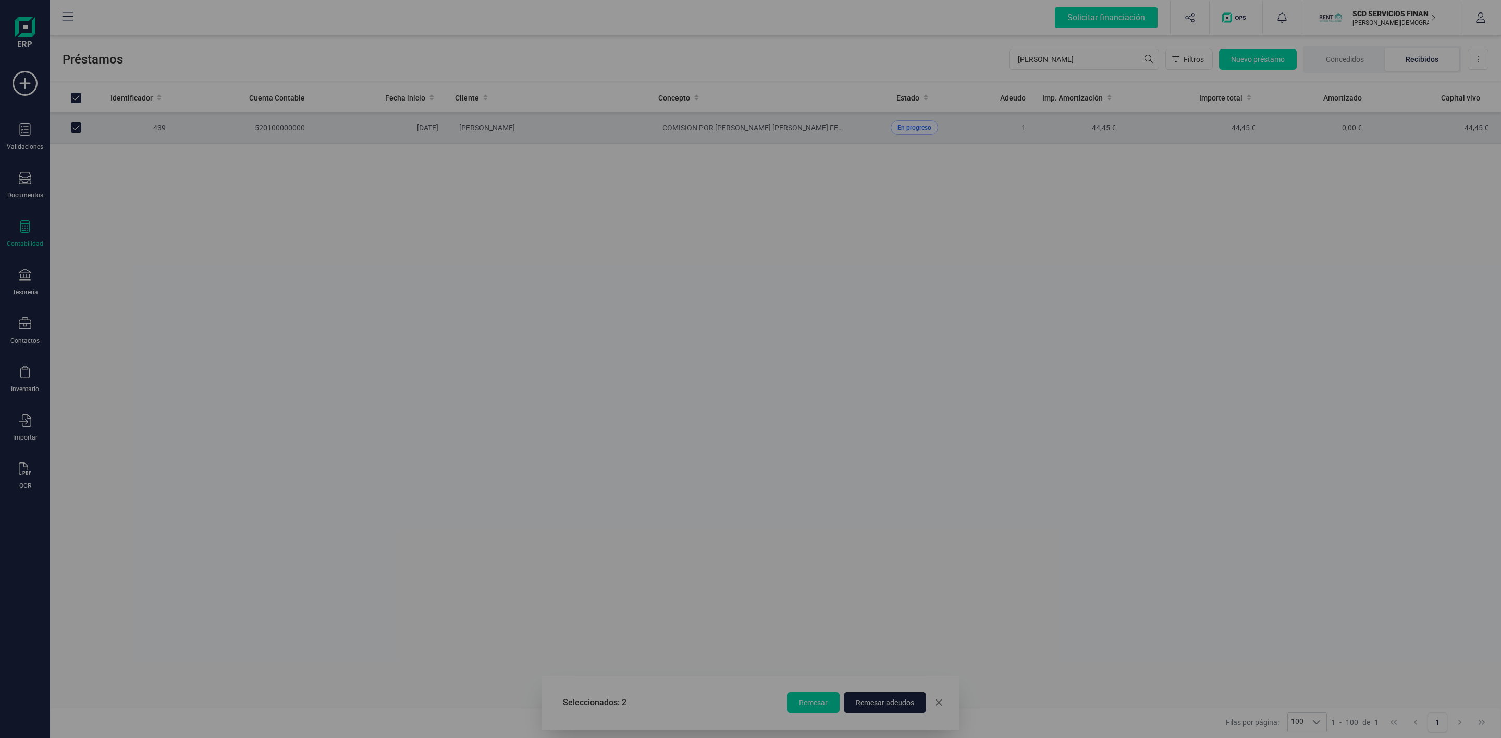
checkbox input "false"
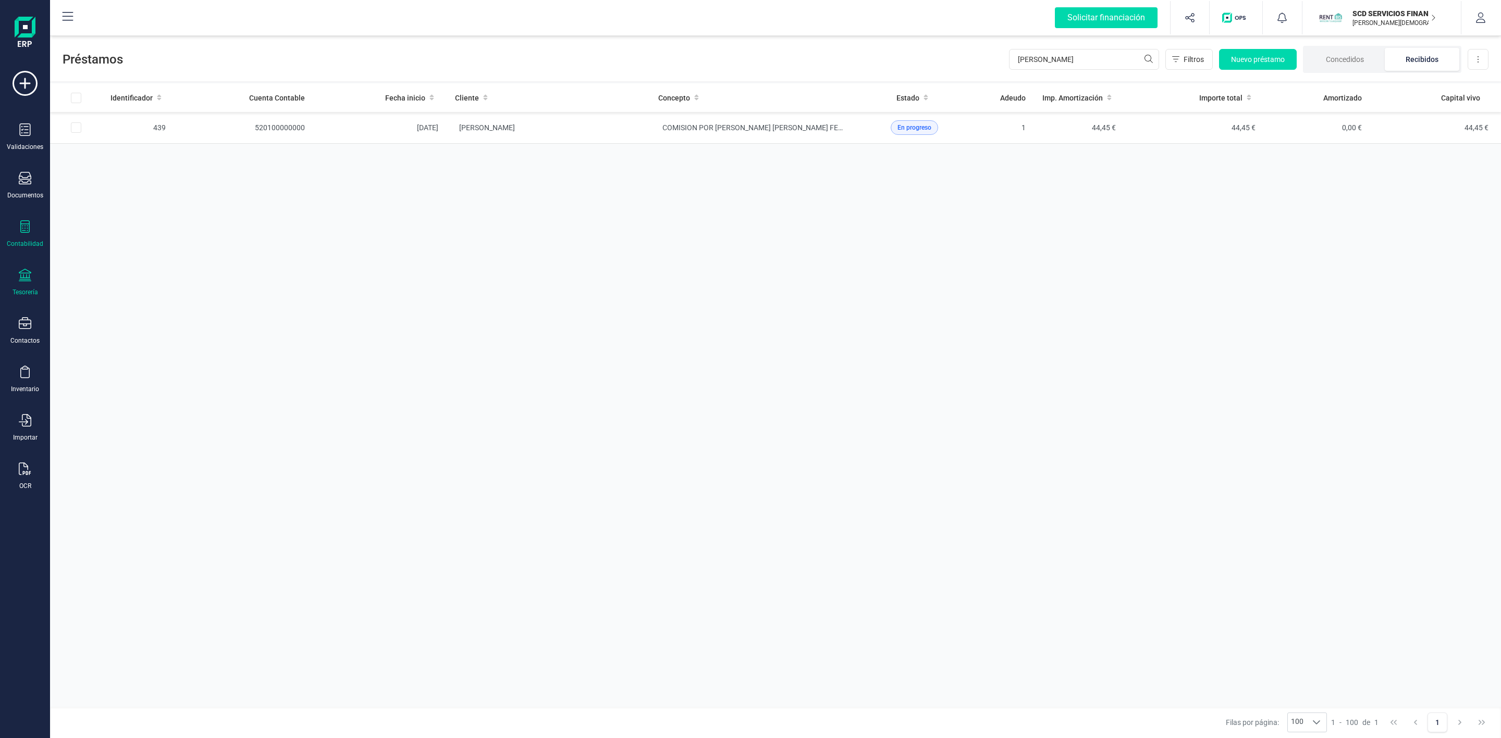
click at [26, 286] on div "Tesorería" at bounding box center [25, 283] width 42 height 28
click at [134, 253] on span "Remesas" at bounding box center [109, 246] width 57 height 13
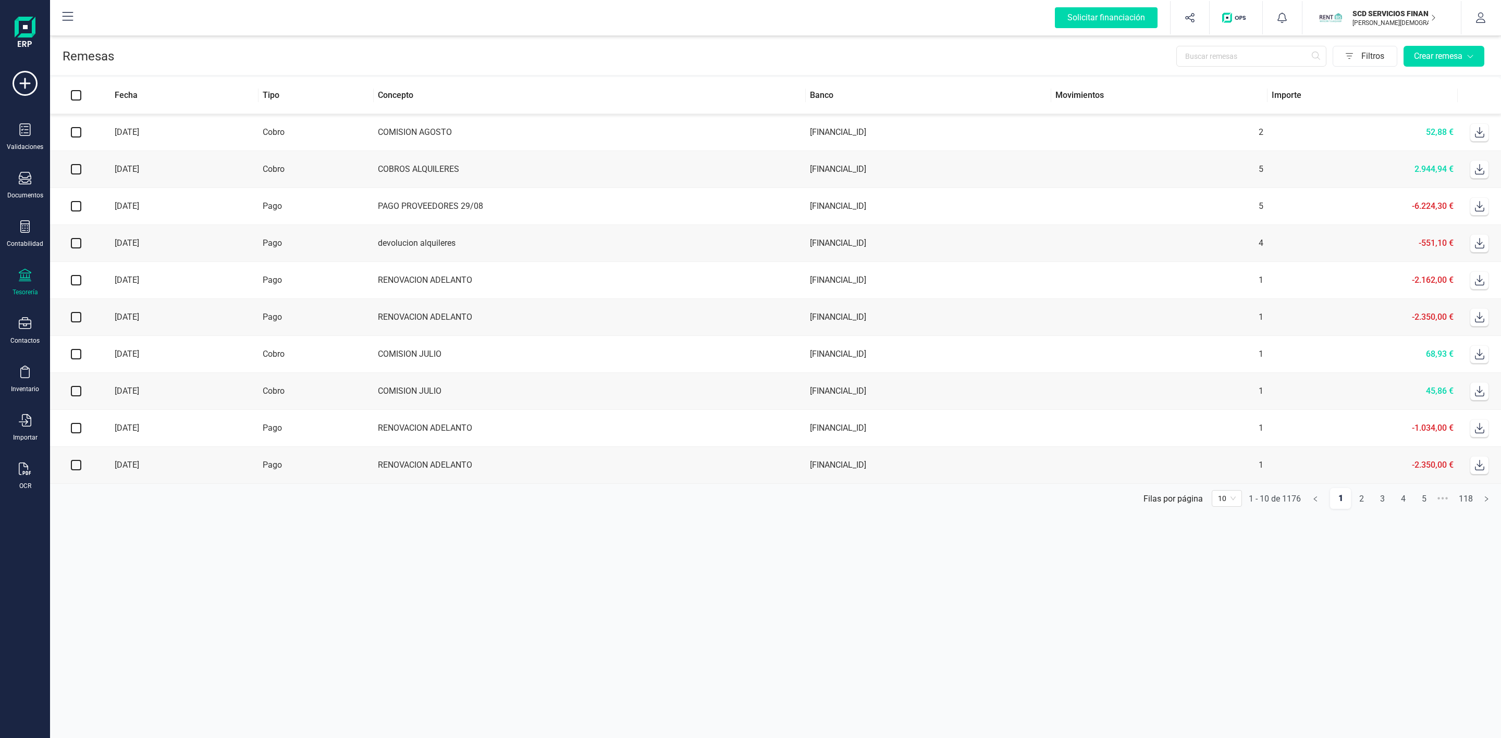
click at [1482, 143] on span at bounding box center [1479, 132] width 21 height 21
click at [1484, 132] on span at bounding box center [1479, 132] width 21 height 21
click at [1476, 130] on icon at bounding box center [1479, 132] width 10 height 10
